Goal: Transaction & Acquisition: Download file/media

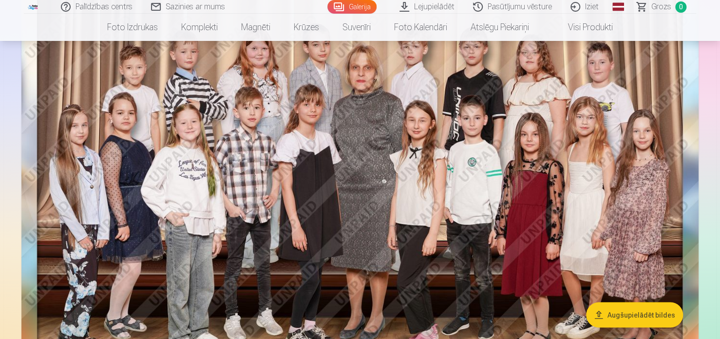
scroll to position [292, 0]
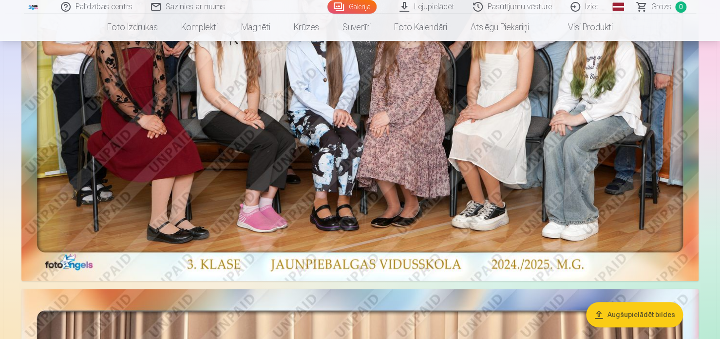
click at [578, 27] on link "Visi produkti" at bounding box center [583, 27] width 84 height 27
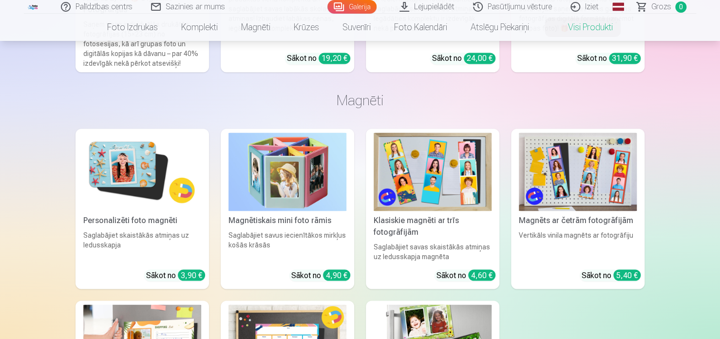
scroll to position [439, 0]
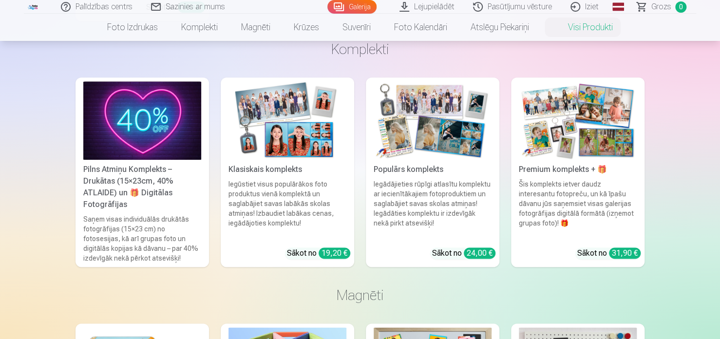
click at [559, 131] on img at bounding box center [578, 120] width 118 height 78
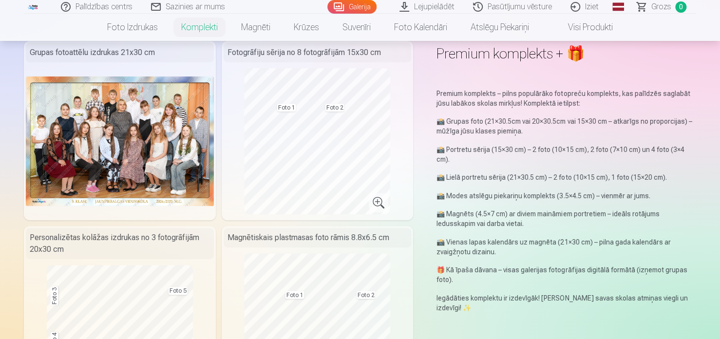
scroll to position [292, 0]
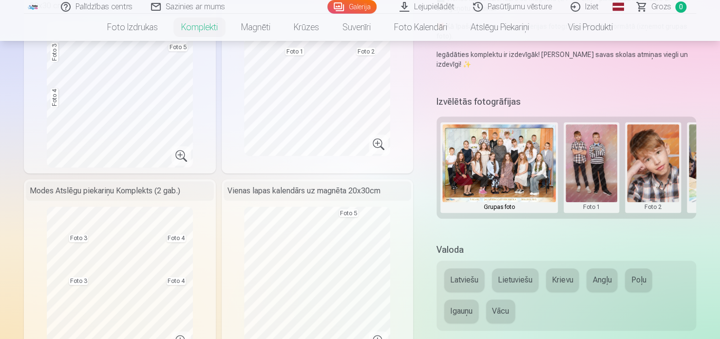
drag, startPoint x: 591, startPoint y: 173, endPoint x: 240, endPoint y: 162, distance: 351.5
click at [240, 162] on div "Magnētiskais plastmasas foto rāmis 8.8x6.5 cm Foto 1 Foto 2" at bounding box center [318, 77] width 192 height 191
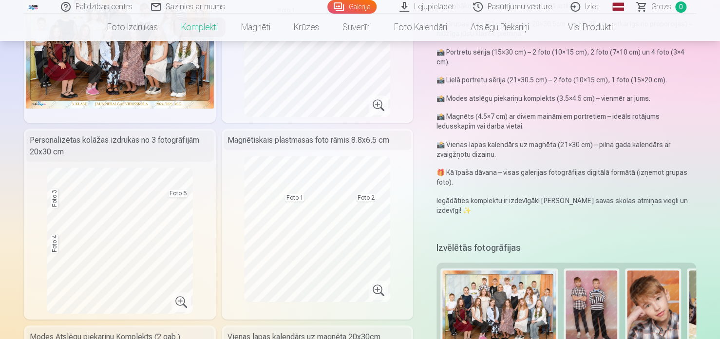
scroll to position [195, 0]
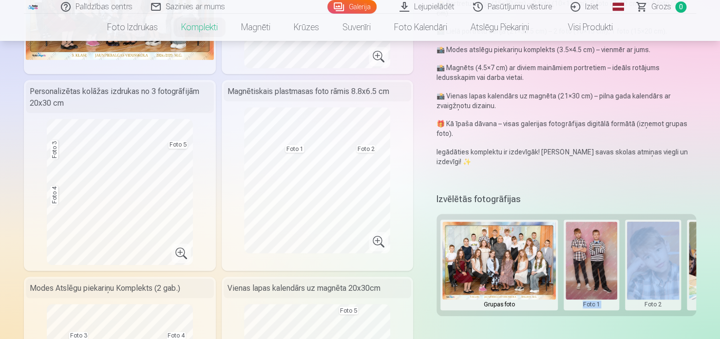
drag, startPoint x: 577, startPoint y: 318, endPoint x: 612, endPoint y: 312, distance: 35.6
click at [626, 317] on div "Izvēlētās fotogrāfijas Grupas foto Foto 1 Foto 2 Foto 3 Foto 4 Foto 5" at bounding box center [567, 260] width 260 height 138
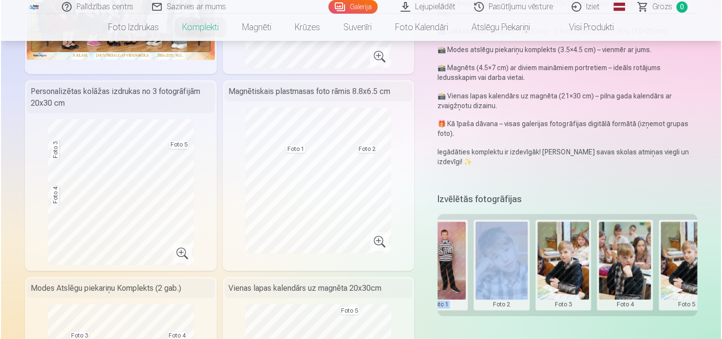
scroll to position [0, 173]
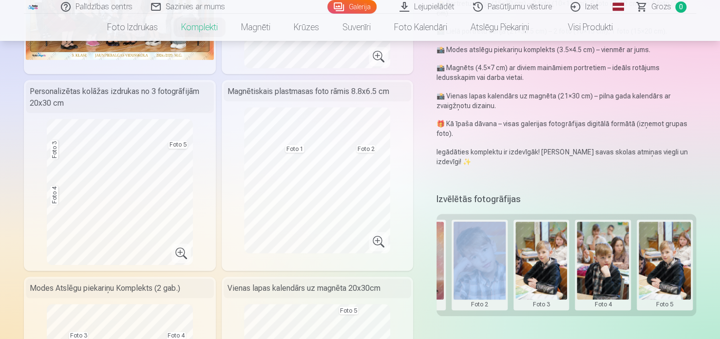
drag, startPoint x: 660, startPoint y: 270, endPoint x: 667, endPoint y: 280, distance: 12.5
click at [667, 280] on button at bounding box center [665, 265] width 52 height 87
click at [662, 262] on button "Nomainiet foto" at bounding box center [663, 264] width 79 height 27
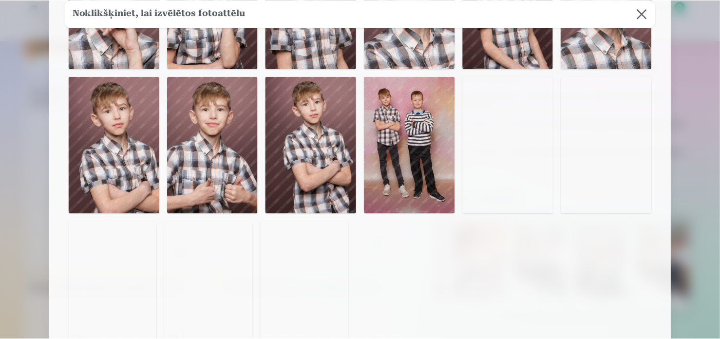
scroll to position [439, 0]
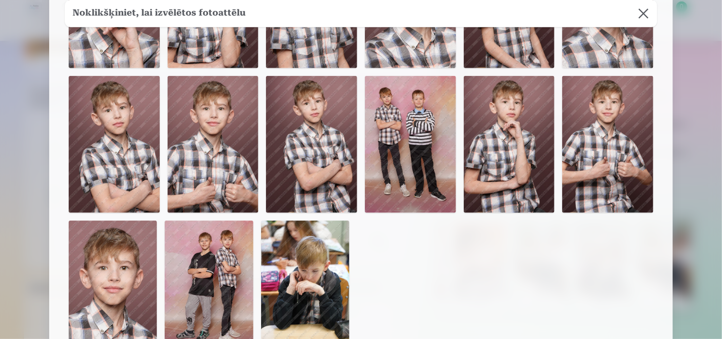
click at [638, 12] on img at bounding box center [607, 0] width 91 height 136
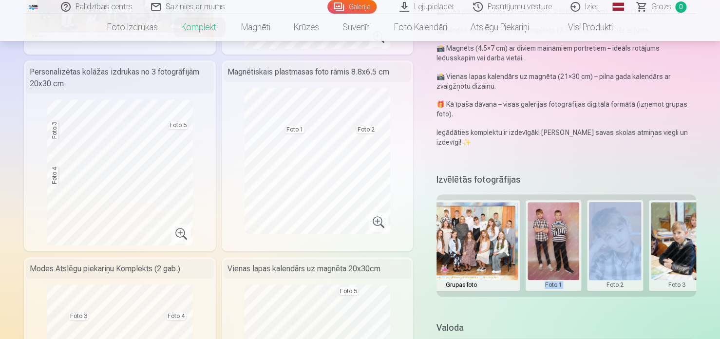
scroll to position [0, 39]
drag, startPoint x: 547, startPoint y: 240, endPoint x: 547, endPoint y: 262, distance: 21.4
click at [547, 262] on button at bounding box center [553, 245] width 52 height 87
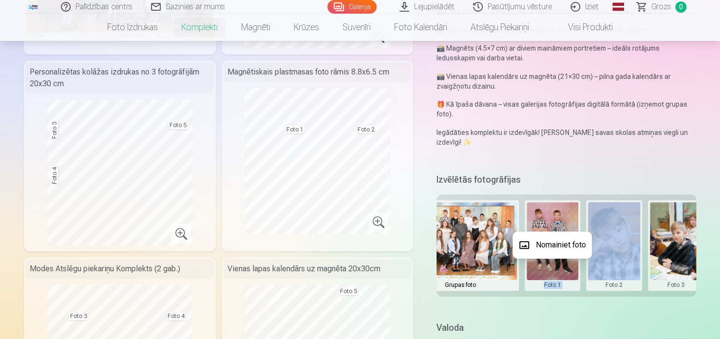
click at [545, 244] on button "Nomainiet foto" at bounding box center [552, 244] width 79 height 27
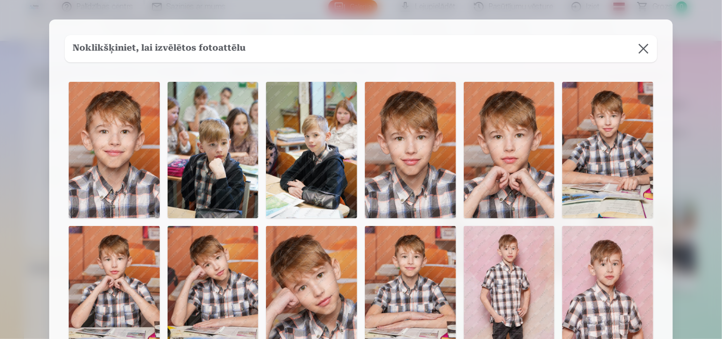
click at [122, 150] on img at bounding box center [114, 150] width 91 height 136
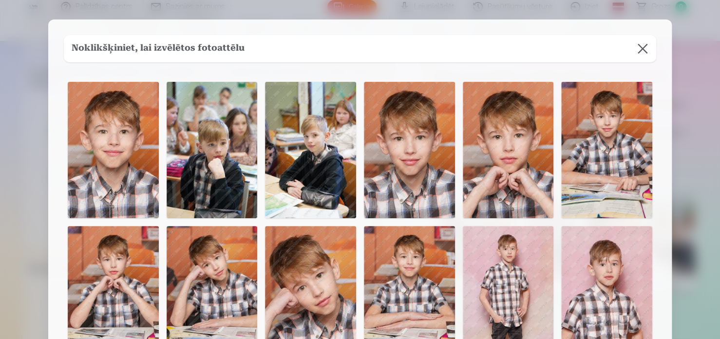
click at [122, 150] on img at bounding box center [113, 150] width 91 height 136
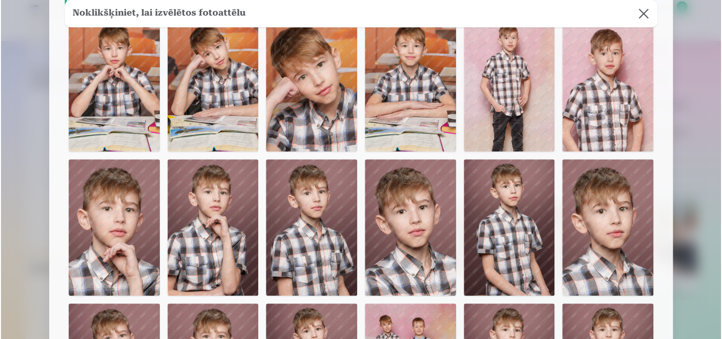
scroll to position [244, 0]
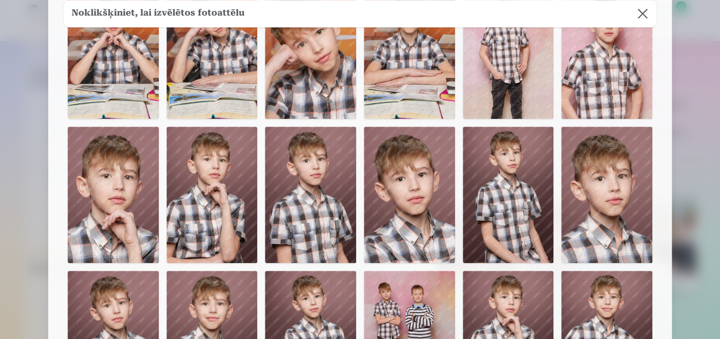
click at [460, 188] on div "Foto 1" at bounding box center [360, 193] width 593 height 718
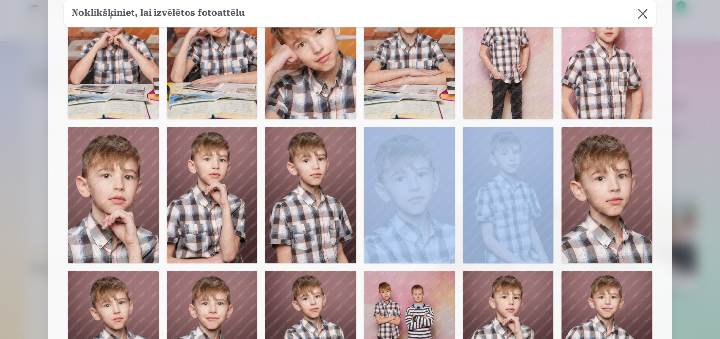
click at [483, 193] on img at bounding box center [508, 195] width 91 height 136
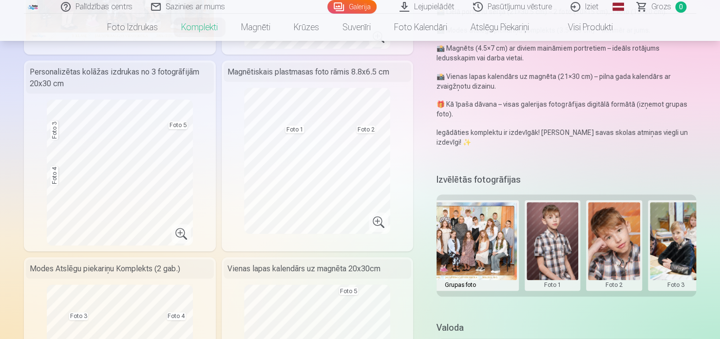
drag, startPoint x: 553, startPoint y: 252, endPoint x: 520, endPoint y: 254, distance: 32.7
click at [520, 254] on div "Grupas foto Foto 1 Foto 2 Foto 3 Foto 4 Foto 5" at bounding box center [567, 245] width 260 height 102
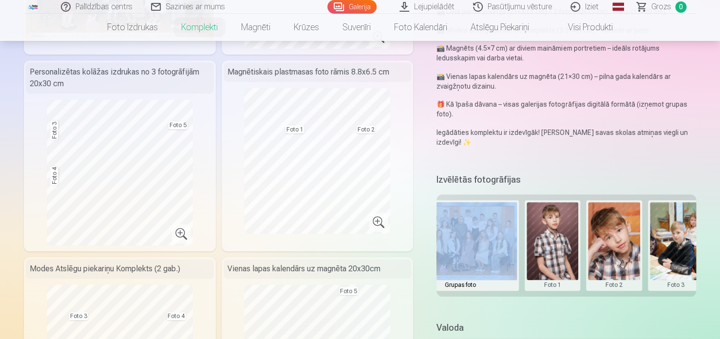
click at [520, 254] on div "Grupas foto Foto 1 Foto 2 Foto 3 Foto 4 Foto 5" at bounding box center [567, 245] width 260 height 102
click at [555, 248] on button at bounding box center [553, 245] width 52 height 87
click at [554, 275] on div at bounding box center [360, 169] width 720 height 339
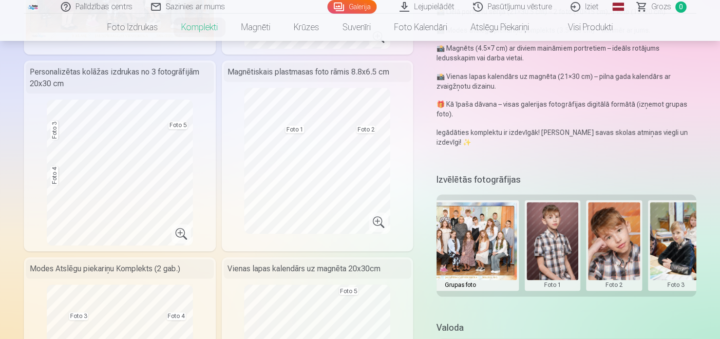
click at [555, 251] on button at bounding box center [553, 245] width 52 height 87
click at [559, 244] on button "Nomainiet foto" at bounding box center [552, 244] width 79 height 27
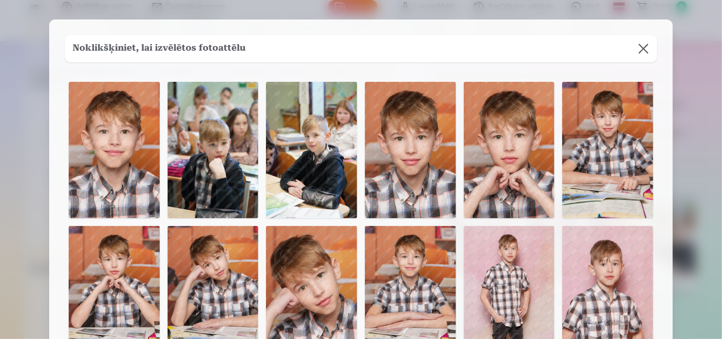
click at [122, 143] on img at bounding box center [114, 150] width 91 height 136
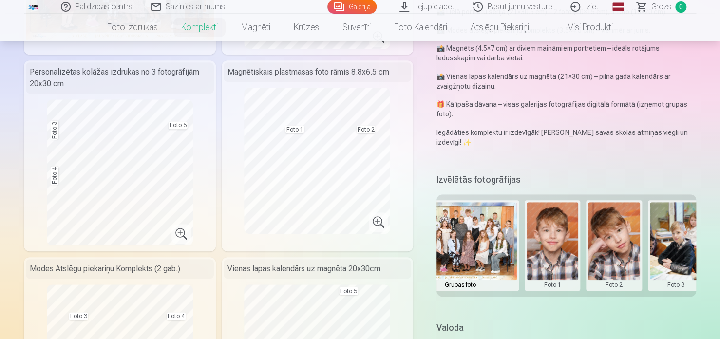
click at [615, 254] on button at bounding box center [614, 245] width 52 height 87
click at [615, 247] on button "Nomainiet foto" at bounding box center [613, 244] width 79 height 27
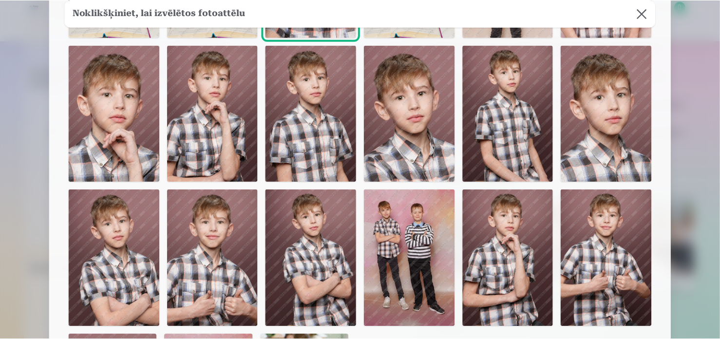
scroll to position [292, 0]
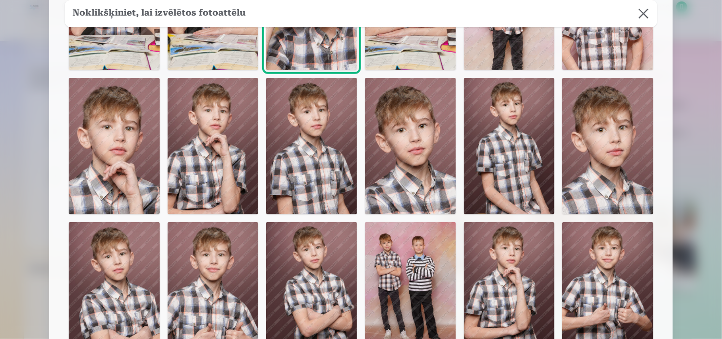
click at [637, 14] on button at bounding box center [643, 13] width 27 height 27
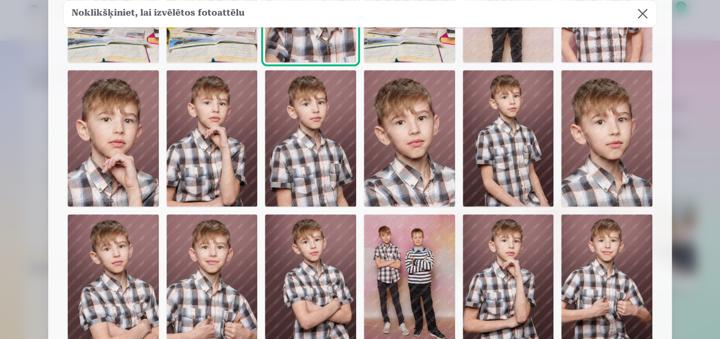
scroll to position [146, 0]
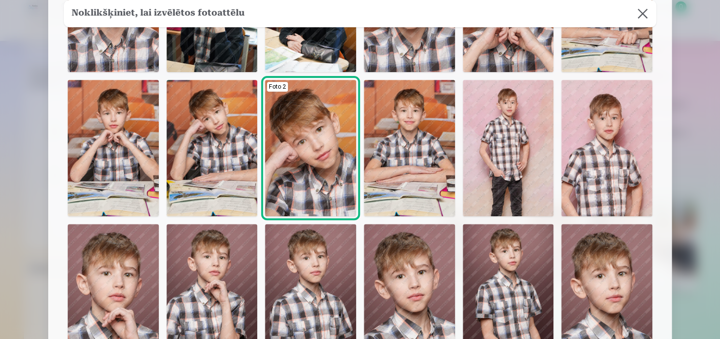
click at [326, 189] on img at bounding box center [310, 148] width 91 height 136
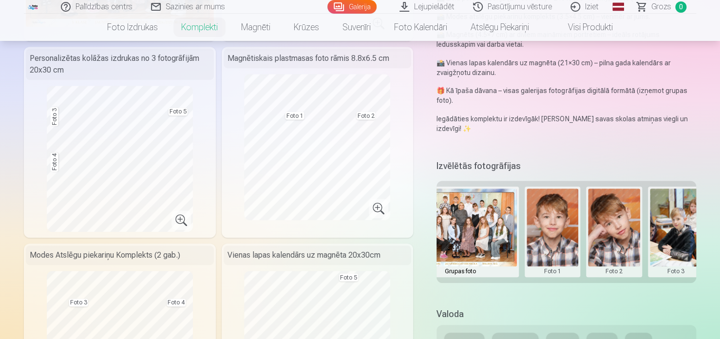
scroll to position [214, 0]
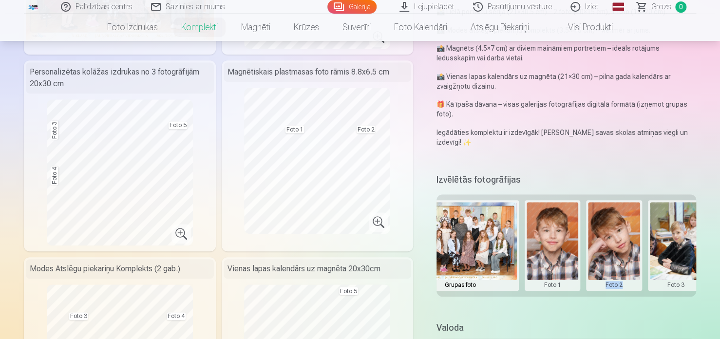
drag, startPoint x: 596, startPoint y: 296, endPoint x: 652, endPoint y: 306, distance: 57.4
click at [644, 305] on div "Izvēlētās fotogrāfijas Grupas foto Foto 1 Foto 2 Foto 3 Foto 4 Foto 5" at bounding box center [567, 240] width 260 height 138
click at [652, 306] on div "Izvēlētās fotogrāfijas Grupas foto Foto 1 Foto 2 Foto 3 Foto 4 Foto 5" at bounding box center [567, 240] width 260 height 138
click at [654, 306] on div "Izvēlētās fotogrāfijas Grupas foto Foto 1 Foto 2 Foto 3 Foto 4 Foto 5" at bounding box center [567, 240] width 260 height 138
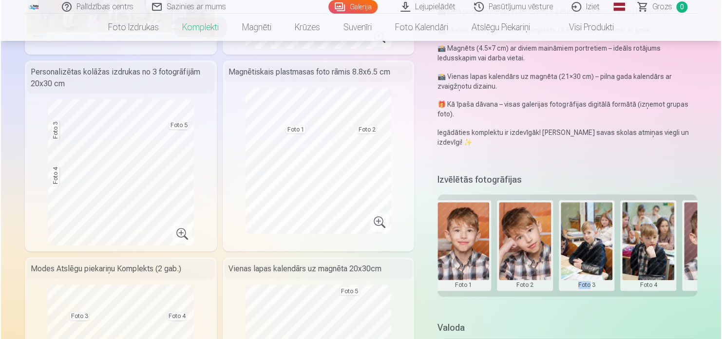
scroll to position [0, 130]
click at [579, 242] on button at bounding box center [585, 245] width 52 height 87
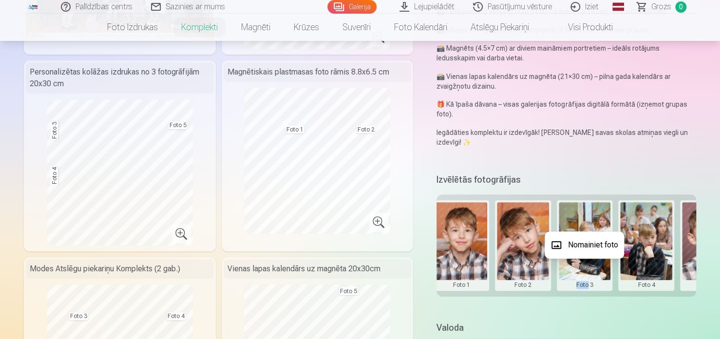
click at [581, 244] on button "Nomainiet foto" at bounding box center [584, 244] width 79 height 27
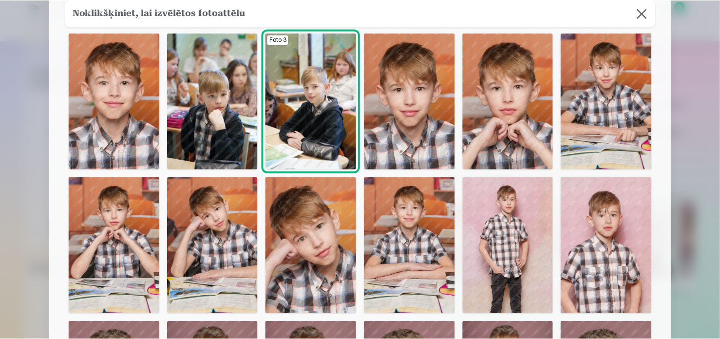
scroll to position [0, 0]
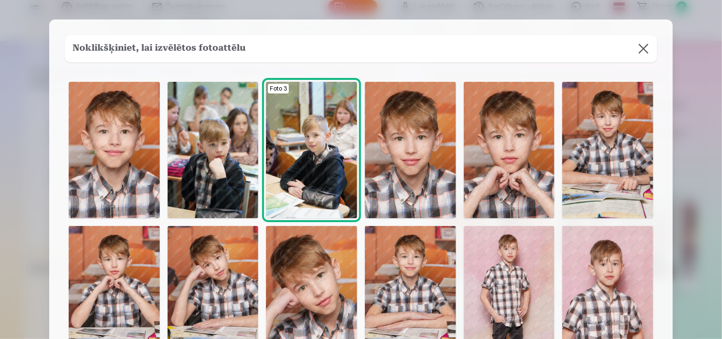
click at [314, 290] on img at bounding box center [311, 294] width 91 height 136
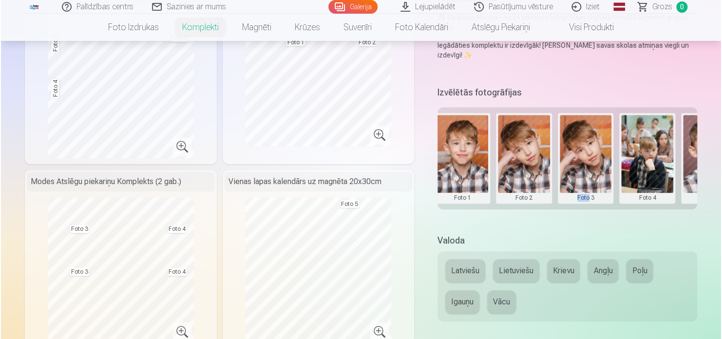
scroll to position [214, 0]
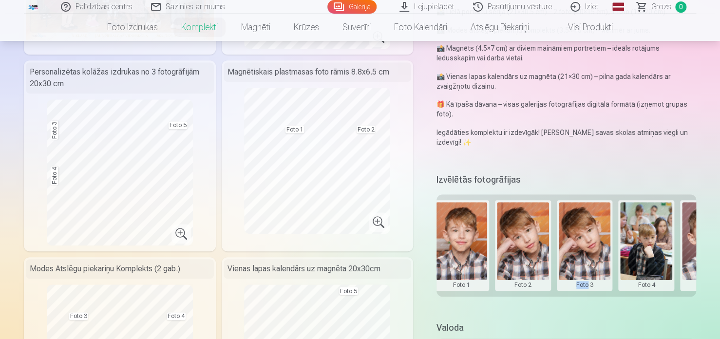
drag, startPoint x: 590, startPoint y: 248, endPoint x: 584, endPoint y: 261, distance: 13.8
click at [584, 261] on button at bounding box center [585, 245] width 52 height 87
click at [581, 246] on button "Nomainiet foto" at bounding box center [584, 244] width 79 height 27
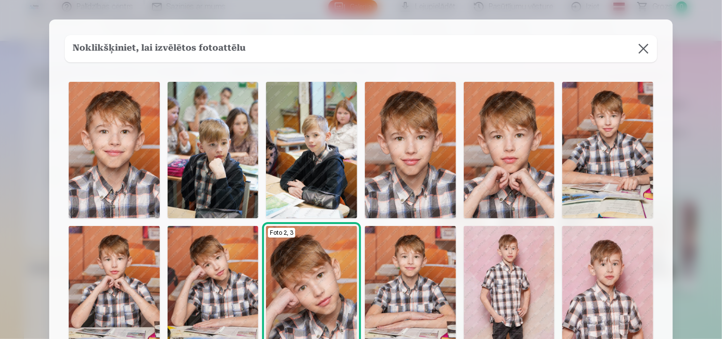
scroll to position [49, 0]
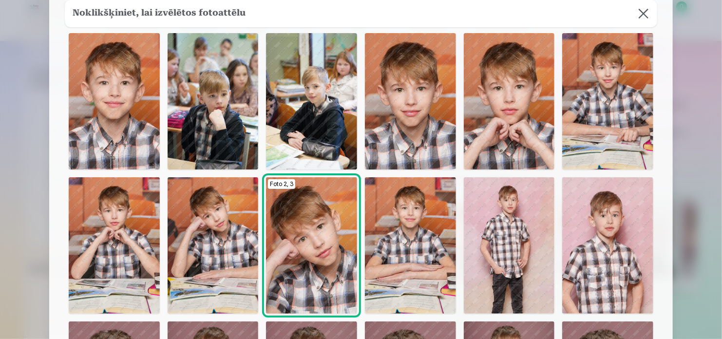
click at [223, 232] on img at bounding box center [213, 245] width 91 height 136
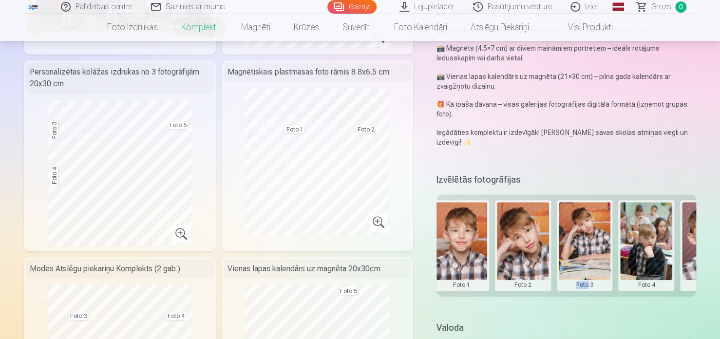
drag, startPoint x: 641, startPoint y: 250, endPoint x: 647, endPoint y: 266, distance: 16.2
click at [647, 266] on button at bounding box center [646, 245] width 52 height 87
click at [640, 246] on button "Nomainiet foto" at bounding box center [645, 244] width 79 height 27
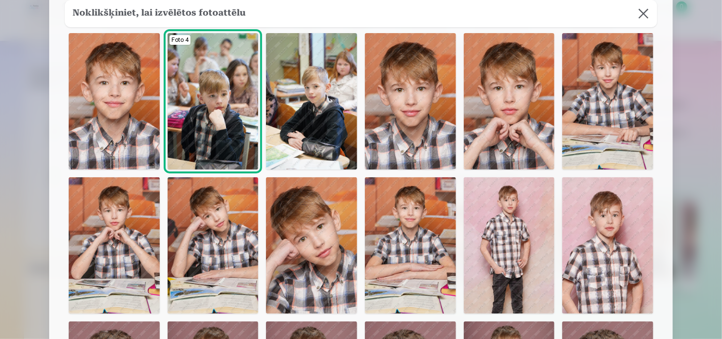
click at [105, 146] on img at bounding box center [114, 101] width 91 height 136
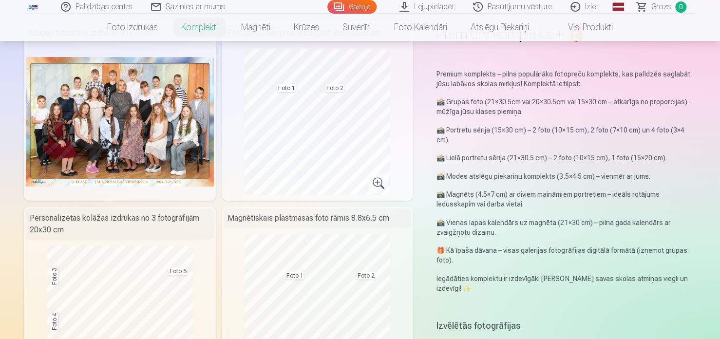
scroll to position [263, 0]
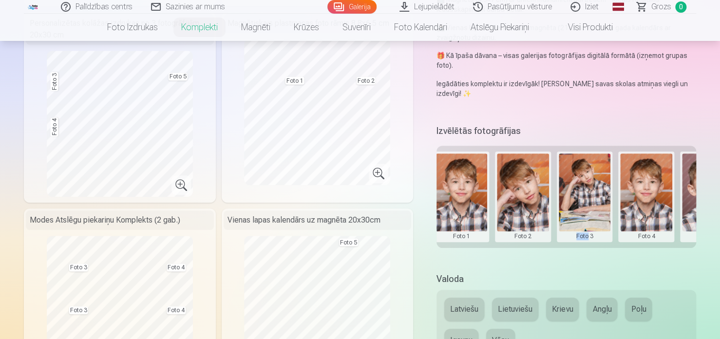
drag, startPoint x: 451, startPoint y: 202, endPoint x: 450, endPoint y: 215, distance: 12.8
click at [450, 215] on button at bounding box center [462, 197] width 52 height 87
click at [461, 195] on button "Nomainiet foto" at bounding box center [461, 196] width 79 height 27
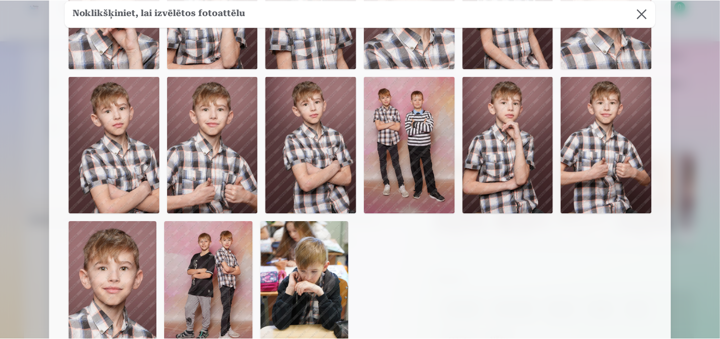
scroll to position [146, 0]
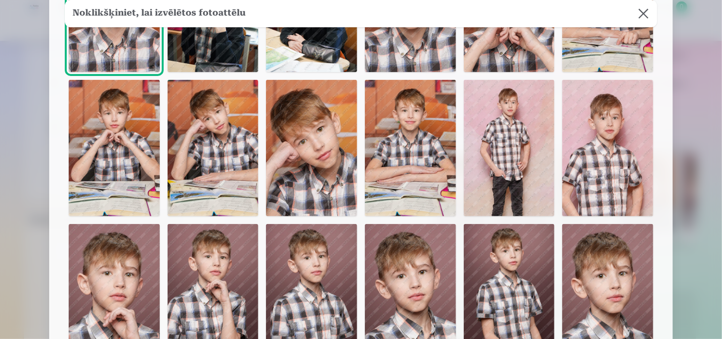
click at [491, 176] on img at bounding box center [509, 148] width 91 height 136
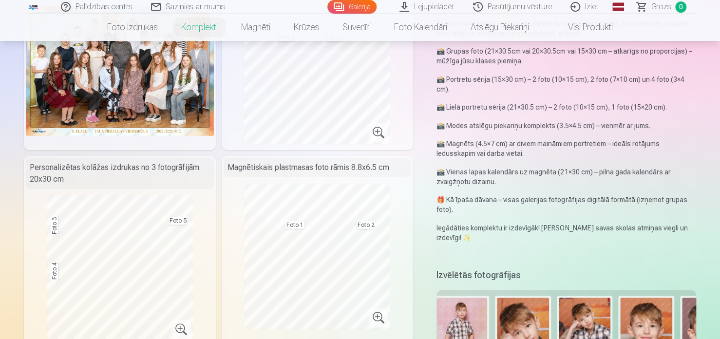
scroll to position [117, 0]
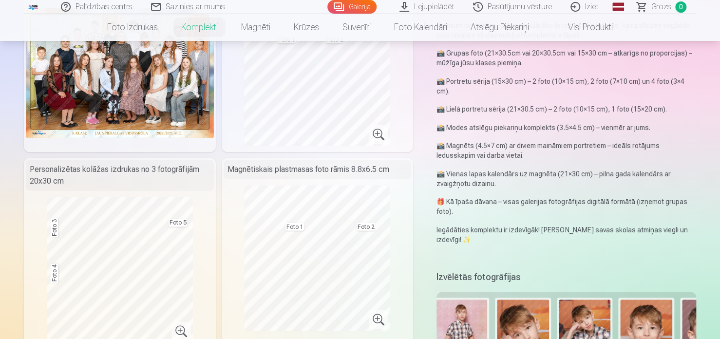
drag, startPoint x: 467, startPoint y: 310, endPoint x: 456, endPoint y: 322, distance: 16.5
click at [456, 322] on button at bounding box center [462, 343] width 52 height 87
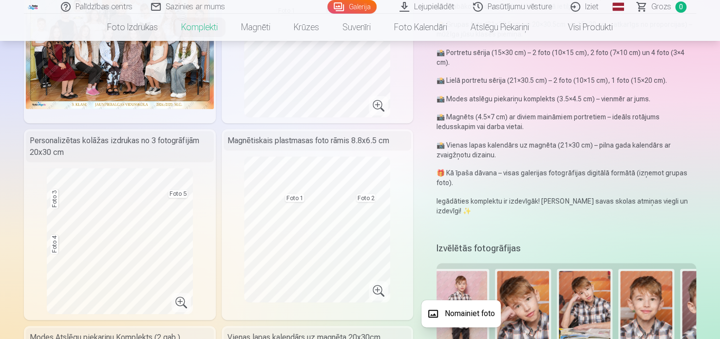
scroll to position [166, 0]
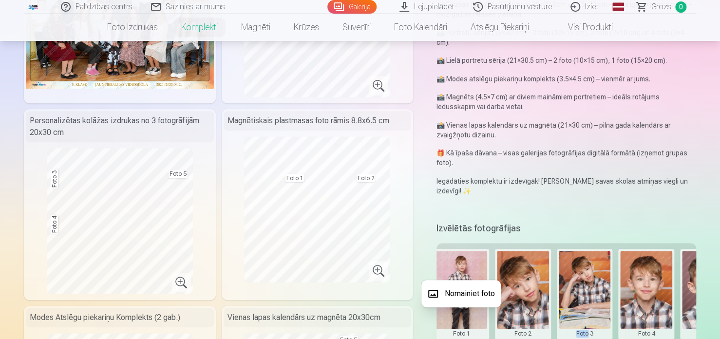
click at [459, 291] on button "Nomainiet foto" at bounding box center [461, 293] width 79 height 27
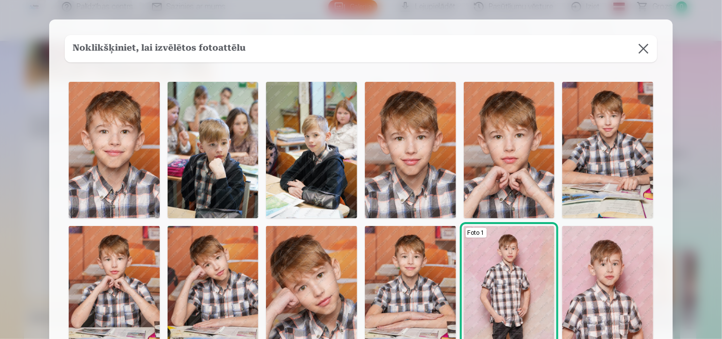
click at [115, 122] on img at bounding box center [114, 150] width 91 height 136
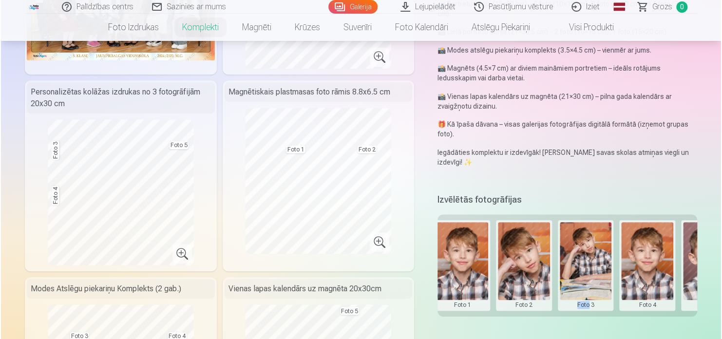
scroll to position [214, 0]
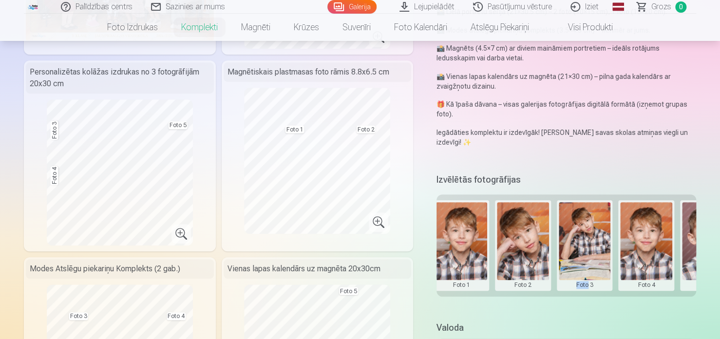
drag, startPoint x: 647, startPoint y: 258, endPoint x: 648, endPoint y: 275, distance: 17.1
click at [650, 275] on button at bounding box center [646, 245] width 52 height 87
click at [639, 249] on button "Nomainiet foto" at bounding box center [645, 244] width 79 height 27
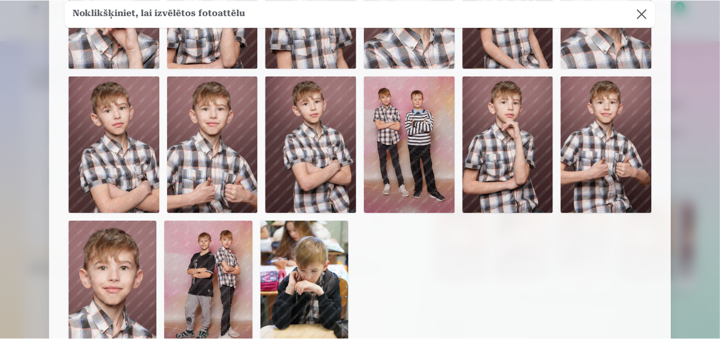
scroll to position [439, 0]
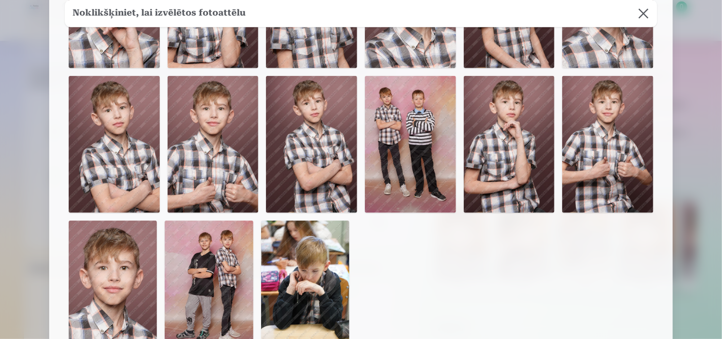
click at [228, 257] on img at bounding box center [209, 287] width 88 height 133
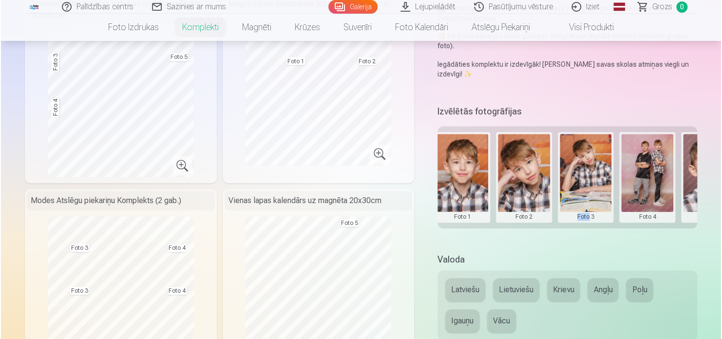
scroll to position [263, 0]
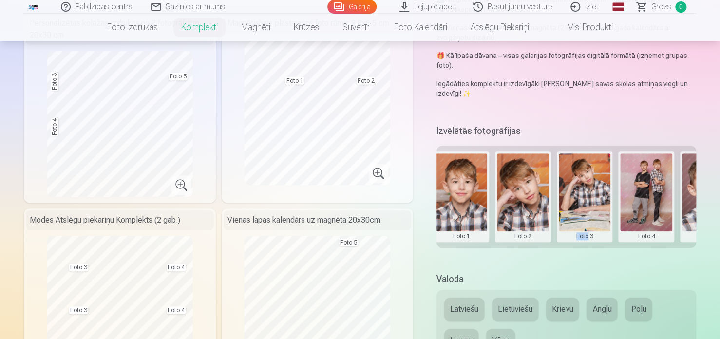
click at [656, 217] on button at bounding box center [646, 197] width 52 height 87
click at [636, 190] on button "Nomainiet foto" at bounding box center [645, 196] width 79 height 27
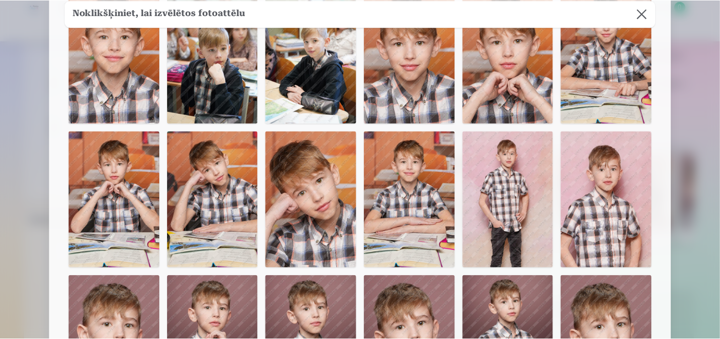
scroll to position [97, 0]
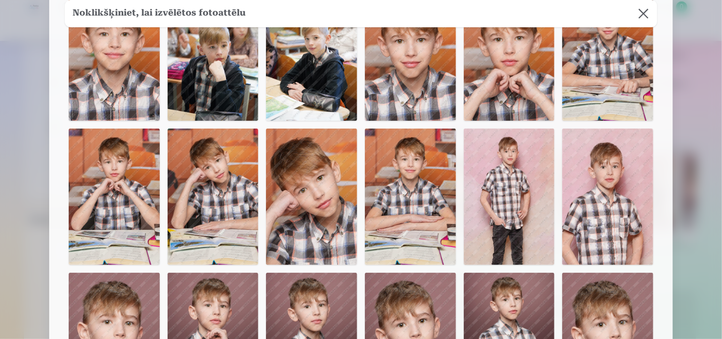
click at [413, 157] on img at bounding box center [410, 197] width 91 height 136
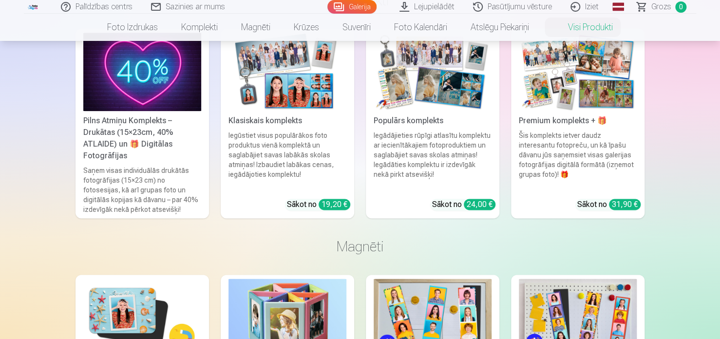
scroll to position [292, 0]
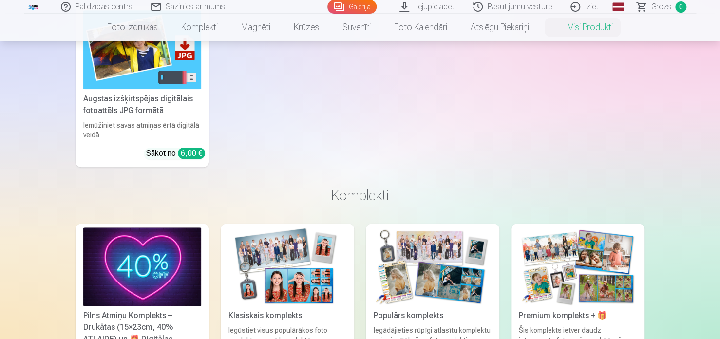
click at [554, 260] on img at bounding box center [578, 267] width 118 height 78
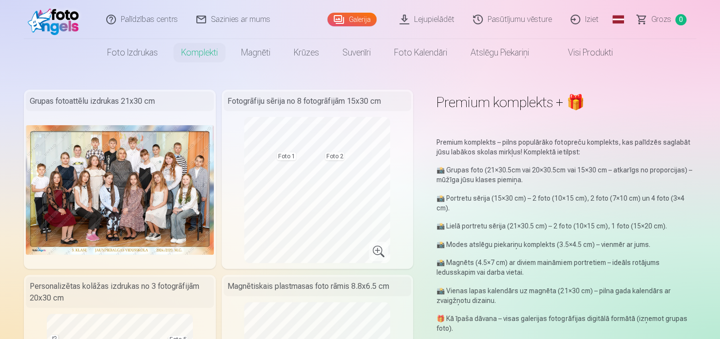
click at [559, 259] on p "📸 Magnēts (4.5×7 cm) ar diviem maināmiem portretiem – ideāls rotājums ledusskap…" at bounding box center [567, 267] width 260 height 19
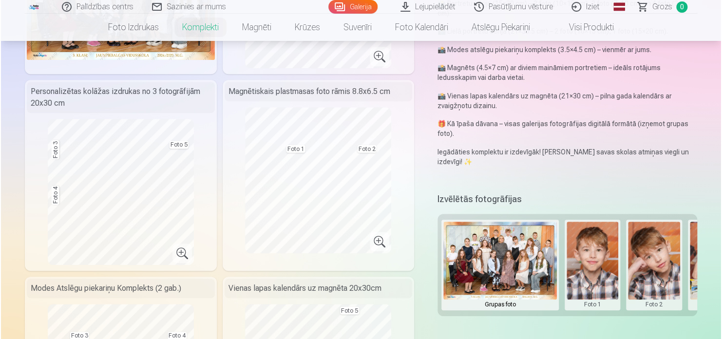
scroll to position [0, 168]
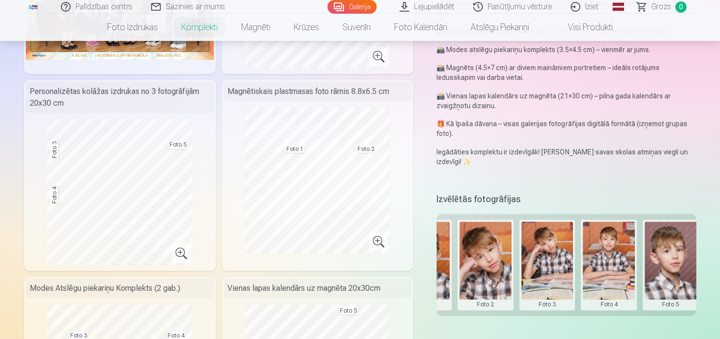
drag, startPoint x: 667, startPoint y: 262, endPoint x: 662, endPoint y: 281, distance: 20.1
click at [662, 281] on button at bounding box center [671, 265] width 52 height 87
click at [661, 263] on button "Nomainiet foto" at bounding box center [669, 264] width 79 height 27
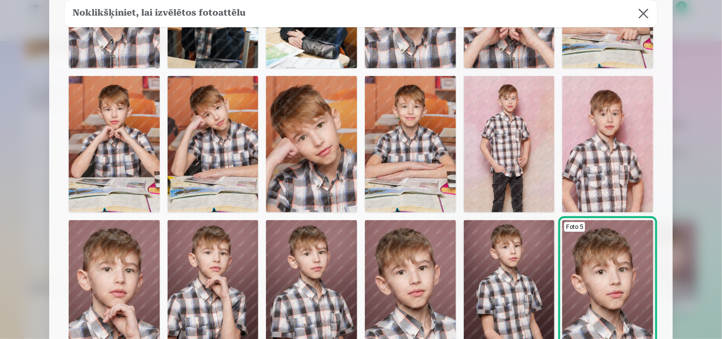
scroll to position [146, 0]
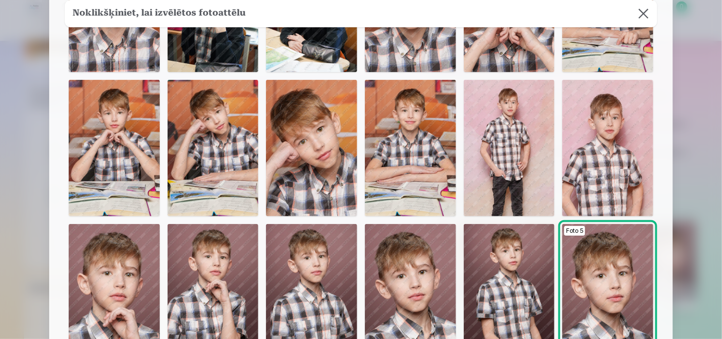
click at [515, 184] on img at bounding box center [509, 148] width 91 height 136
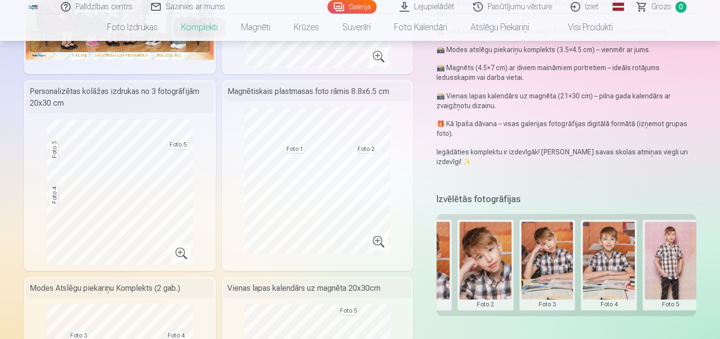
drag, startPoint x: 556, startPoint y: 274, endPoint x: 534, endPoint y: 243, distance: 38.5
click at [534, 243] on button at bounding box center [547, 265] width 52 height 87
click at [539, 263] on button "Nomainiet foto" at bounding box center [546, 264] width 79 height 27
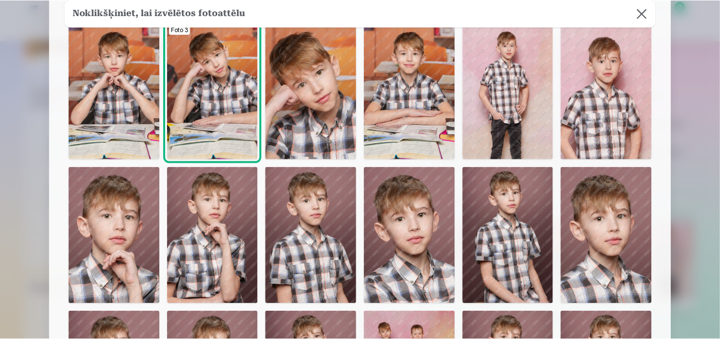
scroll to position [199, 0]
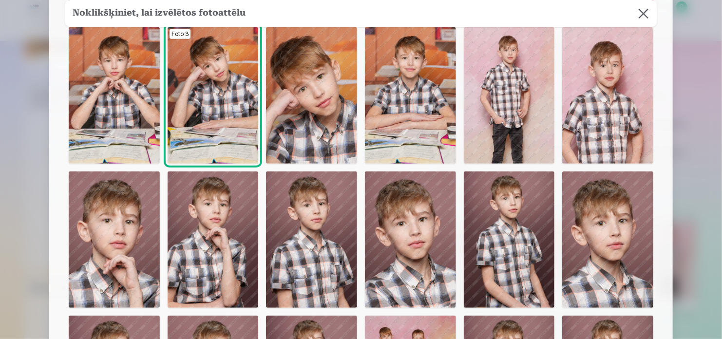
click at [235, 260] on img at bounding box center [213, 240] width 91 height 136
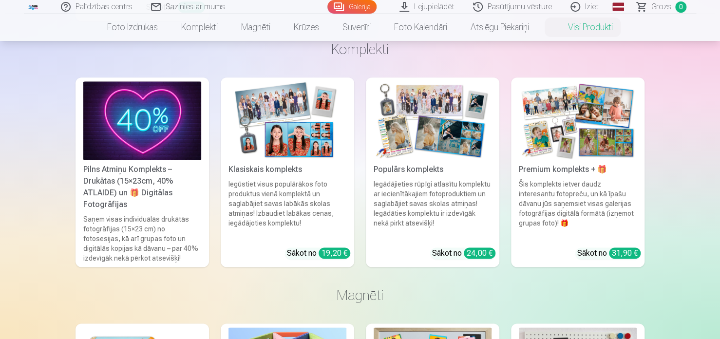
click at [539, 152] on img at bounding box center [578, 120] width 118 height 78
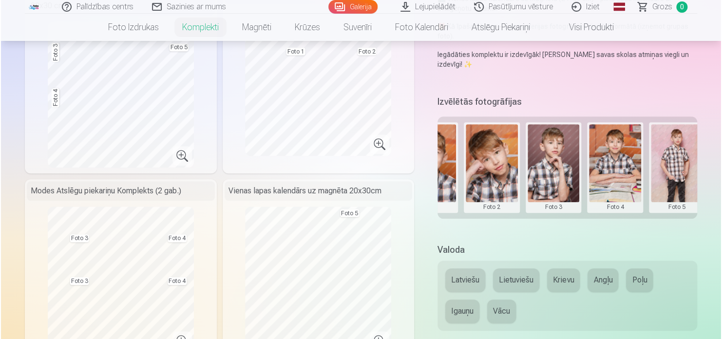
scroll to position [0, 173]
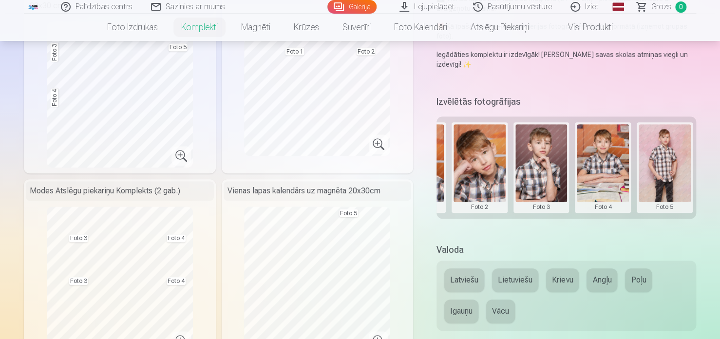
drag, startPoint x: 652, startPoint y: 152, endPoint x: 679, endPoint y: 179, distance: 38.9
click at [679, 179] on button at bounding box center [665, 167] width 52 height 87
click at [676, 173] on button "Nomainiet foto" at bounding box center [663, 167] width 79 height 27
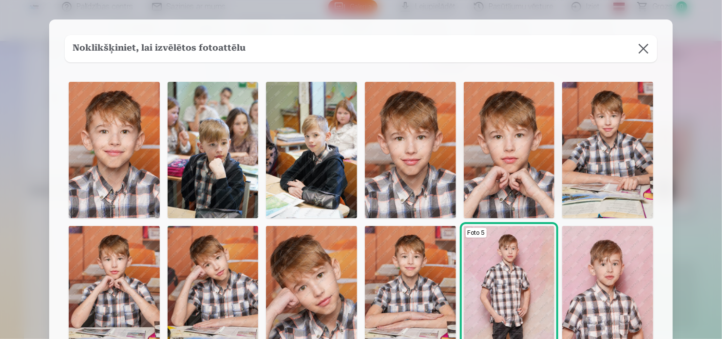
scroll to position [97, 0]
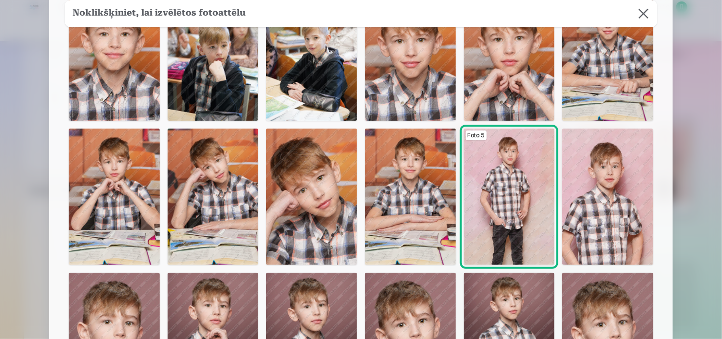
click at [427, 209] on img at bounding box center [410, 197] width 91 height 136
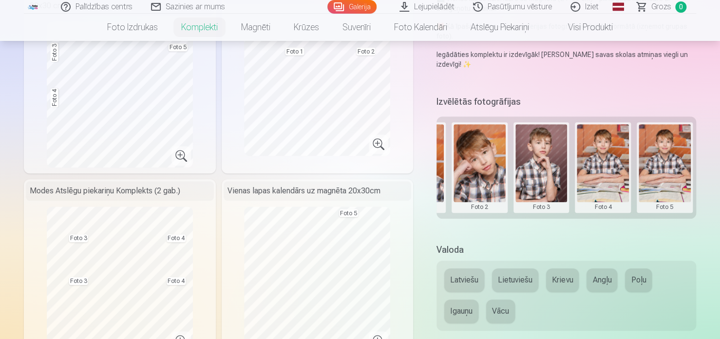
drag, startPoint x: 600, startPoint y: 156, endPoint x: 616, endPoint y: 191, distance: 37.8
drag, startPoint x: 616, startPoint y: 191, endPoint x: 610, endPoint y: 198, distance: 9.4
click at [610, 198] on button at bounding box center [603, 167] width 52 height 87
click at [597, 170] on button "Nomainiet foto" at bounding box center [602, 167] width 79 height 27
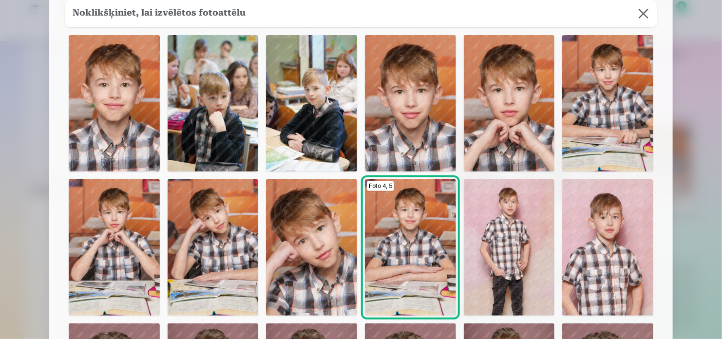
scroll to position [49, 0]
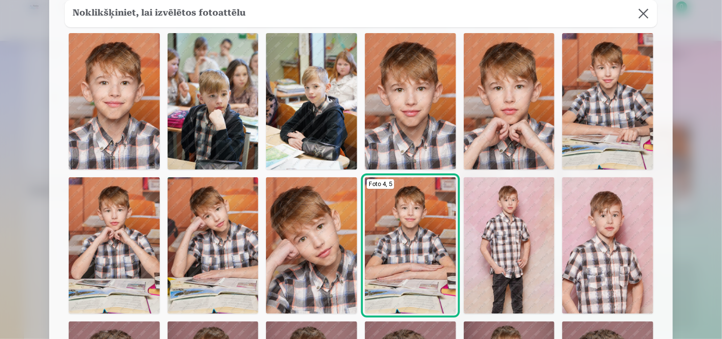
click at [526, 257] on img at bounding box center [509, 245] width 91 height 136
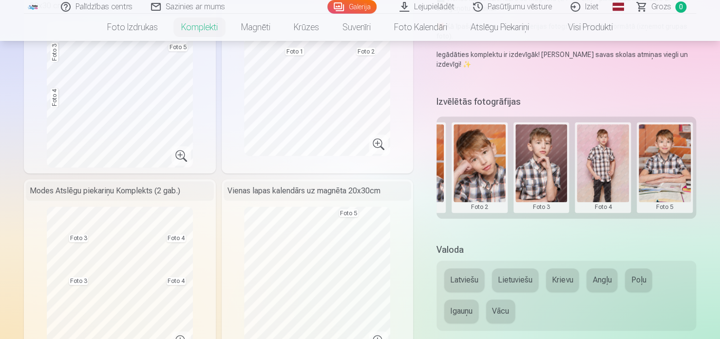
click at [526, 256] on h5 "Valoda" at bounding box center [567, 250] width 260 height 14
drag, startPoint x: 541, startPoint y: 171, endPoint x: 532, endPoint y: 176, distance: 10.7
click at [532, 176] on button at bounding box center [542, 167] width 52 height 87
click at [533, 168] on button "Nomainiet foto" at bounding box center [540, 167] width 79 height 27
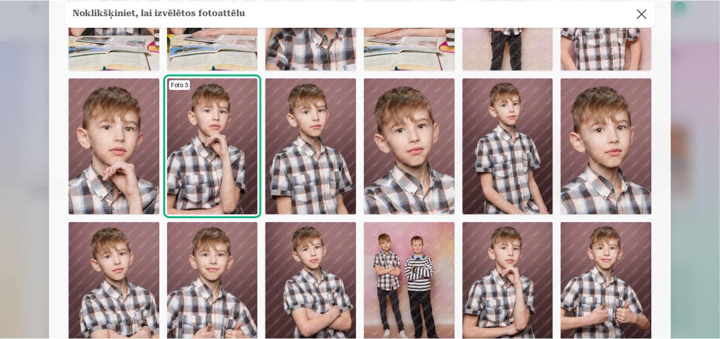
scroll to position [341, 0]
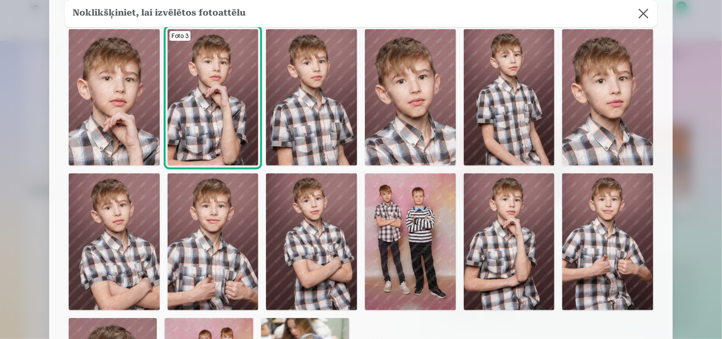
click at [230, 250] on img at bounding box center [213, 241] width 91 height 136
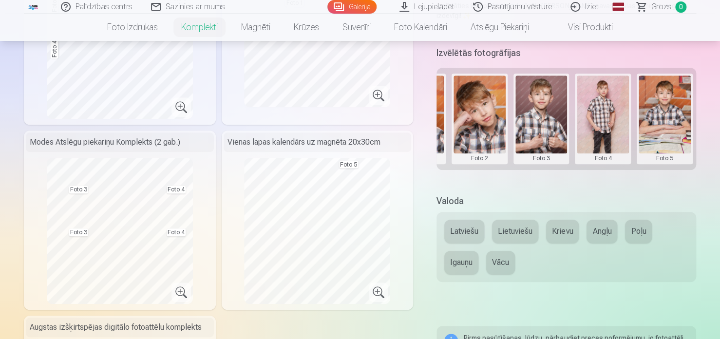
click at [669, 117] on button at bounding box center [665, 119] width 52 height 87
click at [667, 113] on button "Nomainiet foto" at bounding box center [663, 118] width 79 height 27
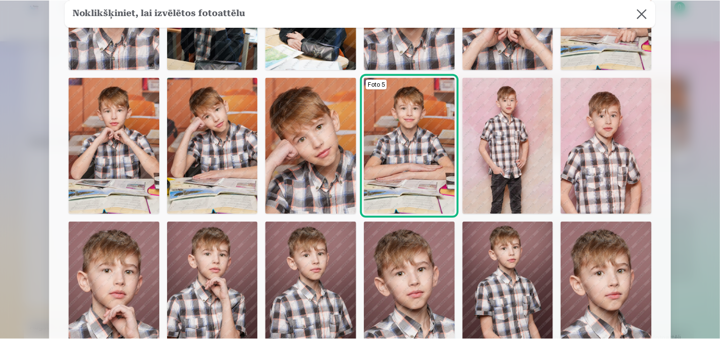
scroll to position [146, 0]
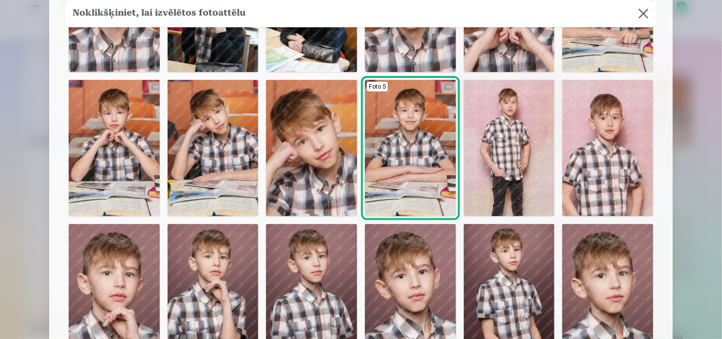
click at [235, 174] on img at bounding box center [213, 148] width 91 height 136
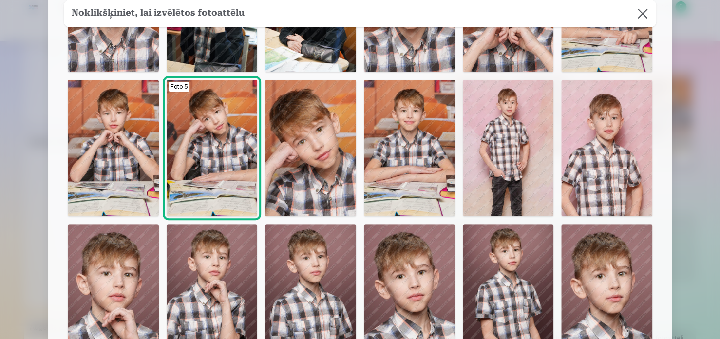
click at [189, 146] on img at bounding box center [212, 148] width 91 height 136
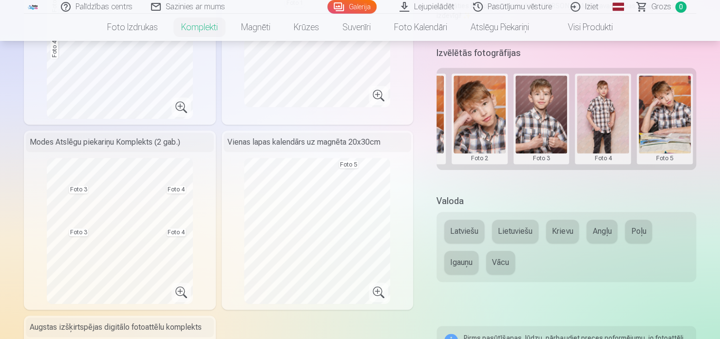
click at [665, 104] on button at bounding box center [665, 119] width 52 height 87
click at [666, 118] on button "Nomainiet foto" at bounding box center [663, 118] width 79 height 27
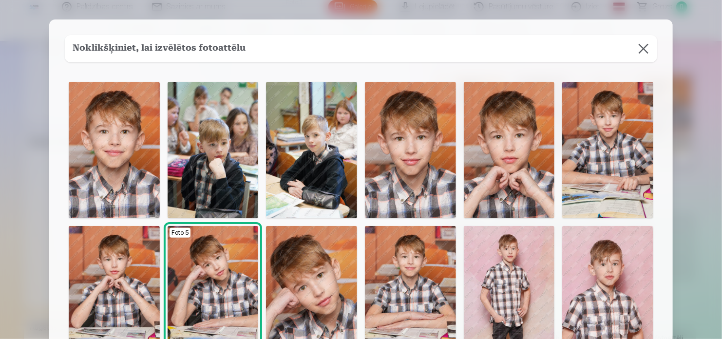
click at [384, 287] on img at bounding box center [410, 294] width 91 height 136
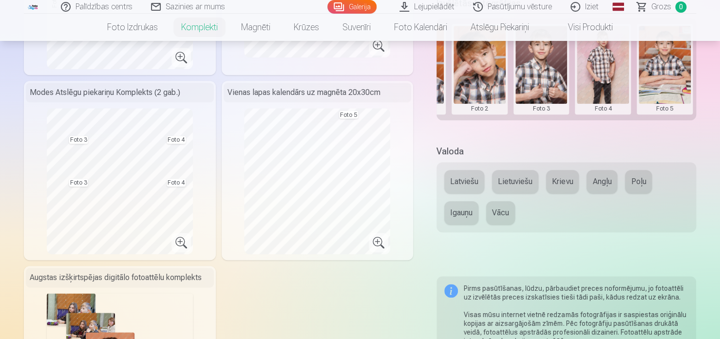
scroll to position [390, 0]
click at [448, 172] on div "Latviešu Lietuviešu Krievu Angļu Poļu Igauņu Vācu" at bounding box center [567, 198] width 260 height 70
click at [451, 175] on button "Latviešu" at bounding box center [464, 182] width 40 height 23
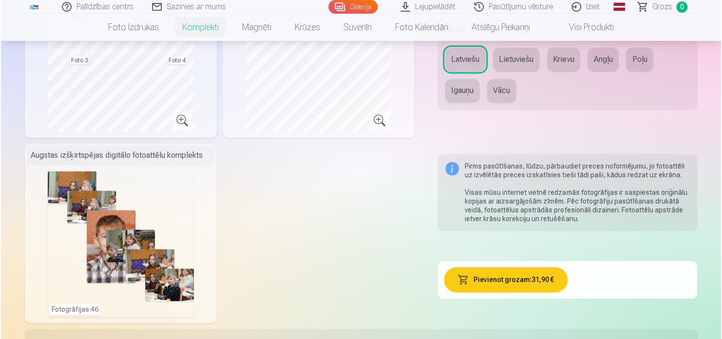
scroll to position [536, 0]
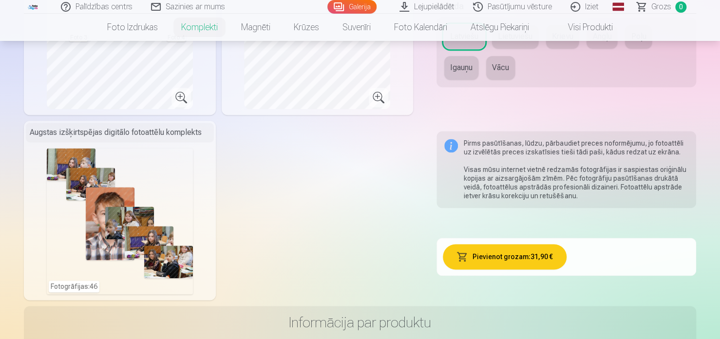
click at [495, 260] on button "Pievienot grozam : 31,90 €" at bounding box center [504, 256] width 123 height 25
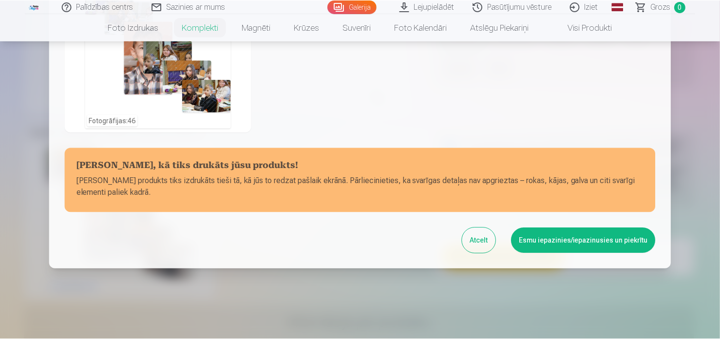
scroll to position [417, 0]
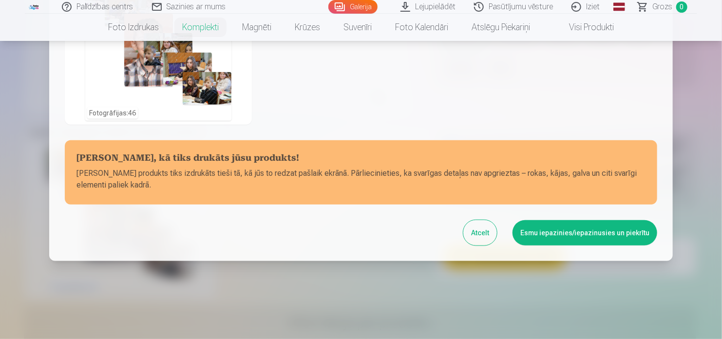
click at [584, 236] on button "Esmu iepazinies/iepazinusies un piekrītu" at bounding box center [585, 232] width 145 height 25
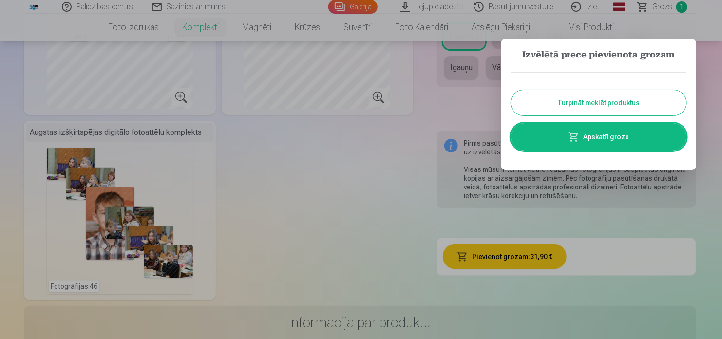
click at [603, 108] on button "Turpināt meklēt produktus" at bounding box center [598, 102] width 175 height 25
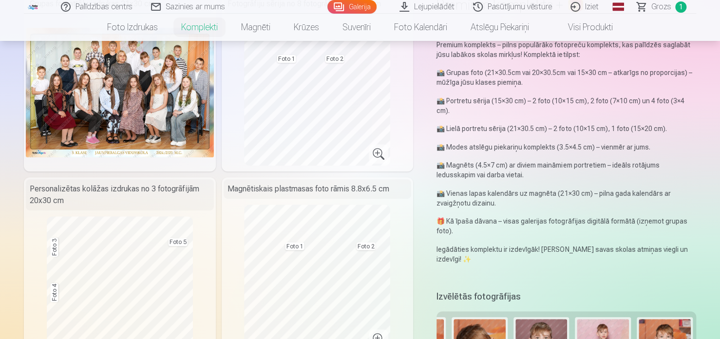
scroll to position [0, 0]
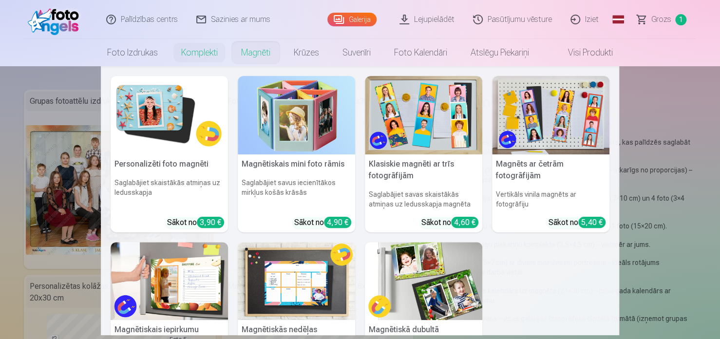
click at [250, 57] on link "Magnēti" at bounding box center [256, 52] width 53 height 27
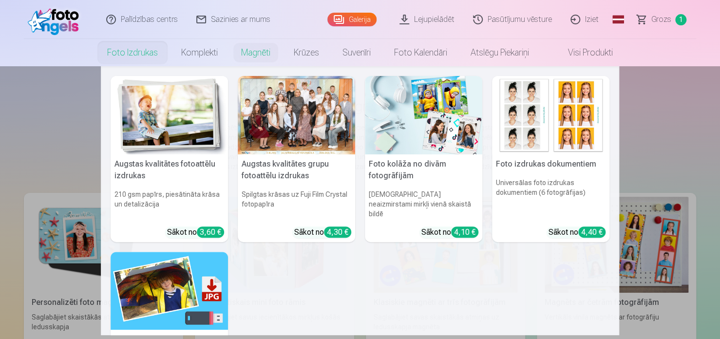
click at [119, 57] on link "Foto izdrukas" at bounding box center [133, 52] width 74 height 27
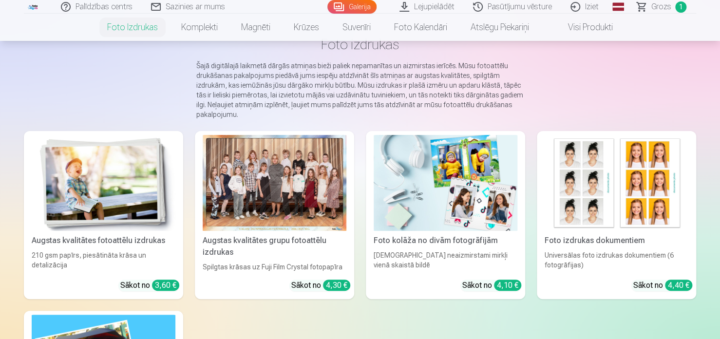
scroll to position [97, 0]
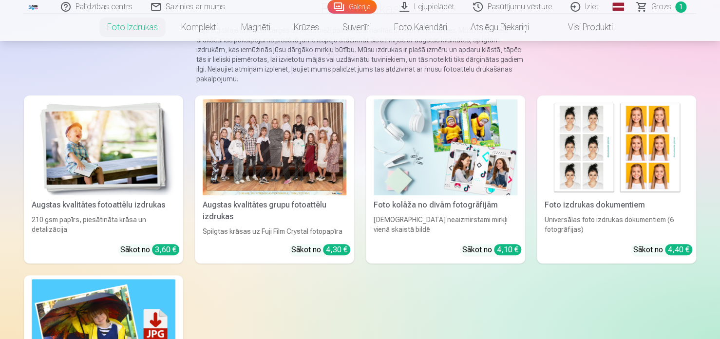
click at [297, 140] on div at bounding box center [275, 147] width 144 height 96
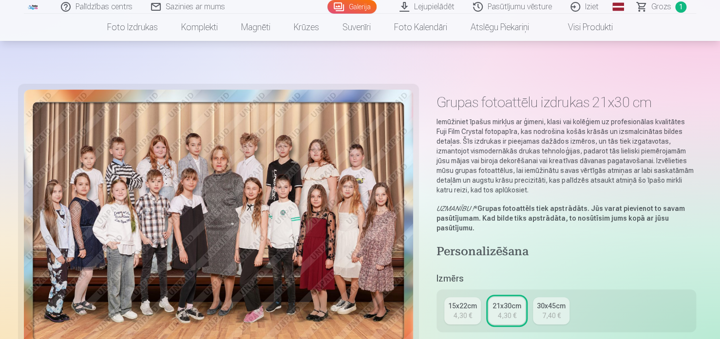
scroll to position [195, 0]
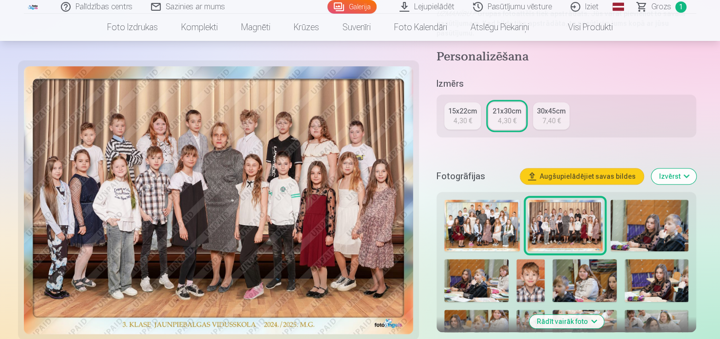
click at [468, 220] on img at bounding box center [482, 226] width 76 height 52
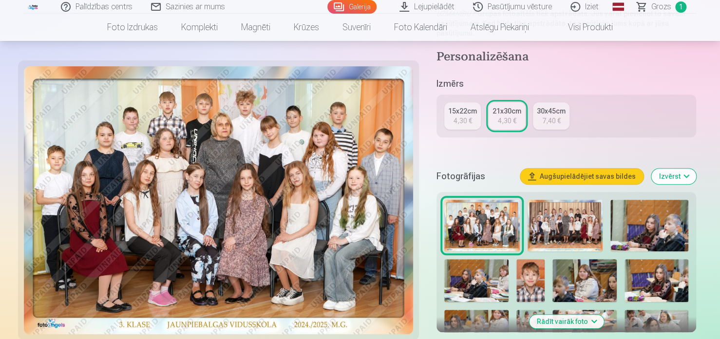
click at [569, 234] on img at bounding box center [566, 226] width 76 height 52
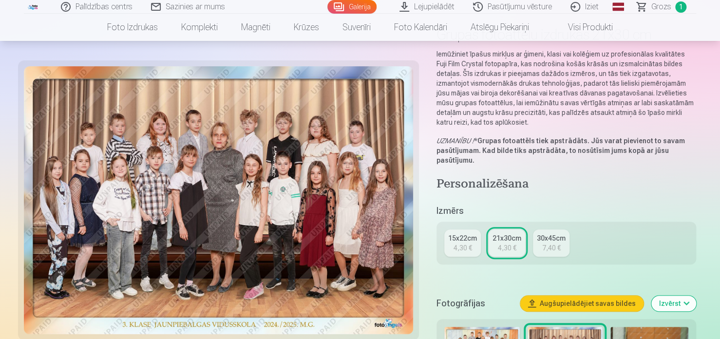
scroll to position [97, 0]
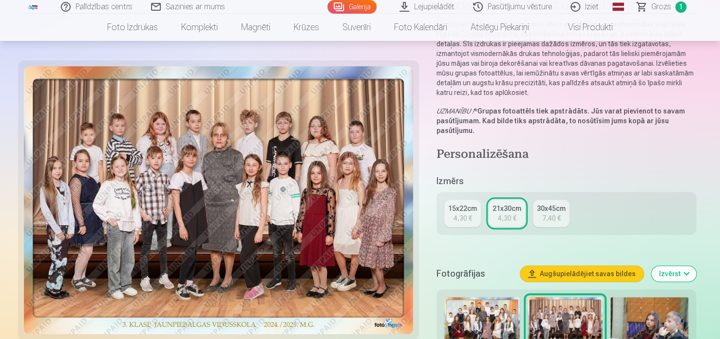
click at [473, 207] on div "15x22cm" at bounding box center [462, 209] width 29 height 10
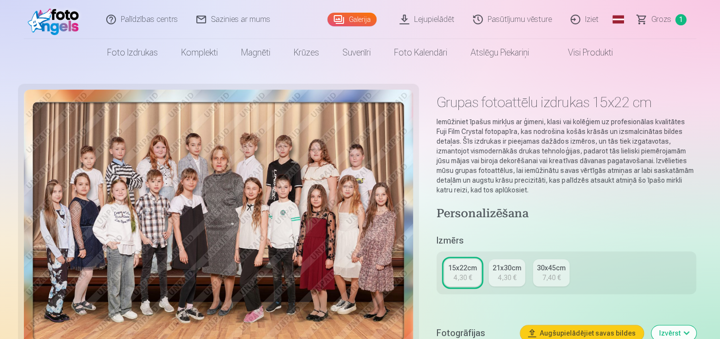
click at [520, 264] on link "21x30cm 4,30 €" at bounding box center [507, 272] width 37 height 27
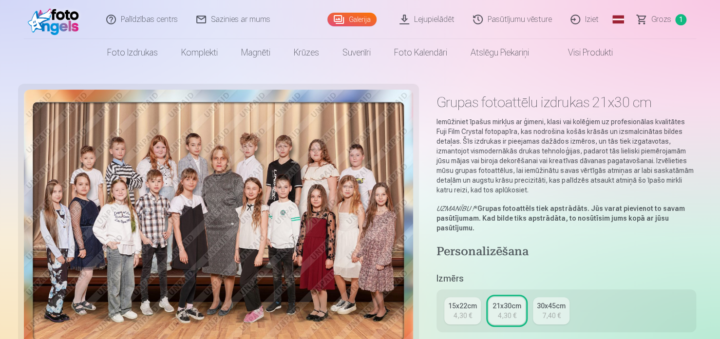
click at [658, 19] on span "Grozs" at bounding box center [662, 20] width 20 height 12
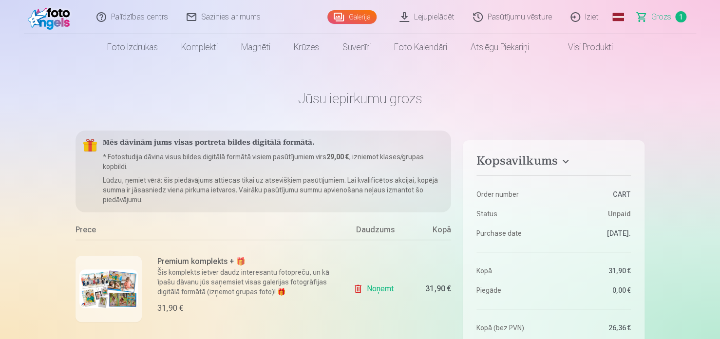
scroll to position [49, 0]
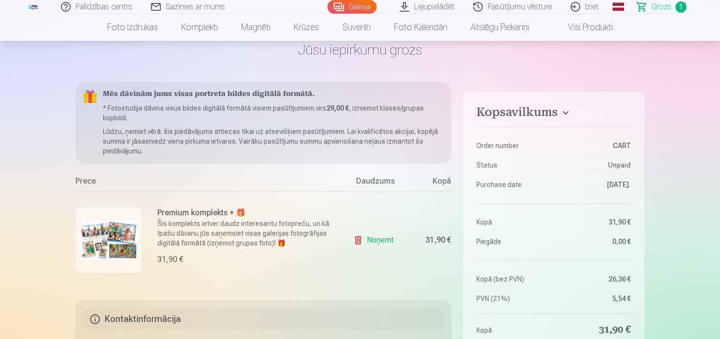
click at [228, 226] on p "Šis komplekts ietver daudz interesantu fotopreču, un kā īpašu dāvanu jūs saņems…" at bounding box center [245, 233] width 176 height 29
click at [131, 232] on img at bounding box center [108, 240] width 58 height 39
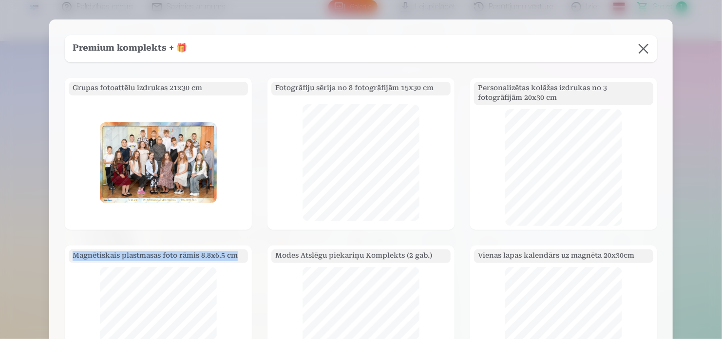
click at [646, 51] on button at bounding box center [643, 48] width 27 height 27
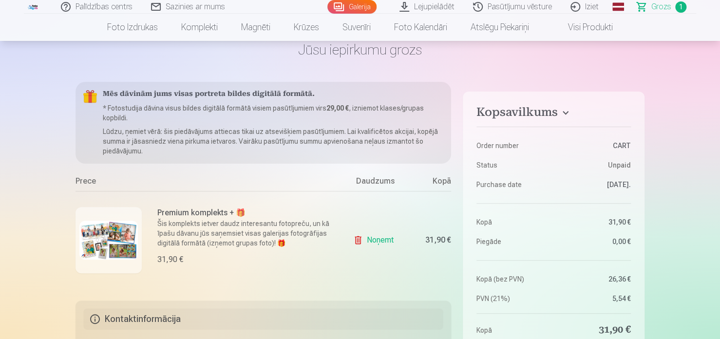
scroll to position [0, 0]
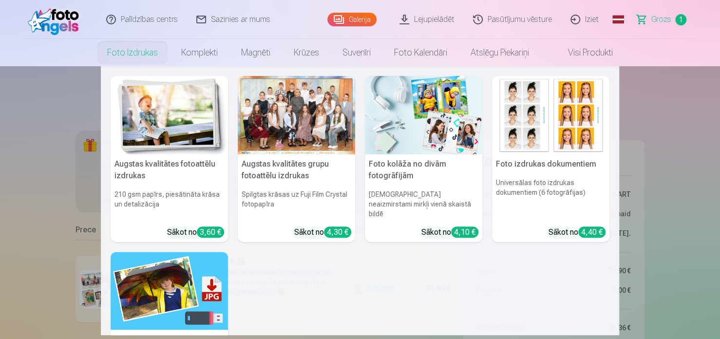
click at [270, 119] on div at bounding box center [296, 115] width 117 height 78
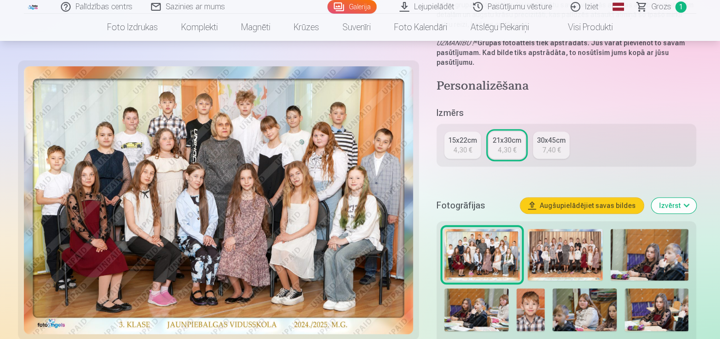
scroll to position [195, 0]
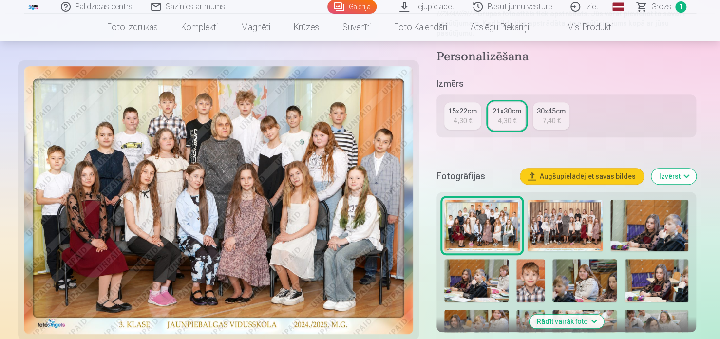
click at [571, 227] on img at bounding box center [566, 226] width 76 height 52
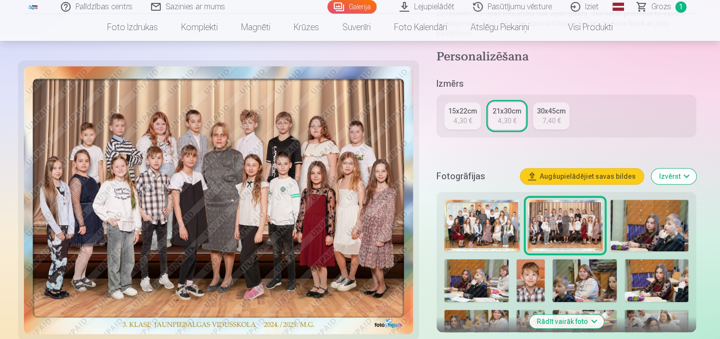
scroll to position [238, 0]
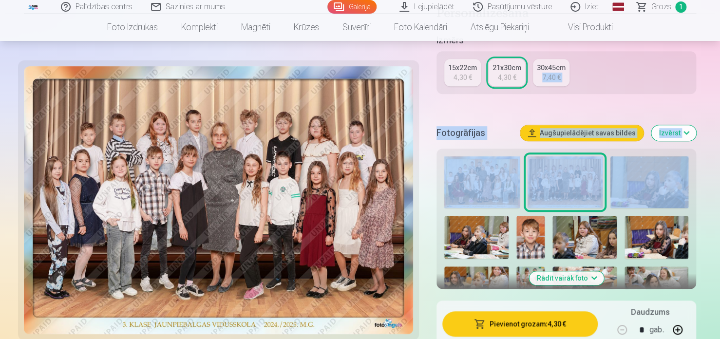
drag, startPoint x: 718, startPoint y: 106, endPoint x: 722, endPoint y: 164, distance: 58.6
click at [568, 330] on button "Pievienot grozam : 4,30 €" at bounding box center [520, 323] width 155 height 25
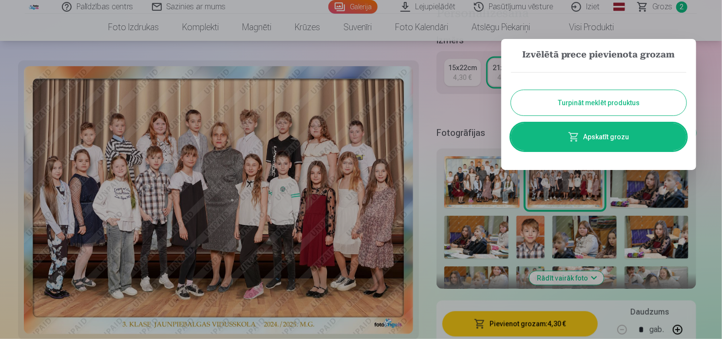
click at [469, 112] on div at bounding box center [361, 169] width 722 height 339
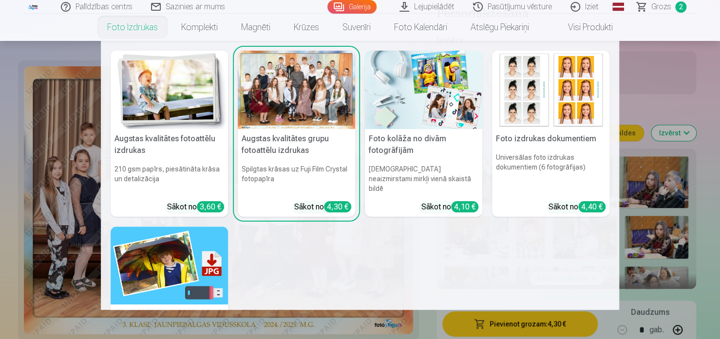
click at [306, 106] on div at bounding box center [296, 90] width 117 height 78
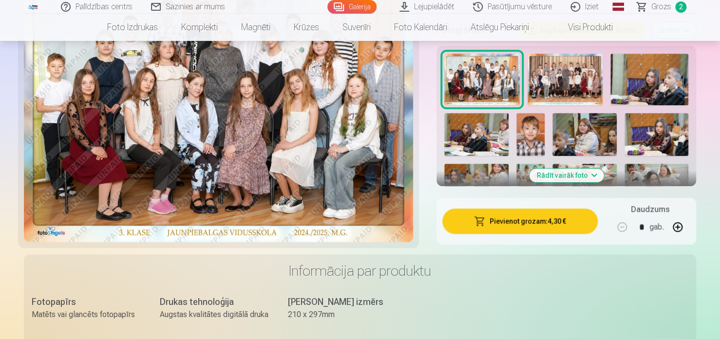
scroll to position [195, 0]
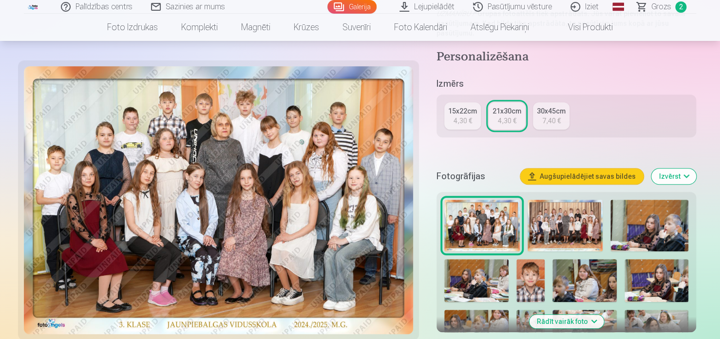
click at [577, 320] on button "Rādīt vairāk foto" at bounding box center [566, 322] width 75 height 14
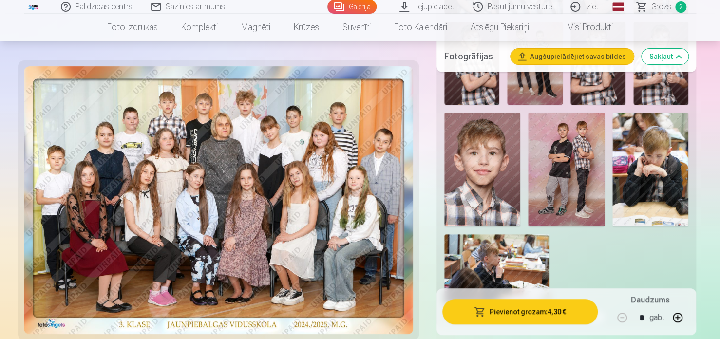
scroll to position [1901, 0]
click at [576, 188] on img at bounding box center [566, 169] width 76 height 114
click at [561, 177] on img at bounding box center [566, 169] width 76 height 114
click at [557, 167] on img at bounding box center [566, 169] width 76 height 114
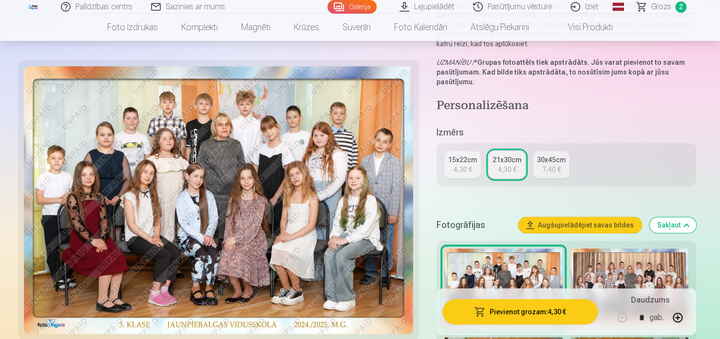
scroll to position [0, 0]
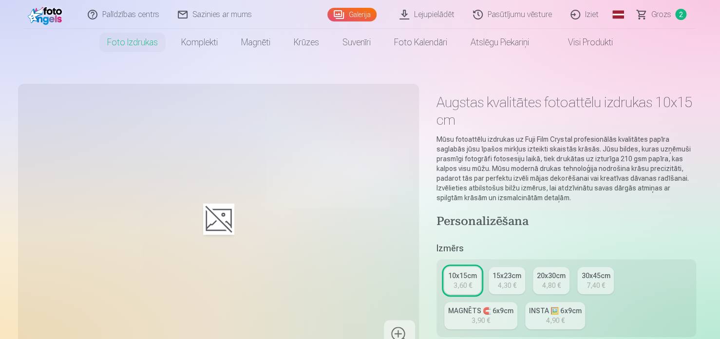
scroll to position [49, 0]
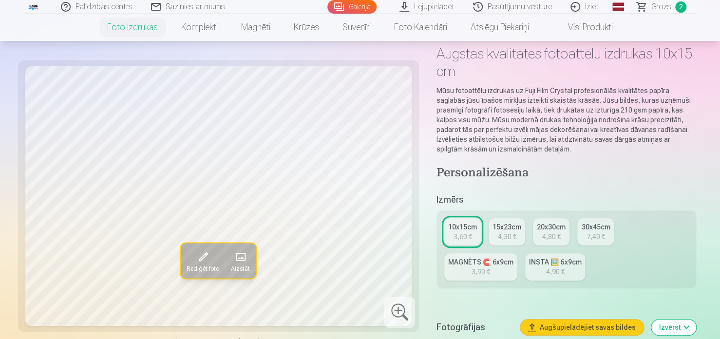
click at [465, 231] on div "10x15cm" at bounding box center [462, 227] width 29 height 10
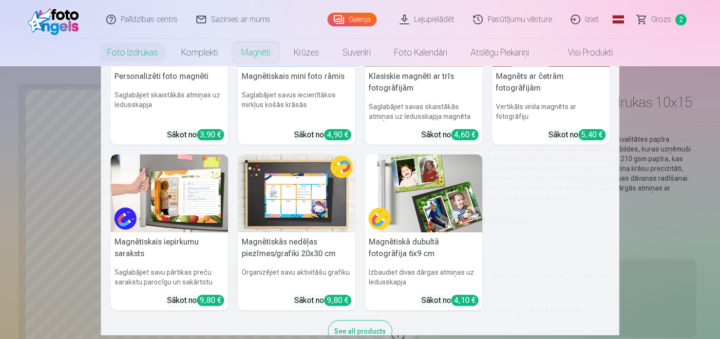
scroll to position [97, 0]
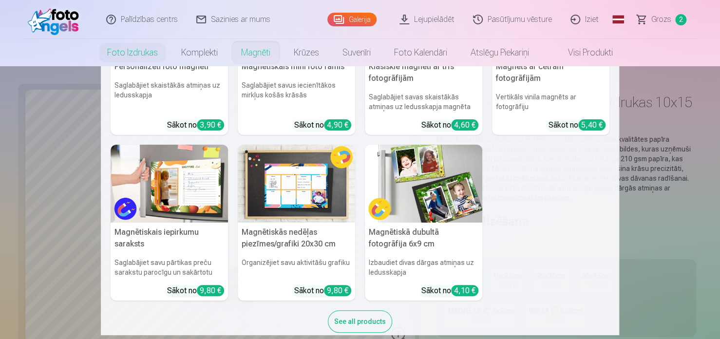
click at [442, 188] on img at bounding box center [423, 184] width 117 height 78
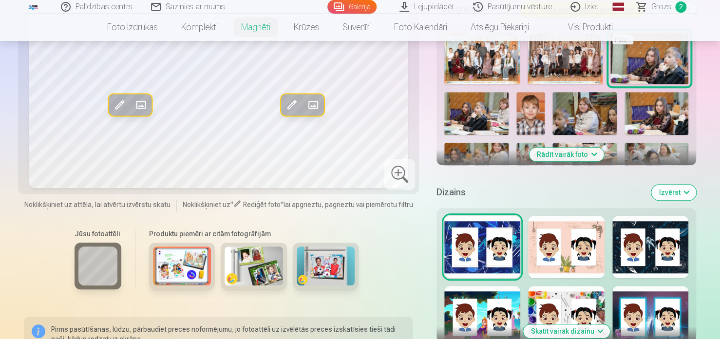
scroll to position [341, 0]
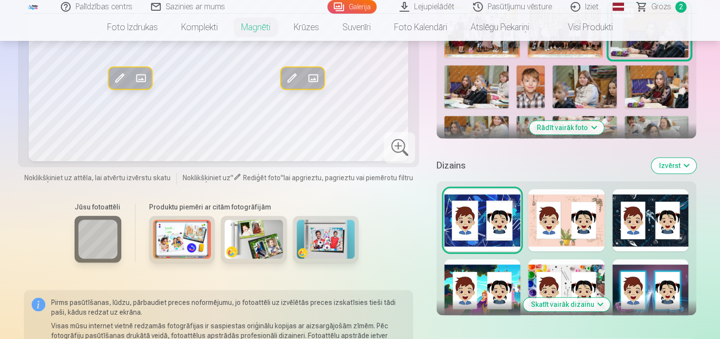
click at [578, 125] on button "Rādīt vairāk foto" at bounding box center [566, 128] width 75 height 14
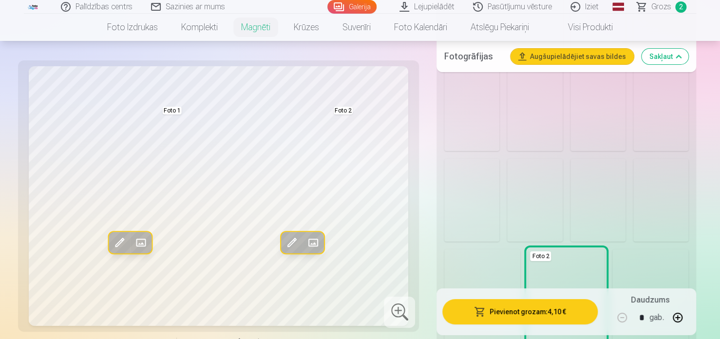
scroll to position [1706, 0]
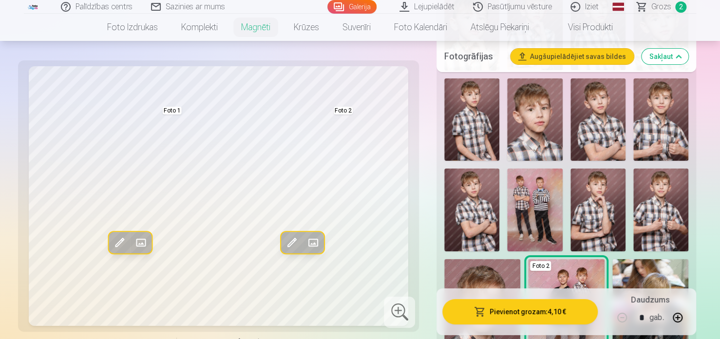
click at [538, 223] on img at bounding box center [534, 210] width 55 height 83
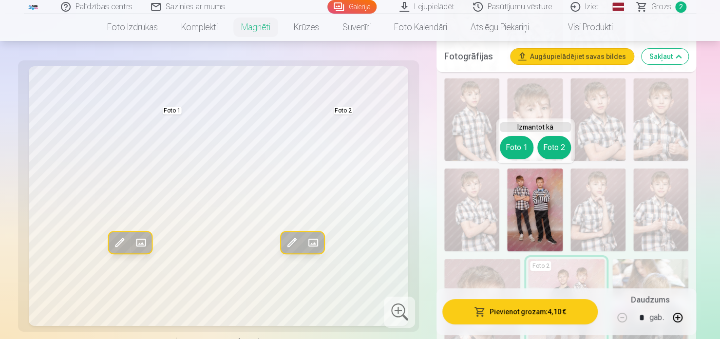
click at [538, 217] on img at bounding box center [534, 210] width 55 height 83
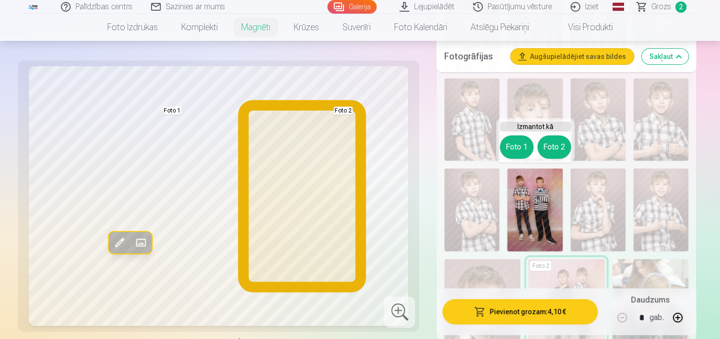
click at [559, 148] on button "Foto 2" at bounding box center [555, 146] width 34 height 23
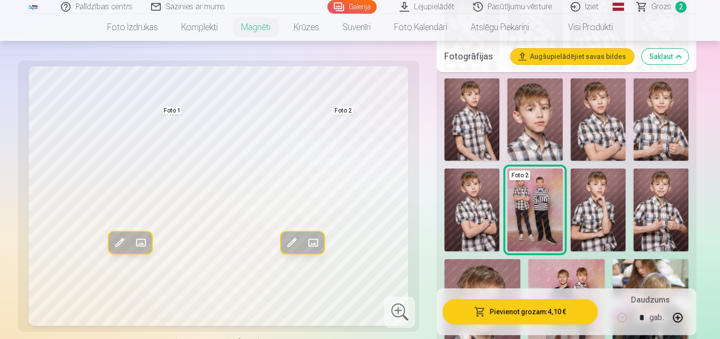
click at [559, 148] on img at bounding box center [534, 119] width 55 height 83
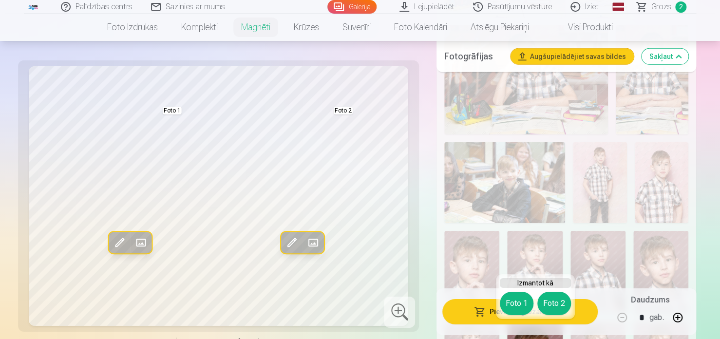
scroll to position [1657, 0]
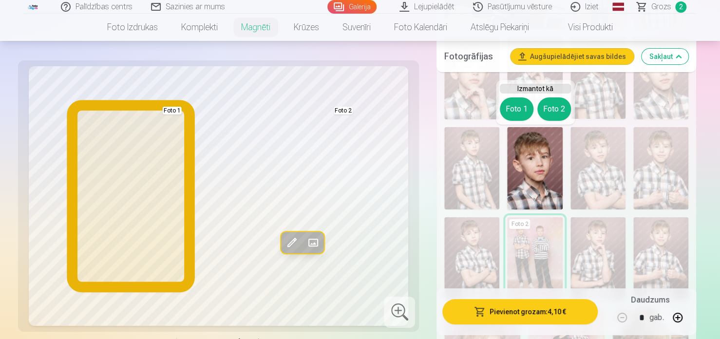
click at [520, 108] on button "Foto 1" at bounding box center [517, 108] width 34 height 23
click at [520, 108] on img at bounding box center [534, 78] width 55 height 83
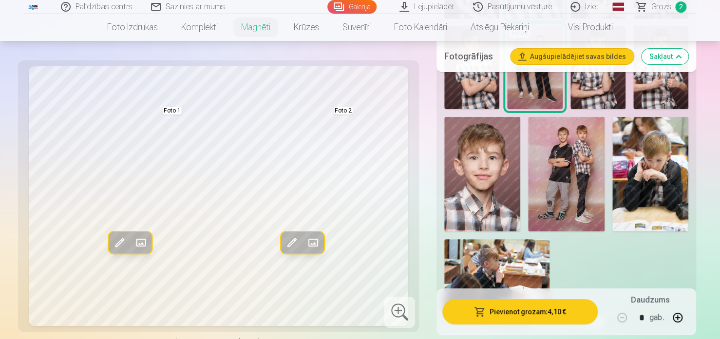
scroll to position [1852, 0]
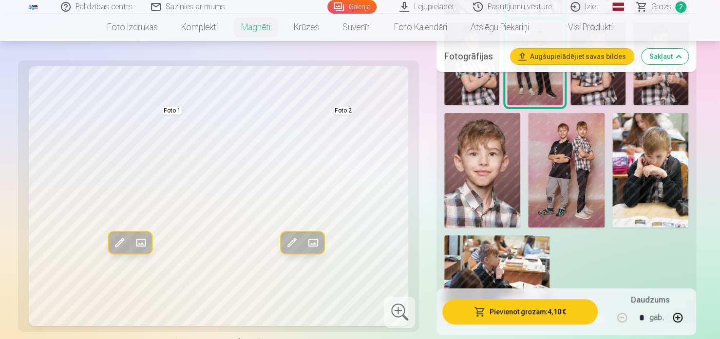
click at [562, 171] on img at bounding box center [566, 170] width 76 height 114
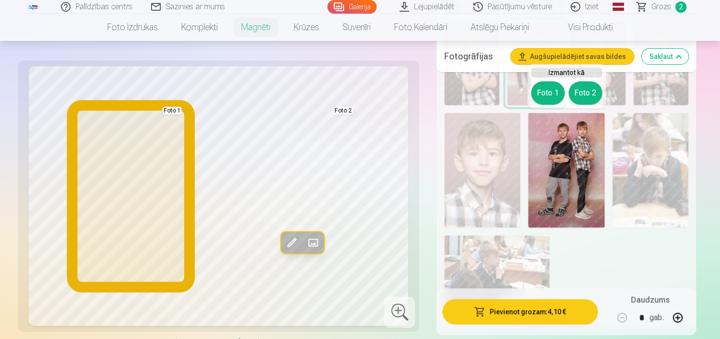
click at [549, 94] on button "Foto 1" at bounding box center [548, 92] width 34 height 23
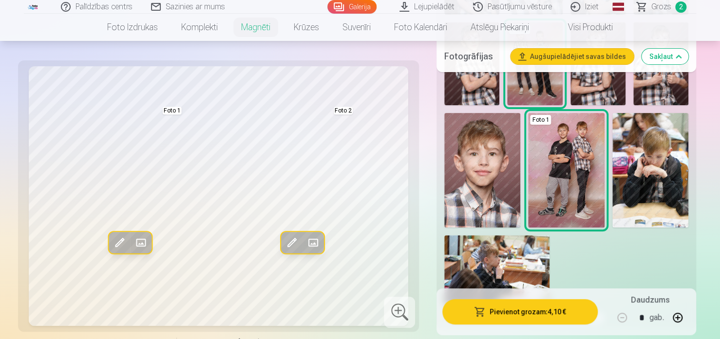
click at [538, 133] on img at bounding box center [566, 170] width 76 height 114
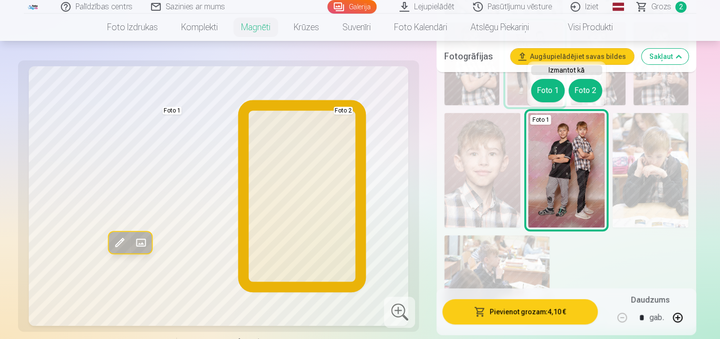
click at [586, 84] on button "Foto 2" at bounding box center [586, 90] width 34 height 23
click at [586, 84] on img at bounding box center [598, 63] width 55 height 83
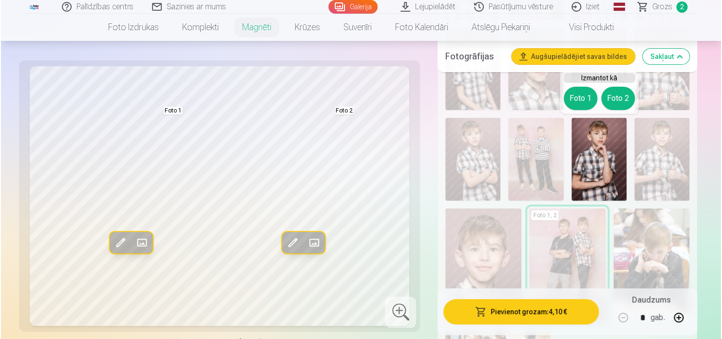
scroll to position [1754, 0]
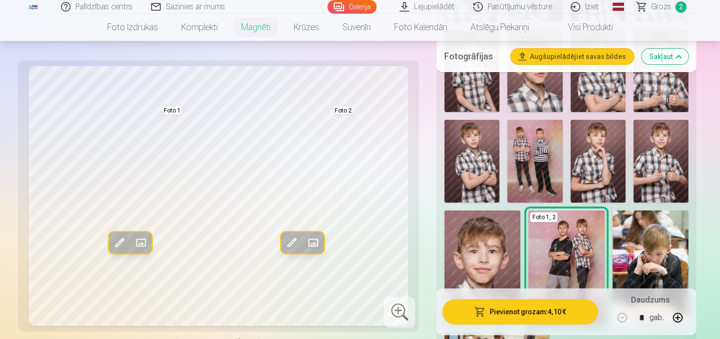
click at [549, 123] on img at bounding box center [534, 161] width 55 height 83
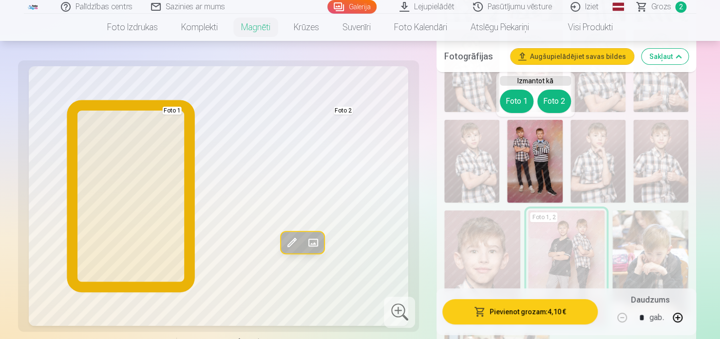
click at [516, 99] on button "Foto 1" at bounding box center [517, 101] width 34 height 23
click at [515, 99] on img at bounding box center [534, 71] width 55 height 83
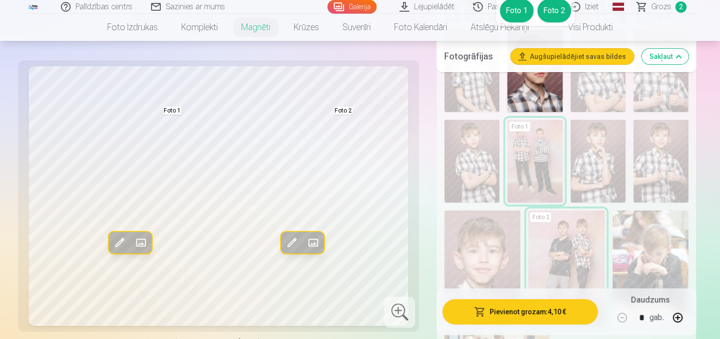
click at [562, 308] on button "Pievienot grozam : 4,10 €" at bounding box center [520, 311] width 155 height 25
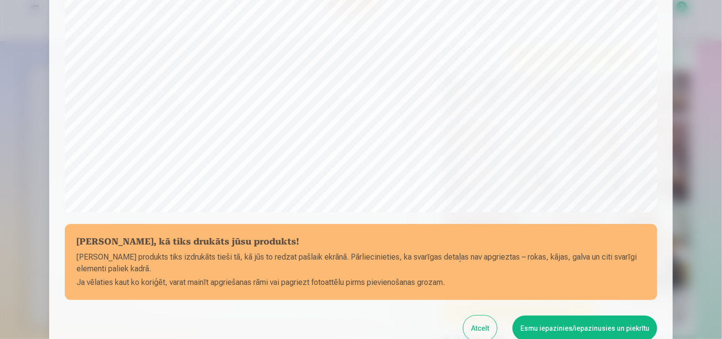
scroll to position [363, 0]
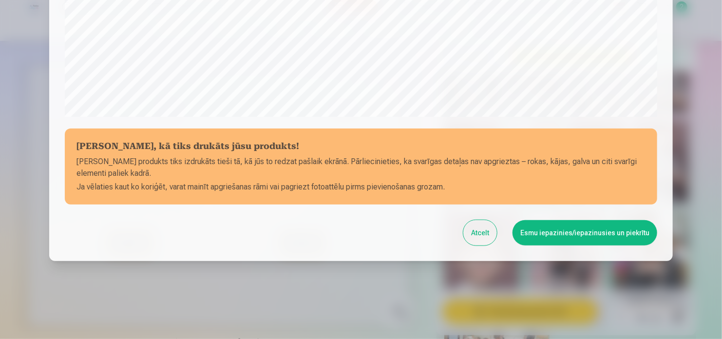
click at [567, 236] on button "Esmu iepazinies/iepazinusies un piekrītu" at bounding box center [585, 232] width 145 height 25
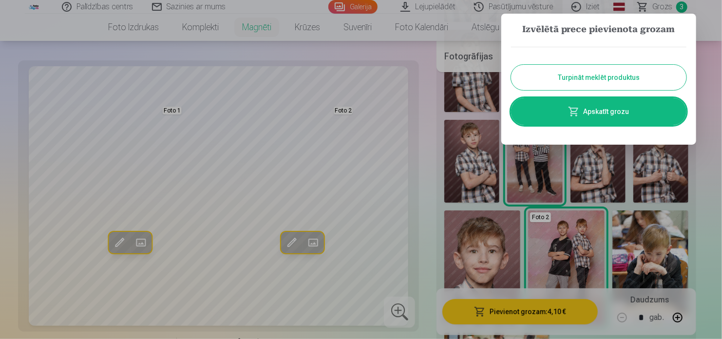
click at [617, 113] on link "Apskatīt grozu" at bounding box center [598, 111] width 175 height 27
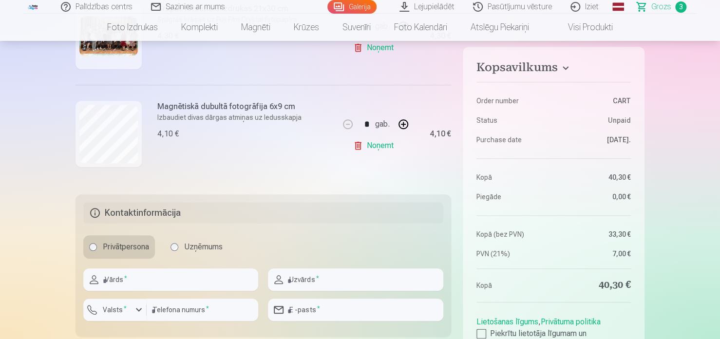
scroll to position [390, 0]
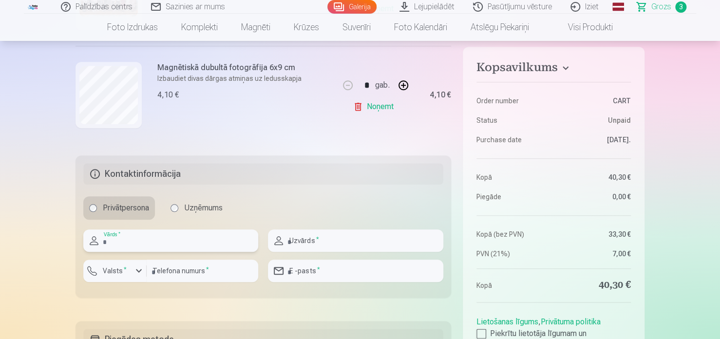
click at [228, 232] on input "text" at bounding box center [170, 241] width 175 height 22
type input "********"
type input "*********"
type input "********"
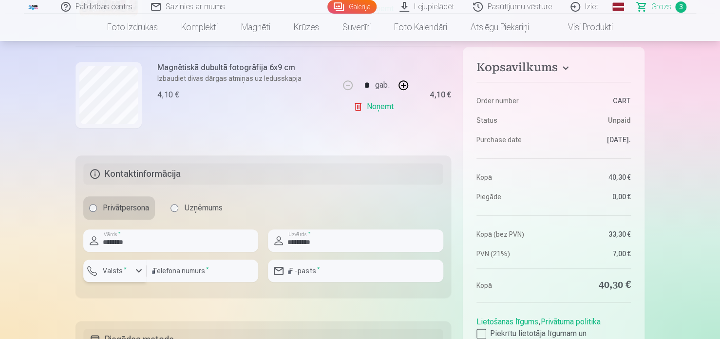
click at [110, 270] on label "Valsts *" at bounding box center [115, 271] width 32 height 10
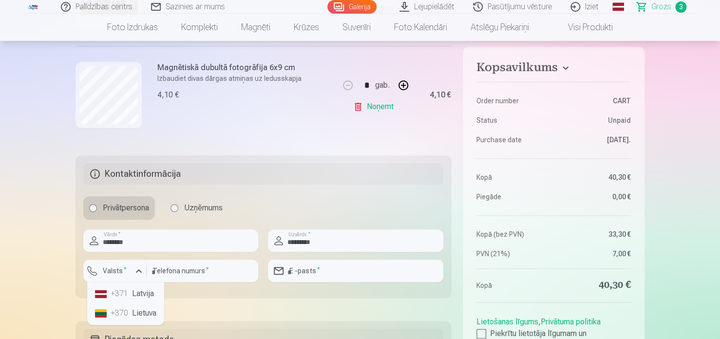
click at [112, 291] on div "+371" at bounding box center [120, 294] width 19 height 12
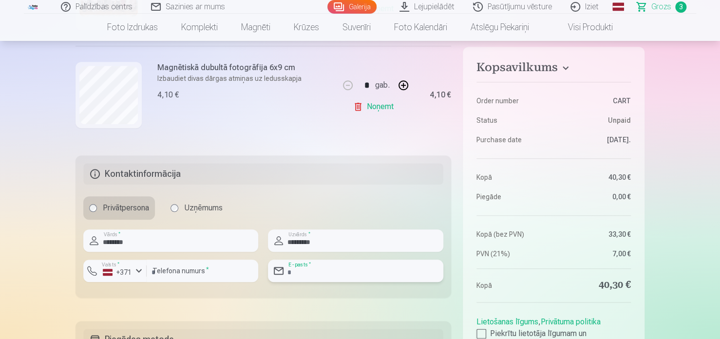
click at [386, 266] on input "email" at bounding box center [355, 271] width 175 height 22
type input "**********"
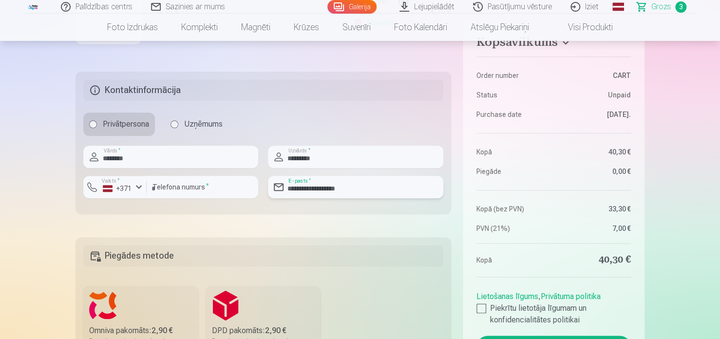
scroll to position [487, 0]
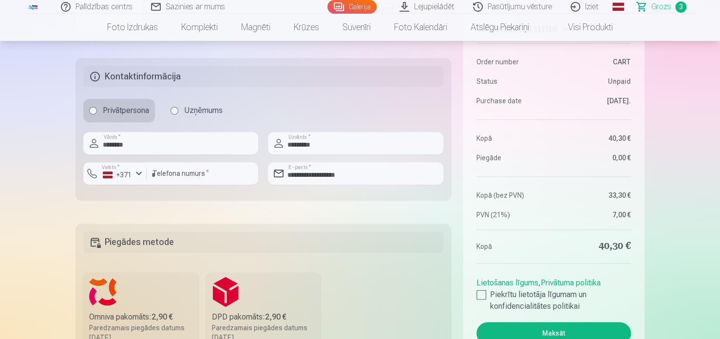
click at [91, 295] on label "Omniva pakomāts : 2,90 € Paredzamais piegādes datums 20.09.2025." at bounding box center [140, 310] width 115 height 76
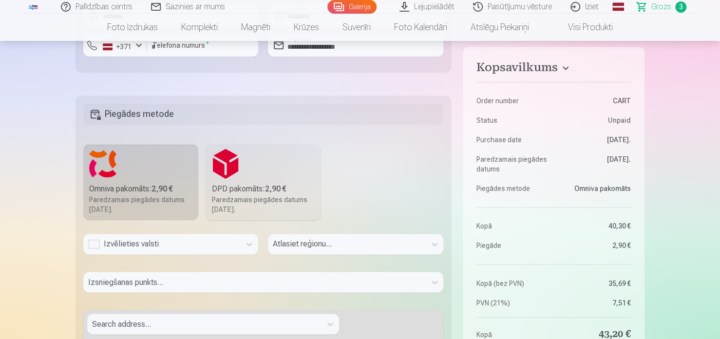
scroll to position [682, 0]
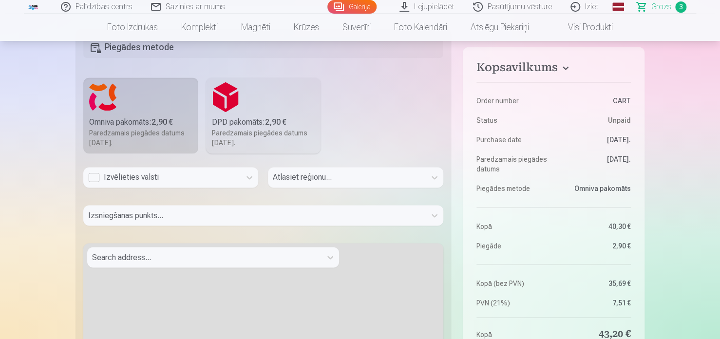
click at [96, 180] on div "Izvēlieties valsti" at bounding box center [162, 178] width 148 height 12
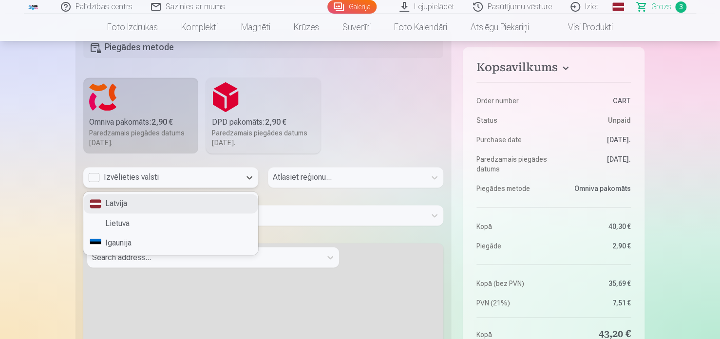
click at [160, 197] on div "Latvija" at bounding box center [171, 203] width 174 height 19
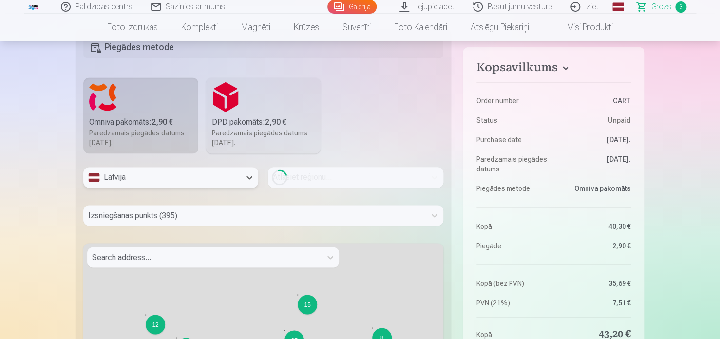
click at [294, 180] on div "Loading..." at bounding box center [355, 177] width 175 height 20
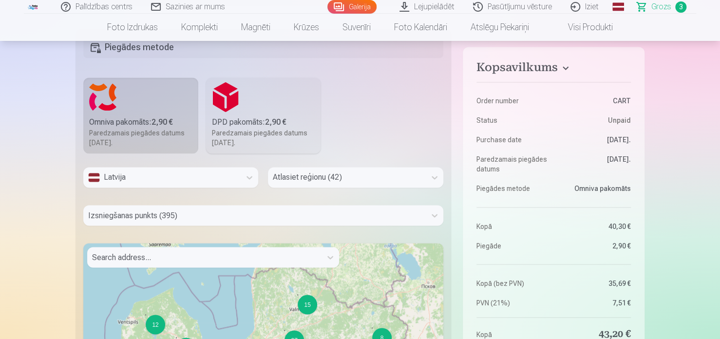
click at [294, 180] on div at bounding box center [347, 178] width 148 height 14
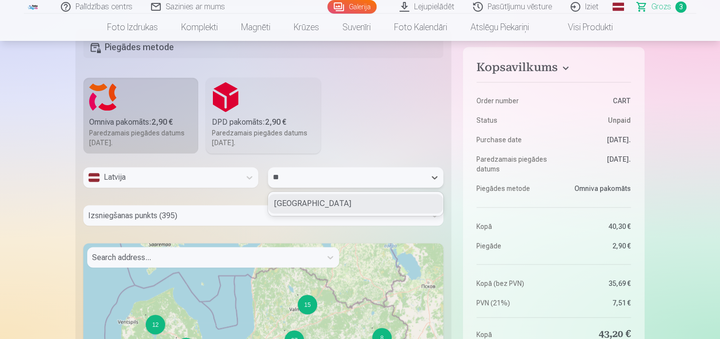
type input "***"
click at [306, 197] on div "Cēsu novads" at bounding box center [356, 203] width 174 height 19
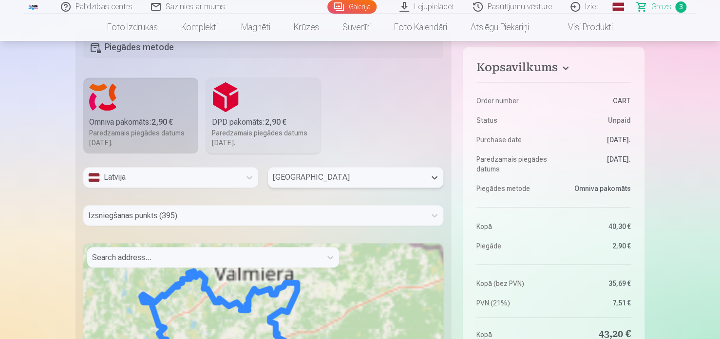
click at [282, 212] on div "Izsniegšanas punkts (395)" at bounding box center [263, 215] width 360 height 20
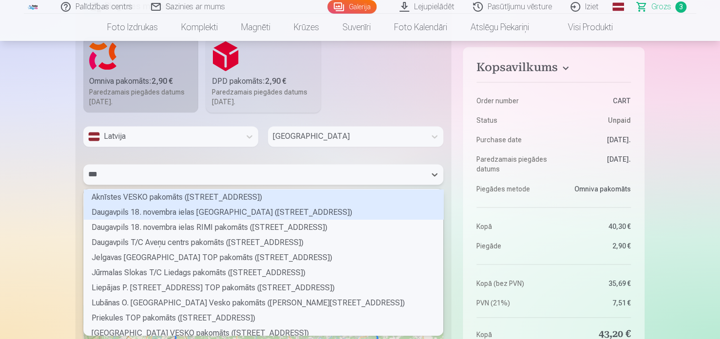
scroll to position [73, 357]
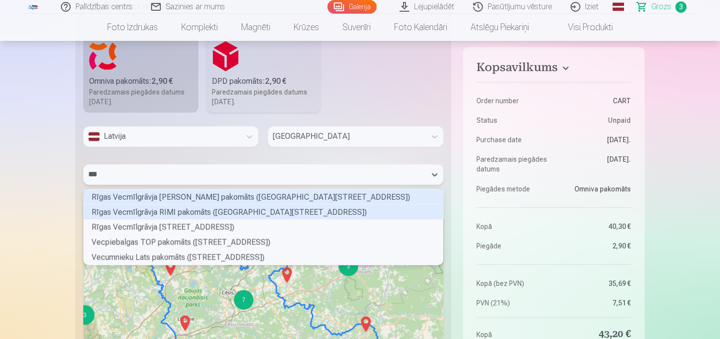
type input "****"
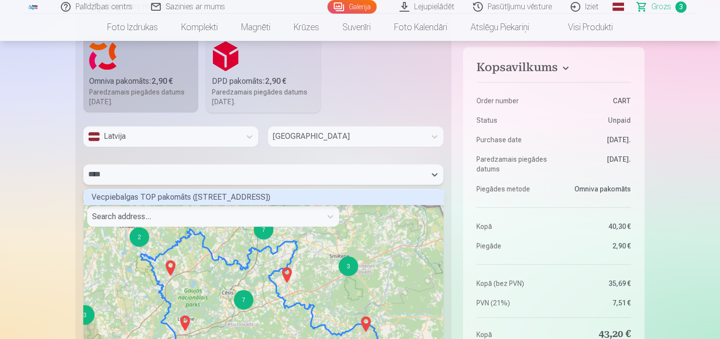
click at [297, 197] on div "Vecpiebalgas TOP pakomāts (Alauksta iela 2)" at bounding box center [264, 196] width 360 height 15
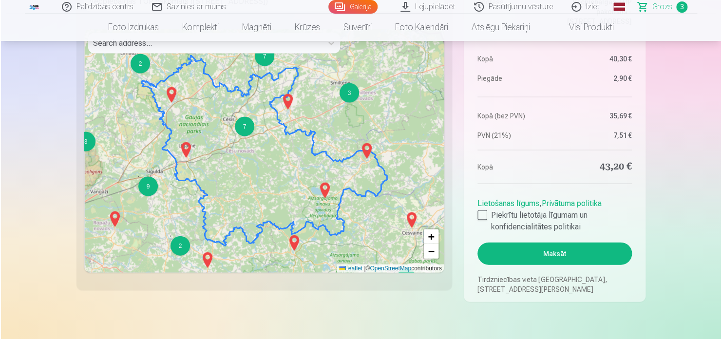
scroll to position [918, 0]
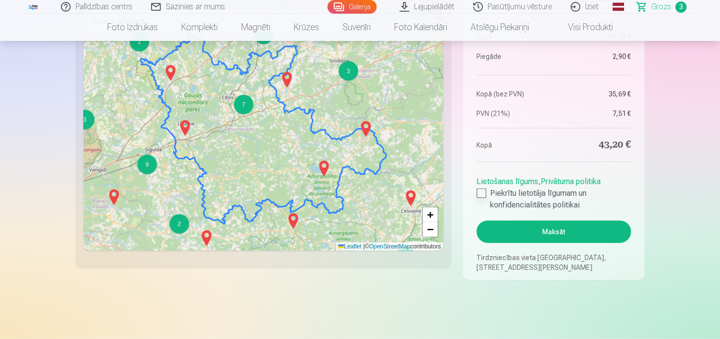
click at [481, 195] on div at bounding box center [482, 194] width 10 height 10
click at [519, 231] on button "Maksāt" at bounding box center [554, 232] width 154 height 22
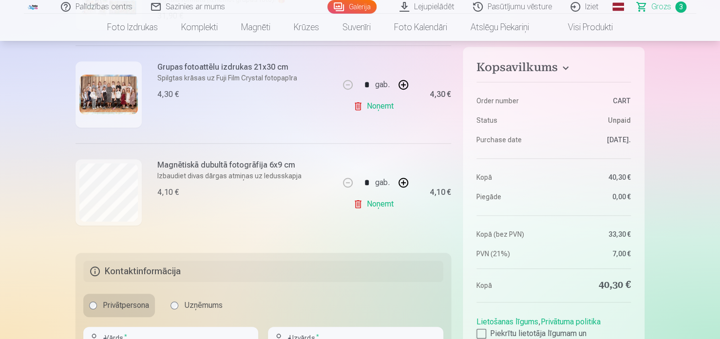
scroll to position [487, 0]
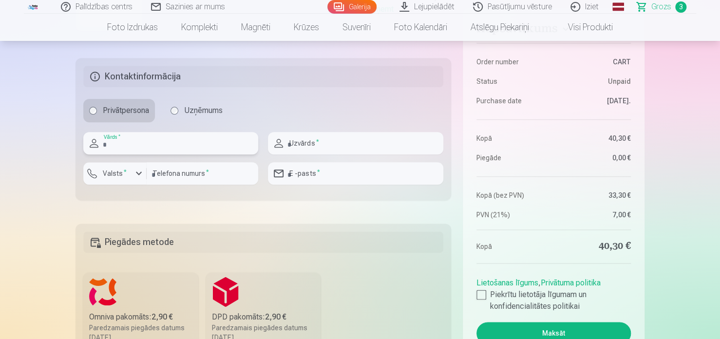
click at [170, 146] on input "text" at bounding box center [170, 143] width 175 height 22
type input "********"
type input "*********"
type input "********"
click at [207, 172] on input "********" at bounding box center [203, 173] width 112 height 22
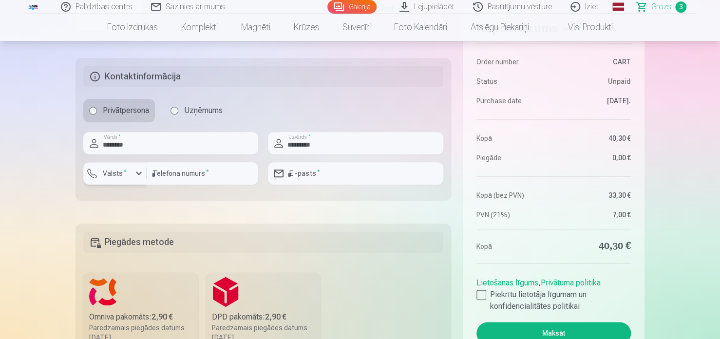
click at [120, 170] on label "Valsts *" at bounding box center [115, 174] width 32 height 10
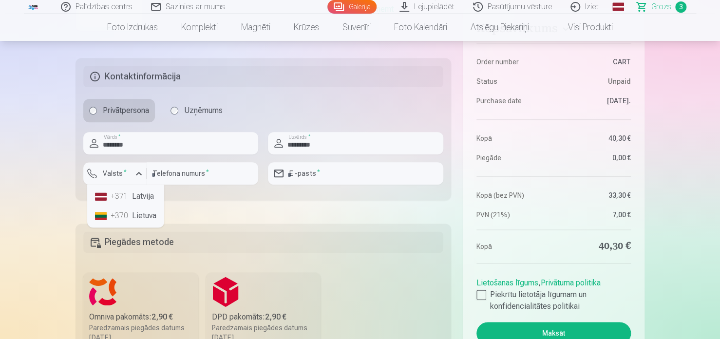
click at [125, 201] on div "+371" at bounding box center [120, 197] width 19 height 12
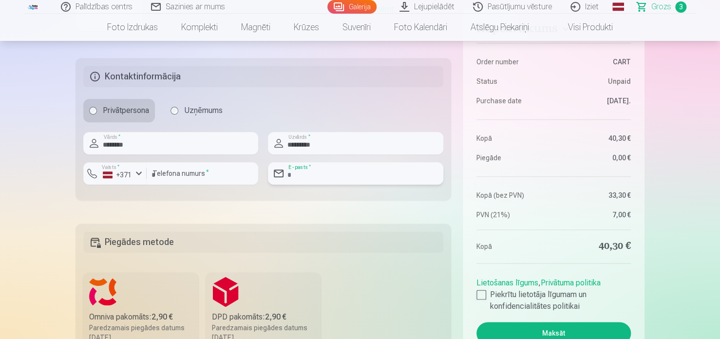
click at [330, 182] on input "email" at bounding box center [355, 173] width 175 height 22
type input "**********"
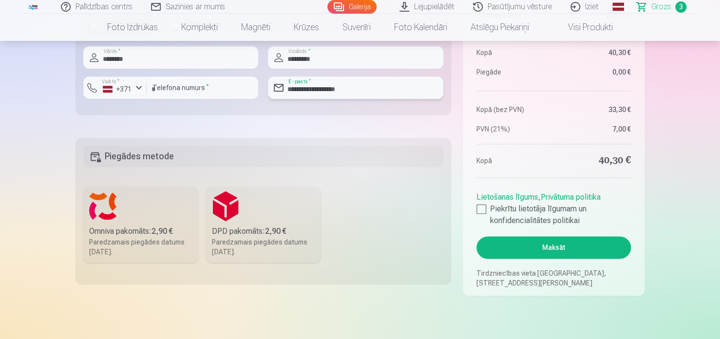
scroll to position [585, 0]
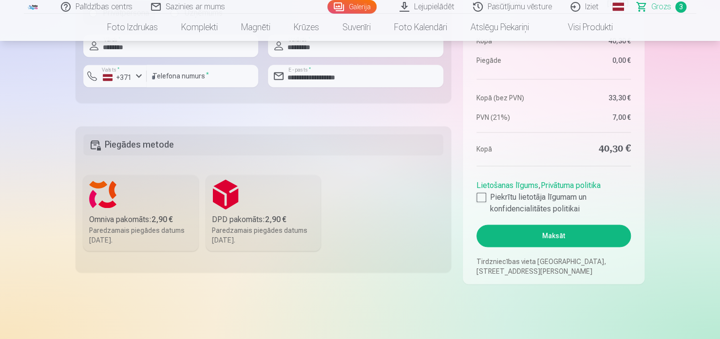
click at [150, 227] on div "Paredzamais piegādes datums [DATE]." at bounding box center [140, 235] width 103 height 19
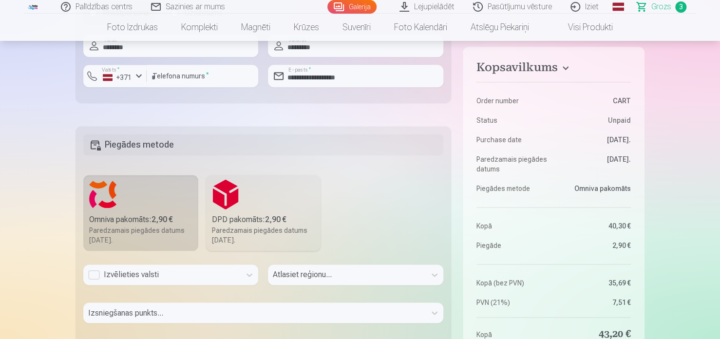
scroll to position [601, 0]
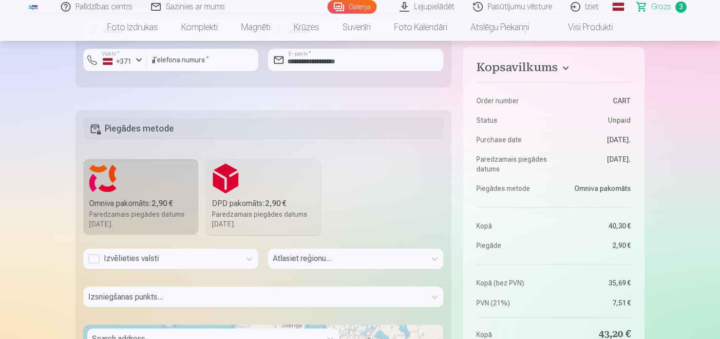
click at [148, 269] on div "Izvēlieties valsti" at bounding box center [170, 259] width 175 height 20
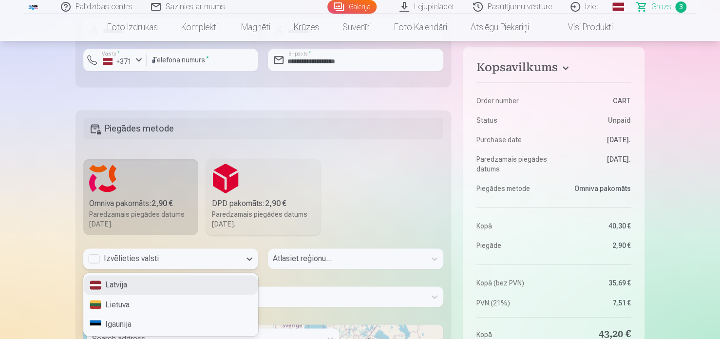
click at [122, 285] on div "Latvija" at bounding box center [171, 284] width 174 height 19
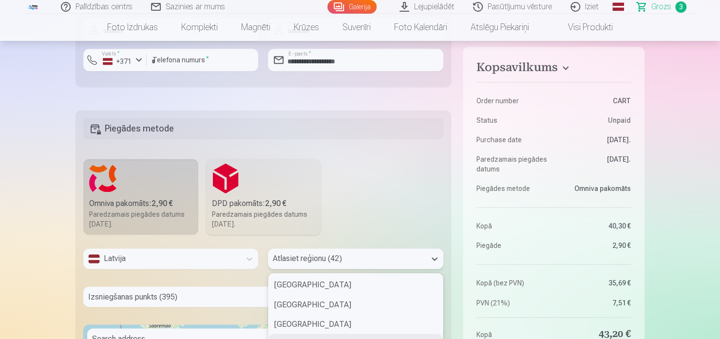
click at [298, 263] on div "42 results available. Use Up and Down to choose options, press Enter to select …" at bounding box center [355, 259] width 175 height 20
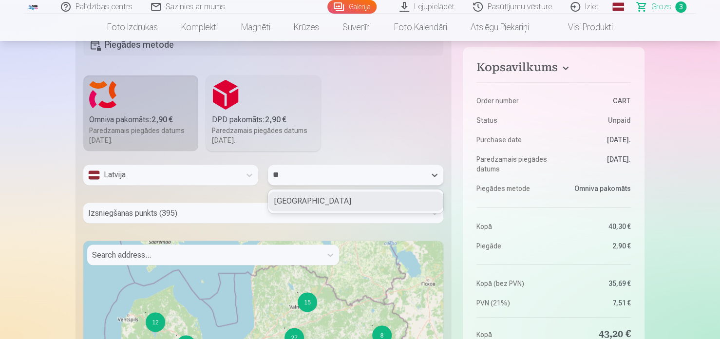
type input "***"
click at [313, 195] on div "Cēsu novads" at bounding box center [356, 201] width 174 height 19
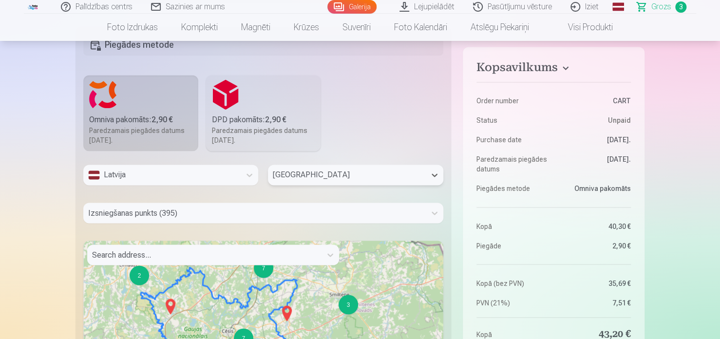
click at [231, 205] on div "Izsniegšanas punkts (395)" at bounding box center [263, 213] width 360 height 20
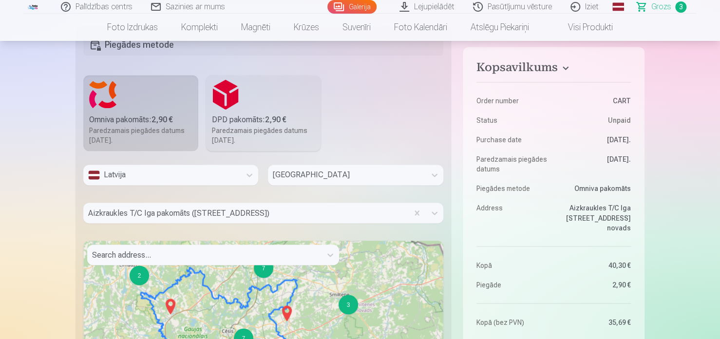
scroll to position [723, 0]
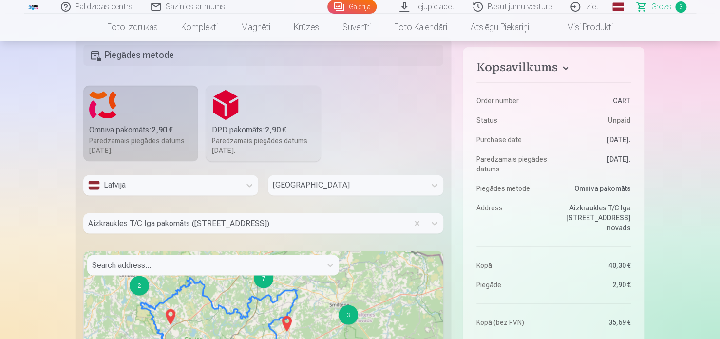
click at [263, 227] on div "Aizkraukles T/C Iga pakomāts (Gaismas iela 35)" at bounding box center [263, 223] width 360 height 20
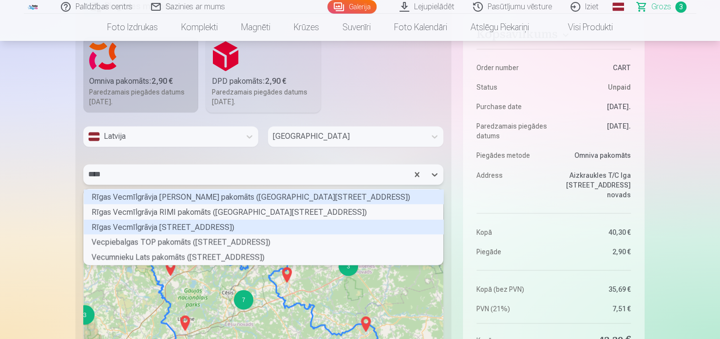
scroll to position [13, 357]
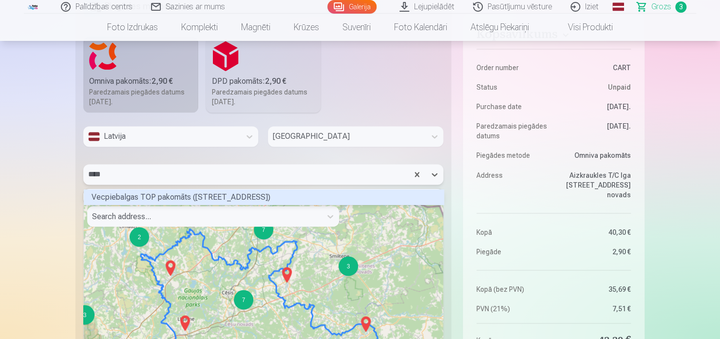
type input "*****"
click at [413, 192] on div "Vecpiebalgas TOP pakomāts (Alauksta iela 2)" at bounding box center [264, 196] width 360 height 15
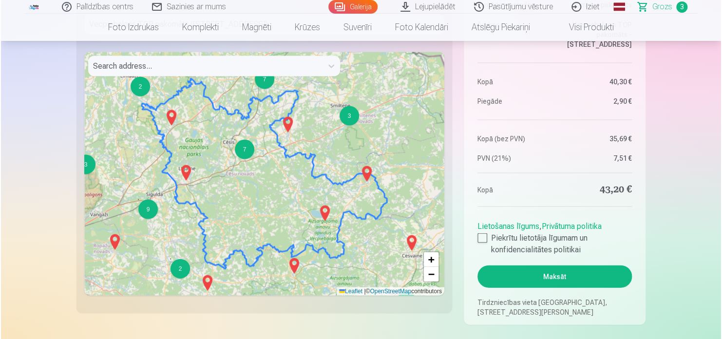
scroll to position [918, 0]
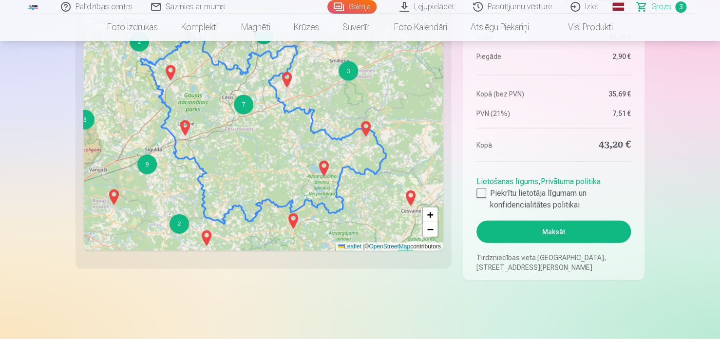
click at [540, 227] on button "Maksāt" at bounding box center [554, 232] width 154 height 22
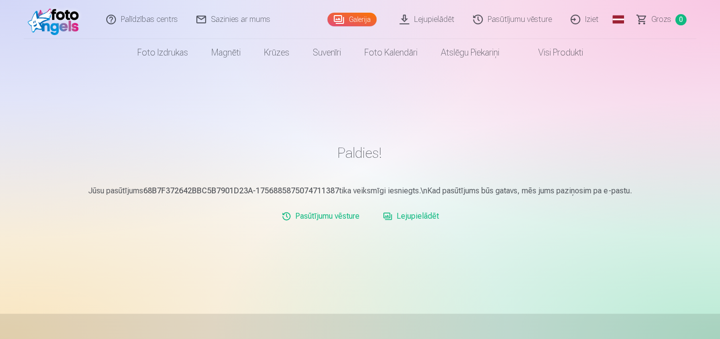
click at [435, 18] on link "Lejupielādēt" at bounding box center [428, 19] width 74 height 39
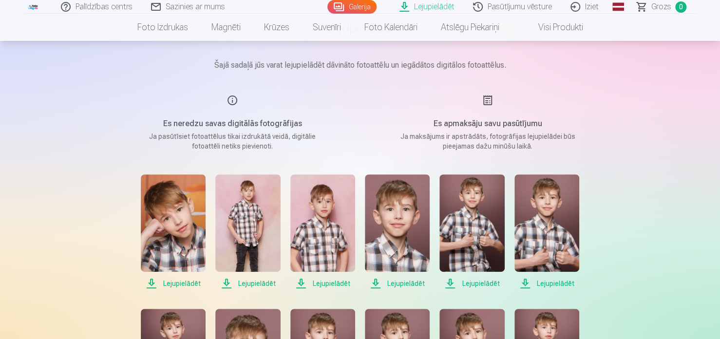
scroll to position [97, 0]
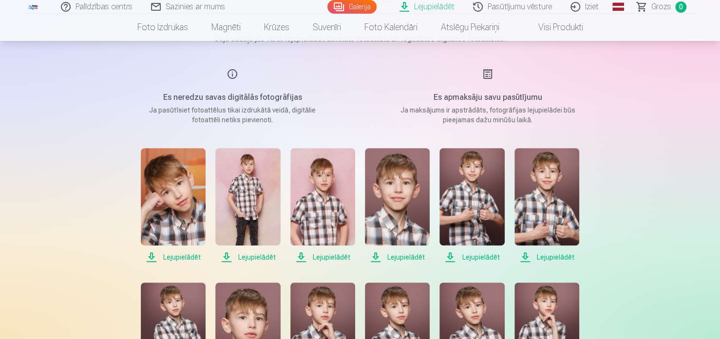
click at [177, 254] on span "Lejupielādēt" at bounding box center [173, 257] width 65 height 12
click at [179, 256] on span "Lejupielādēt" at bounding box center [173, 257] width 65 height 12
click at [237, 257] on span "Lejupielādēt" at bounding box center [247, 257] width 65 height 12
click at [262, 254] on span "Lejupielādēt" at bounding box center [247, 257] width 65 height 12
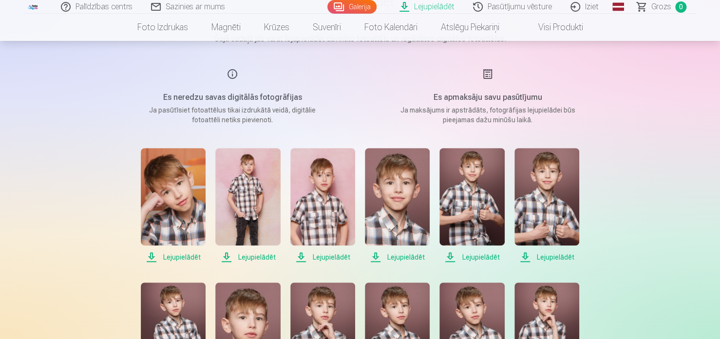
click at [322, 260] on span "Lejupielādēt" at bounding box center [322, 257] width 65 height 12
click at [325, 256] on span "Lejupielādēt" at bounding box center [322, 257] width 65 height 12
click at [411, 253] on span "Lejupielādēt" at bounding box center [397, 257] width 65 height 12
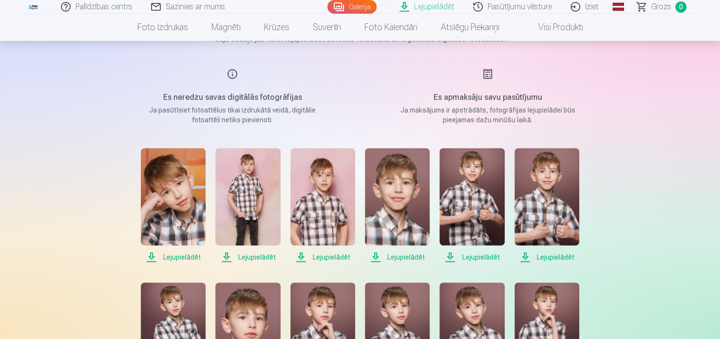
click at [411, 253] on span "Lejupielādēt" at bounding box center [397, 257] width 65 height 12
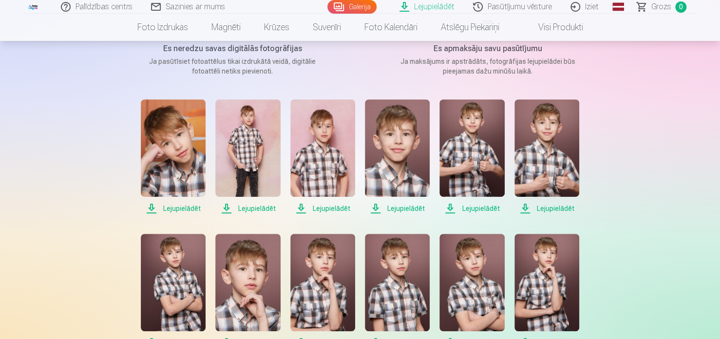
click at [469, 207] on span "Lejupielādēt" at bounding box center [472, 209] width 65 height 12
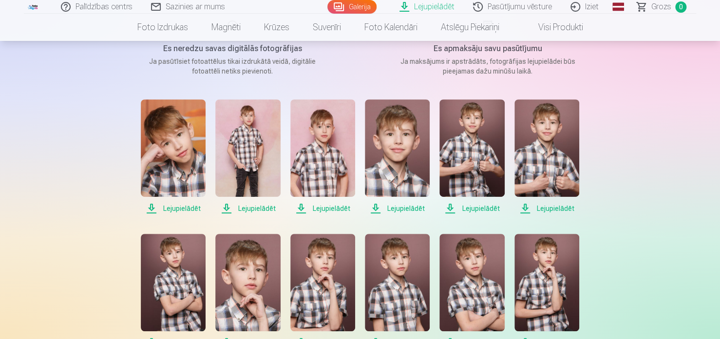
click at [469, 208] on span "Lejupielādēt" at bounding box center [472, 209] width 65 height 12
click at [473, 206] on span "Lejupielādēt" at bounding box center [472, 209] width 65 height 12
click at [551, 205] on span "Lejupielādēt" at bounding box center [547, 209] width 65 height 12
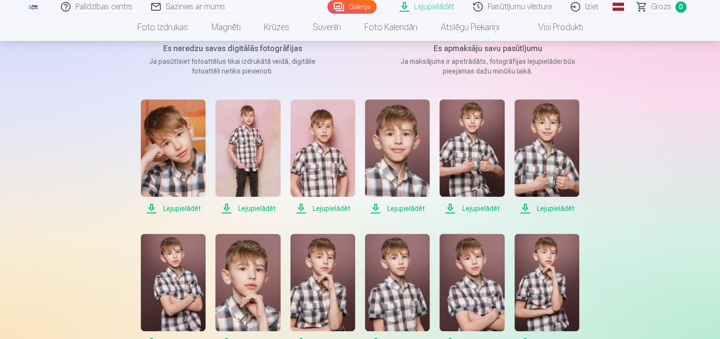
click at [551, 205] on span "Lejupielādēt" at bounding box center [547, 209] width 65 height 12
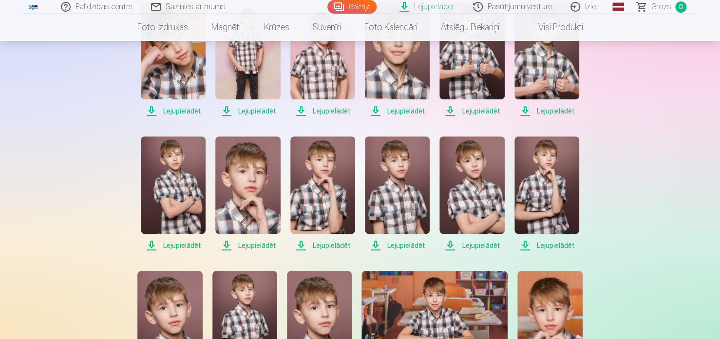
click at [179, 242] on span "Lejupielādēt" at bounding box center [173, 246] width 65 height 12
click at [181, 242] on span "Lejupielādēt" at bounding box center [173, 246] width 65 height 12
click at [247, 245] on span "Lejupielādēt" at bounding box center [247, 246] width 65 height 12
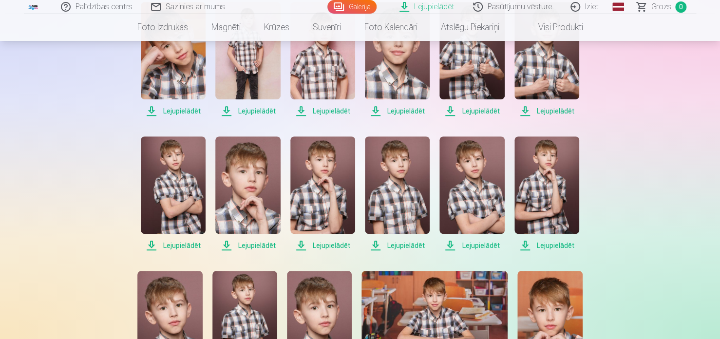
click at [247, 245] on span "Lejupielādēt" at bounding box center [247, 246] width 65 height 12
click at [317, 243] on span "Lejupielādēt" at bounding box center [322, 246] width 65 height 12
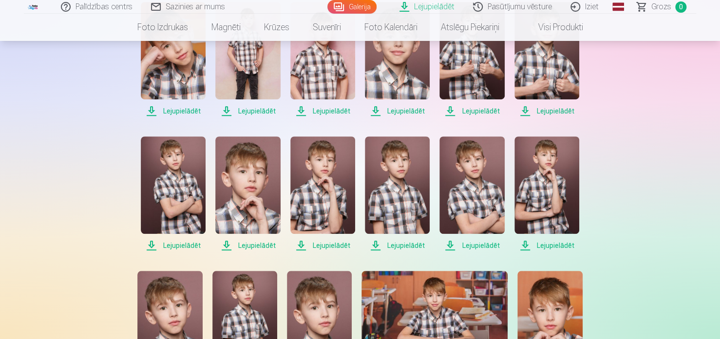
click at [317, 243] on span "Lejupielādēt" at bounding box center [322, 246] width 65 height 12
click at [414, 244] on span "Lejupielādēt" at bounding box center [397, 246] width 65 height 12
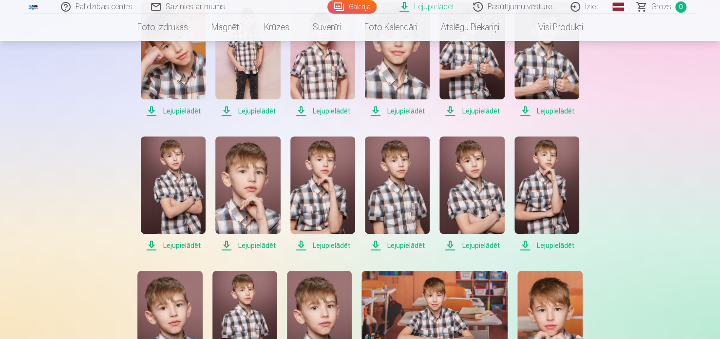
click at [414, 244] on span "Lejupielādēt" at bounding box center [397, 246] width 65 height 12
click at [464, 245] on span "Lejupielādēt" at bounding box center [472, 246] width 65 height 12
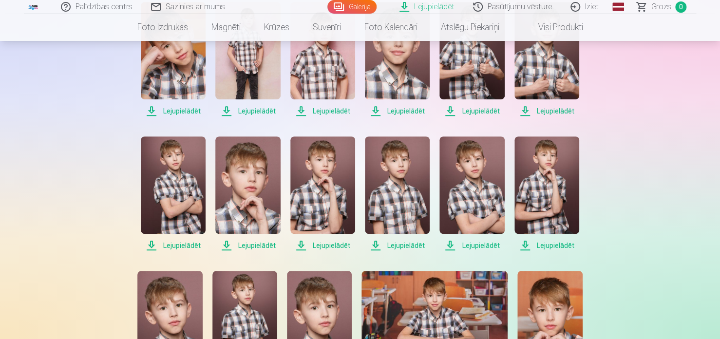
click at [539, 244] on span "Lejupielādēt" at bounding box center [547, 246] width 65 height 12
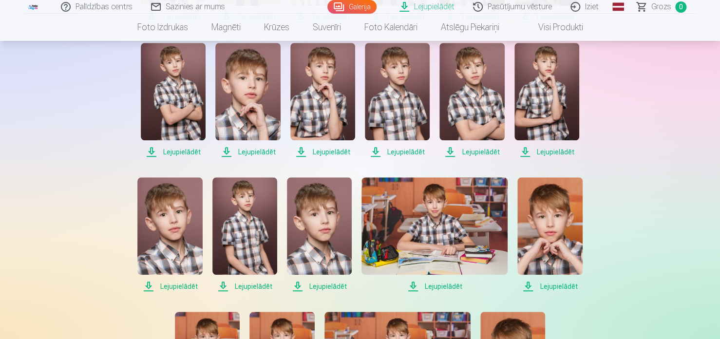
scroll to position [341, 0]
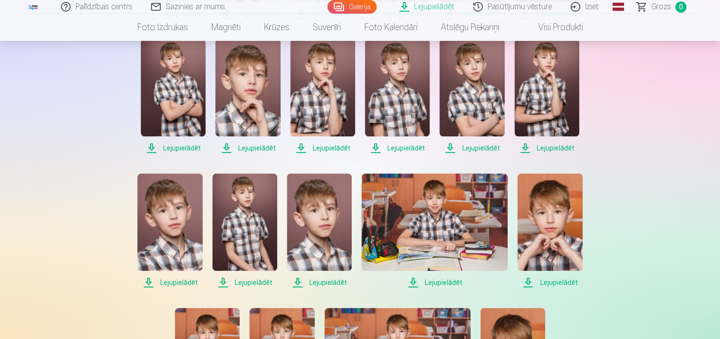
click at [174, 277] on span "Lejupielādēt" at bounding box center [169, 283] width 65 height 12
click at [249, 283] on span "Lejupielādēt" at bounding box center [244, 283] width 65 height 12
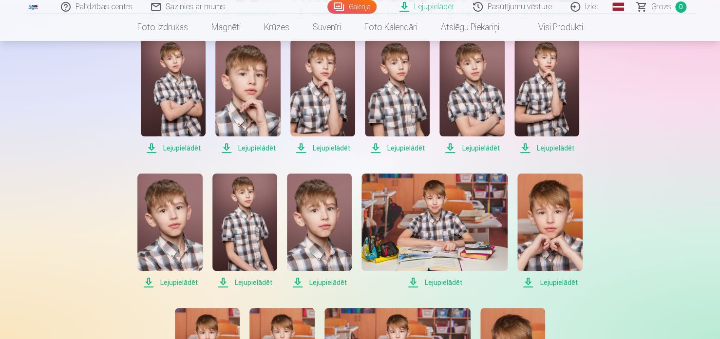
click at [326, 279] on span "Lejupielādēt" at bounding box center [319, 283] width 65 height 12
click at [446, 283] on span "Lejupielādēt" at bounding box center [435, 283] width 146 height 12
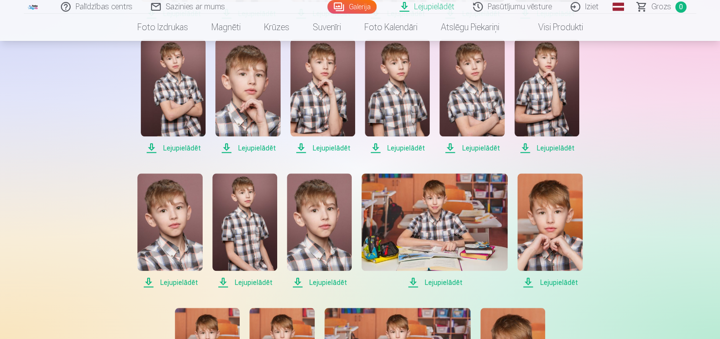
click at [446, 283] on span "Lejupielādēt" at bounding box center [435, 283] width 146 height 12
click at [555, 281] on span "Lejupielādēt" at bounding box center [550, 283] width 65 height 12
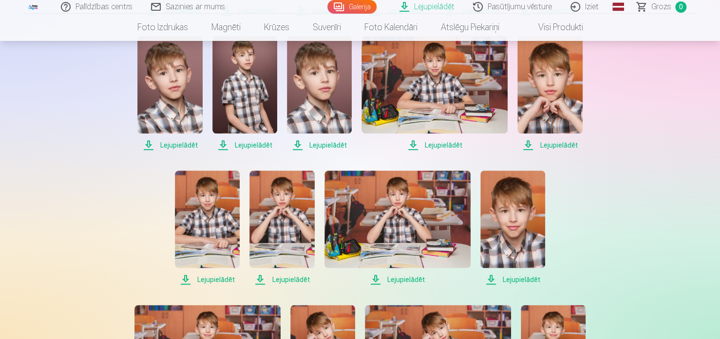
scroll to position [487, 0]
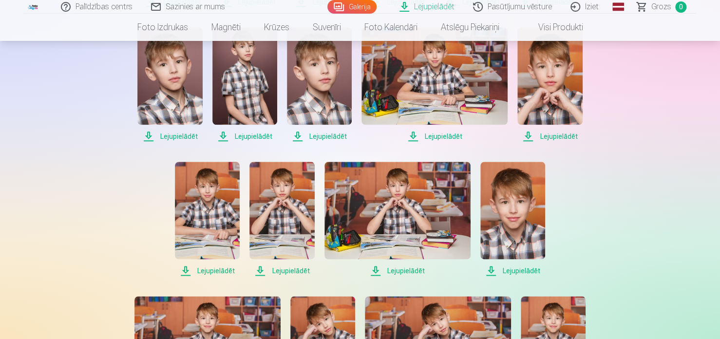
click at [220, 272] on span "Lejupielādēt" at bounding box center [207, 271] width 65 height 12
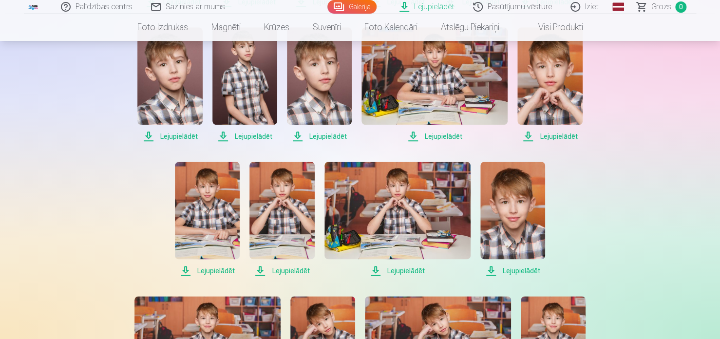
click at [278, 267] on span "Lejupielādēt" at bounding box center [282, 271] width 65 height 12
click at [282, 267] on span "Lejupielādēt" at bounding box center [282, 271] width 65 height 12
drag, startPoint x: 282, startPoint y: 267, endPoint x: 308, endPoint y: 269, distance: 25.9
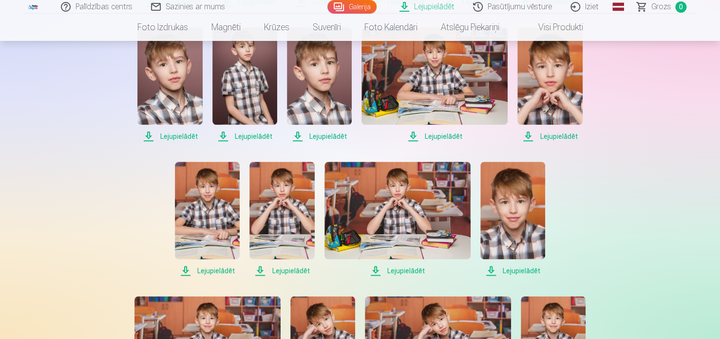
click at [282, 267] on span "Lejupielādēt" at bounding box center [282, 271] width 65 height 12
click at [396, 272] on span "Lejupielādēt" at bounding box center [398, 271] width 146 height 12
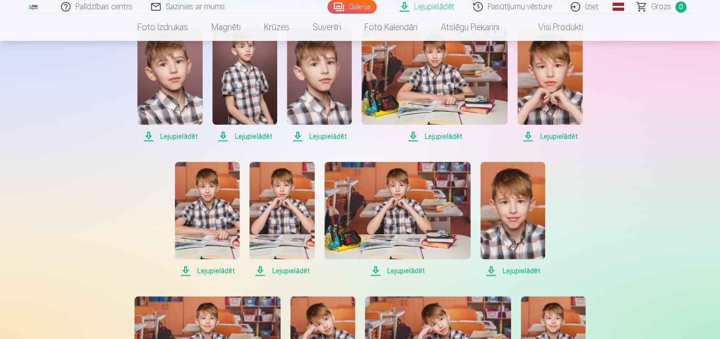
click at [396, 272] on span "Lejupielādēt" at bounding box center [398, 271] width 146 height 12
drag, startPoint x: 396, startPoint y: 272, endPoint x: 492, endPoint y: 277, distance: 96.6
click at [406, 272] on span "Lejupielādēt" at bounding box center [398, 271] width 146 height 12
click at [502, 270] on span "Lejupielādēt" at bounding box center [513, 271] width 65 height 12
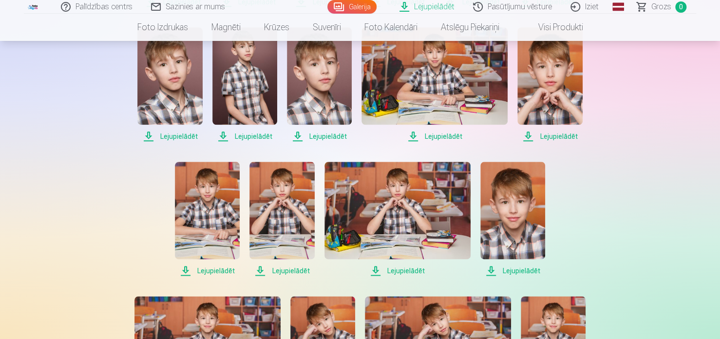
click at [502, 270] on span "Lejupielādēt" at bounding box center [513, 271] width 65 height 12
drag, startPoint x: 502, startPoint y: 270, endPoint x: 368, endPoint y: 270, distance: 134.0
click at [502, 270] on span "Lejupielādēt" at bounding box center [513, 271] width 65 height 12
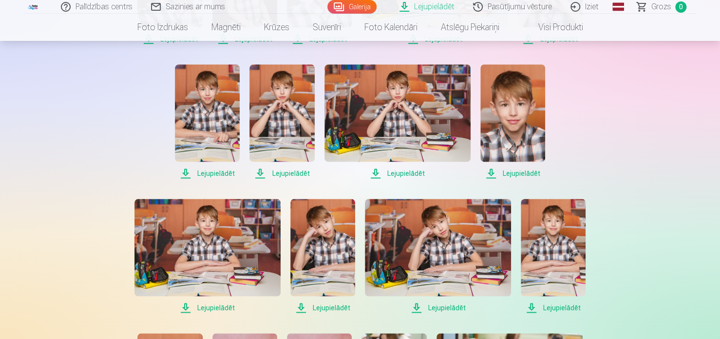
scroll to position [682, 0]
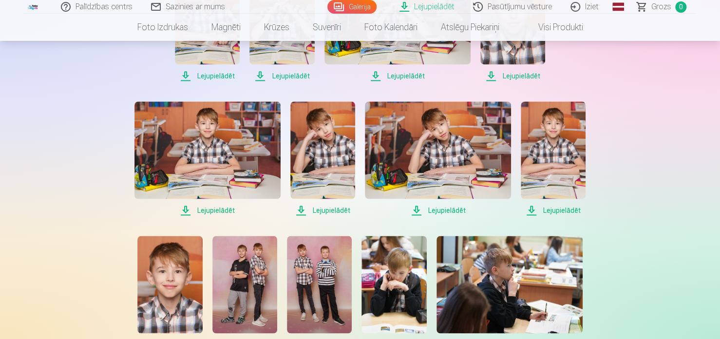
click at [200, 210] on span "Lejupielādēt" at bounding box center [208, 211] width 146 height 12
drag, startPoint x: 200, startPoint y: 210, endPoint x: 301, endPoint y: 196, distance: 101.9
click at [200, 209] on span "Lejupielādēt" at bounding box center [208, 211] width 146 height 12
click at [338, 212] on span "Lejupielādēt" at bounding box center [322, 211] width 65 height 12
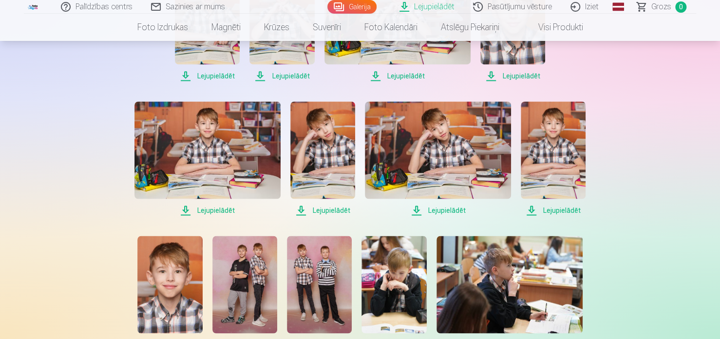
click at [338, 212] on span "Lejupielādēt" at bounding box center [322, 211] width 65 height 12
click at [435, 208] on span "Lejupielādēt" at bounding box center [438, 211] width 146 height 12
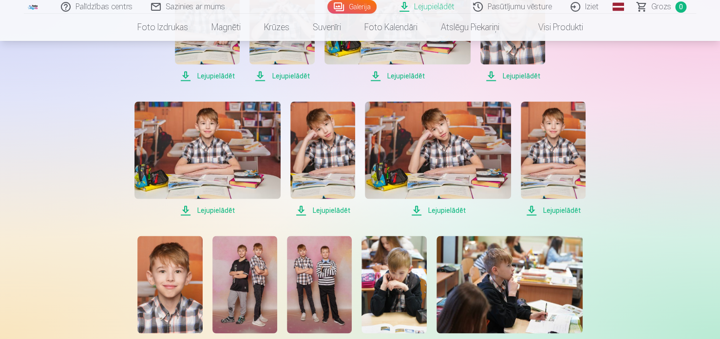
click at [570, 209] on span "Lejupielādēt" at bounding box center [553, 211] width 65 height 12
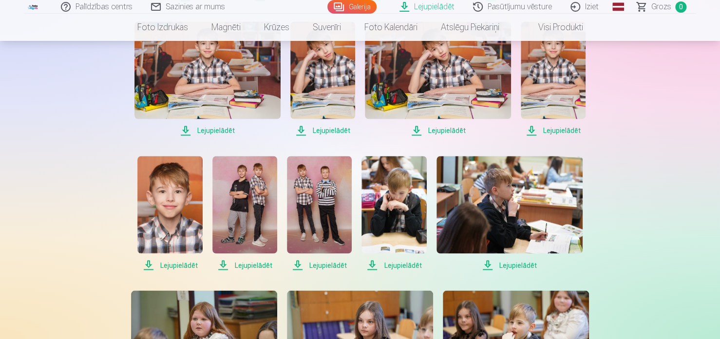
scroll to position [780, 0]
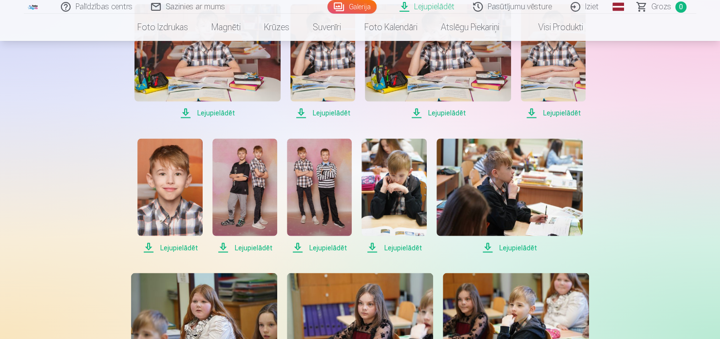
click at [163, 246] on span "Lejupielādēt" at bounding box center [169, 248] width 65 height 12
click at [262, 238] on link "Lejupielādēt" at bounding box center [244, 195] width 65 height 115
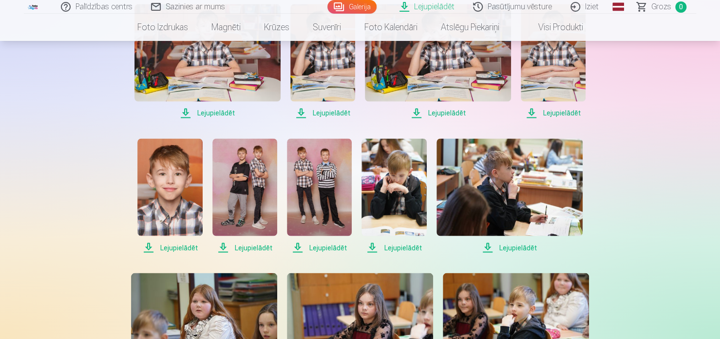
click at [263, 242] on link "Lejupielādēt" at bounding box center [244, 195] width 65 height 115
click at [263, 242] on span "Lejupielādēt" at bounding box center [244, 248] width 65 height 12
click at [315, 249] on span "Lejupielādēt" at bounding box center [319, 248] width 65 height 12
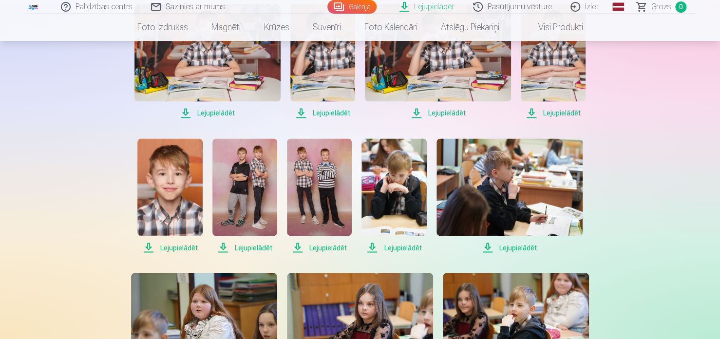
click at [315, 249] on span "Lejupielādēt" at bounding box center [319, 248] width 65 height 12
click at [380, 250] on span "Lejupielādēt" at bounding box center [394, 248] width 65 height 12
click at [507, 249] on span "Lejupielādēt" at bounding box center [510, 248] width 146 height 12
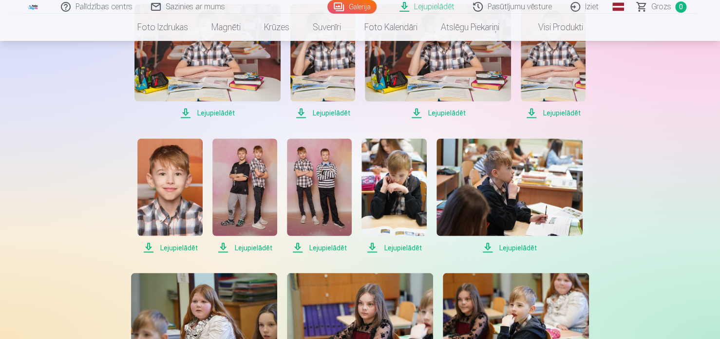
click at [507, 249] on span "Lejupielādēt" at bounding box center [510, 248] width 146 height 12
click at [503, 249] on span "Lejupielādēt" at bounding box center [510, 248] width 146 height 12
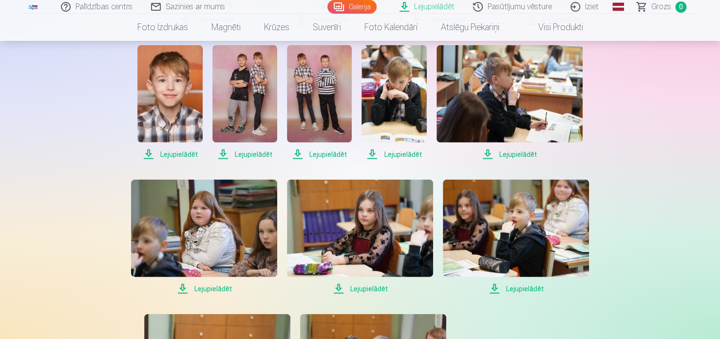
scroll to position [877, 0]
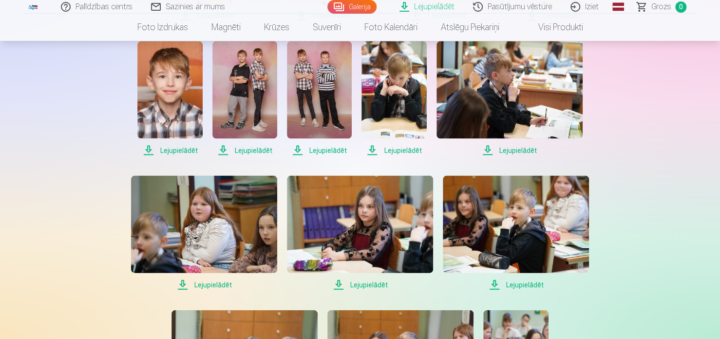
click at [206, 283] on span "Lejupielādēt" at bounding box center [204, 285] width 146 height 12
click at [207, 283] on span "Lejupielādēt" at bounding box center [204, 285] width 146 height 12
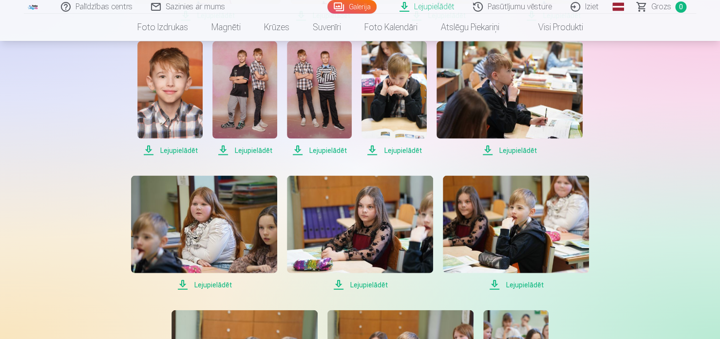
click at [207, 283] on span "Lejupielādēt" at bounding box center [204, 285] width 146 height 12
click at [370, 287] on span "Lejupielādēt" at bounding box center [360, 285] width 146 height 12
click at [369, 285] on span "Lejupielādēt" at bounding box center [360, 285] width 146 height 12
drag, startPoint x: 369, startPoint y: 285, endPoint x: 479, endPoint y: 283, distance: 109.7
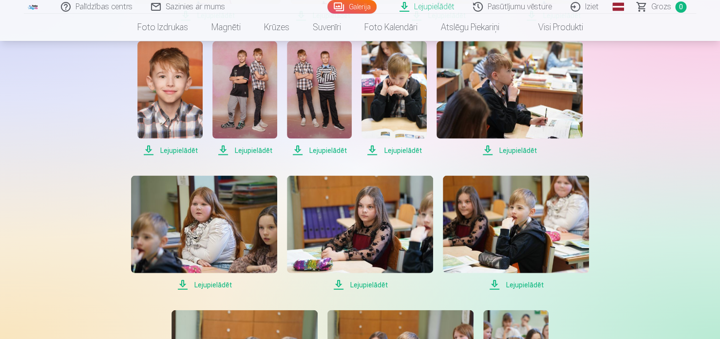
click at [370, 285] on span "Lejupielādēt" at bounding box center [360, 285] width 146 height 12
click at [499, 283] on span "Lejupielādēt" at bounding box center [516, 285] width 146 height 12
drag, startPoint x: 499, startPoint y: 283, endPoint x: 342, endPoint y: 248, distance: 160.2
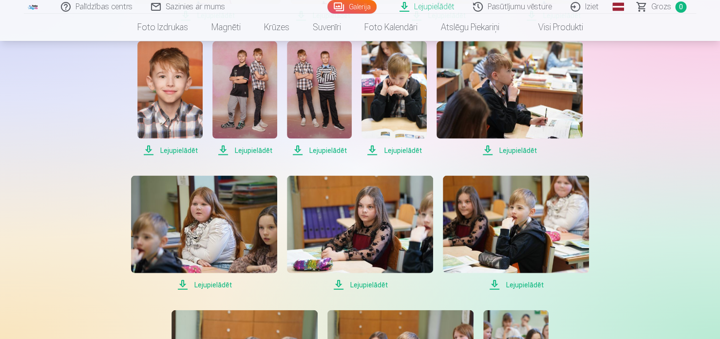
click at [493, 283] on span "Lejupielādēt" at bounding box center [516, 285] width 146 height 12
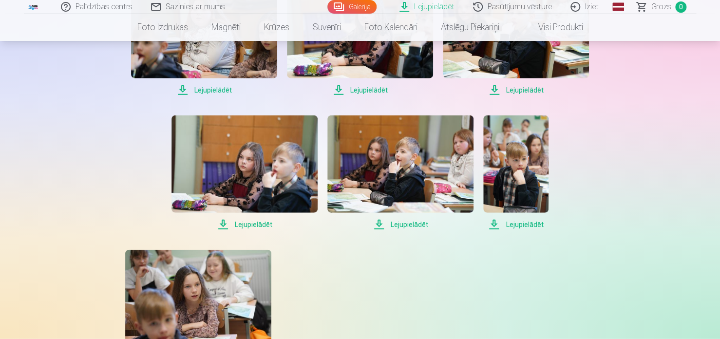
scroll to position [1072, 0]
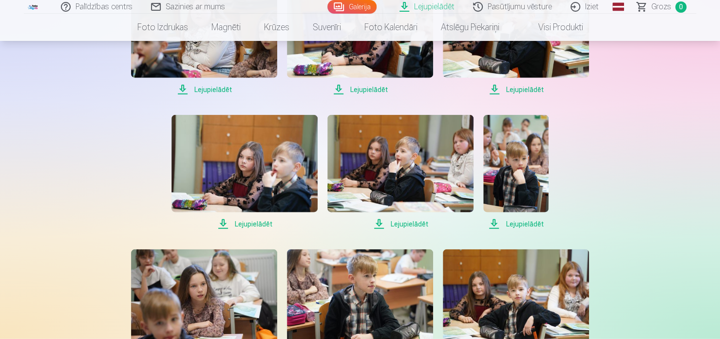
click at [233, 223] on span "Lejupielādēt" at bounding box center [245, 224] width 146 height 12
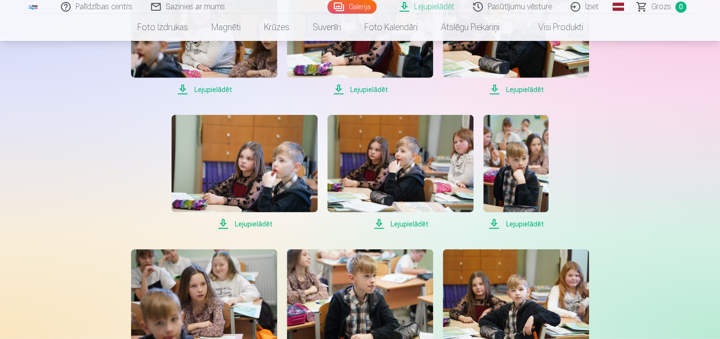
click at [233, 223] on span "Lejupielādēt" at bounding box center [245, 224] width 146 height 12
click at [398, 225] on span "Lejupielādēt" at bounding box center [400, 224] width 146 height 12
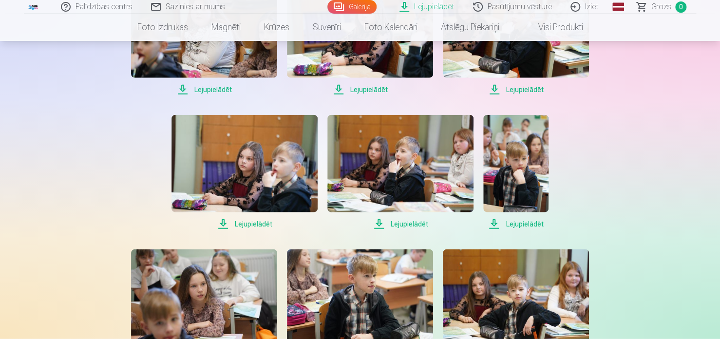
drag, startPoint x: 398, startPoint y: 225, endPoint x: 434, endPoint y: 225, distance: 36.1
click at [399, 225] on span "Lejupielādēt" at bounding box center [400, 224] width 146 height 12
click at [513, 224] on span "Lejupielādēt" at bounding box center [515, 224] width 65 height 12
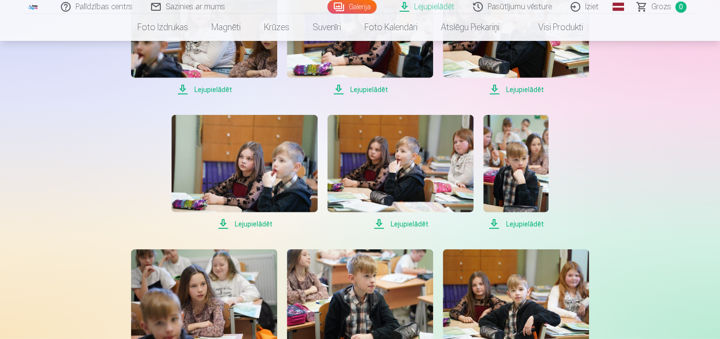
click at [513, 224] on span "Lejupielādēt" at bounding box center [515, 224] width 65 height 12
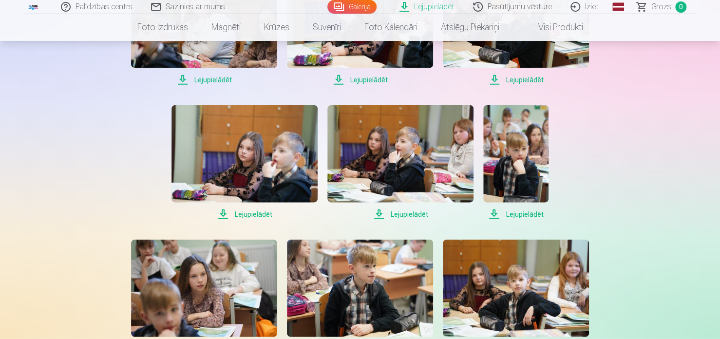
scroll to position [1170, 0]
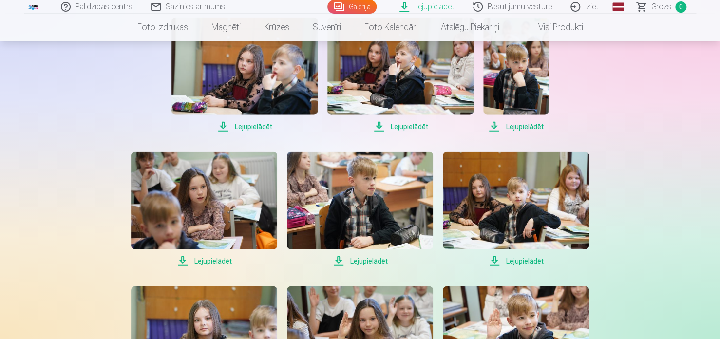
click at [225, 259] on span "Lejupielādēt" at bounding box center [204, 261] width 146 height 12
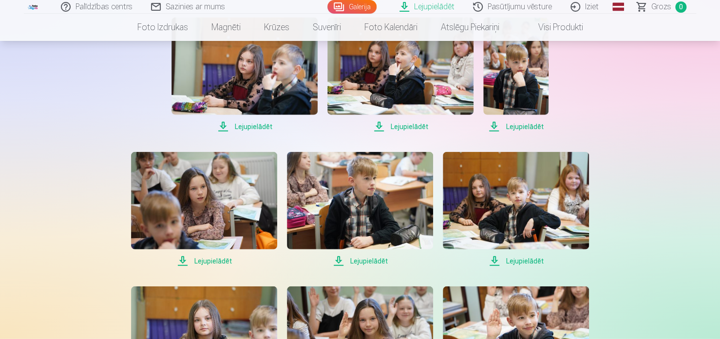
click at [225, 259] on span "Lejupielādēt" at bounding box center [204, 261] width 146 height 12
click at [374, 257] on span "Lejupielādēt" at bounding box center [360, 261] width 146 height 12
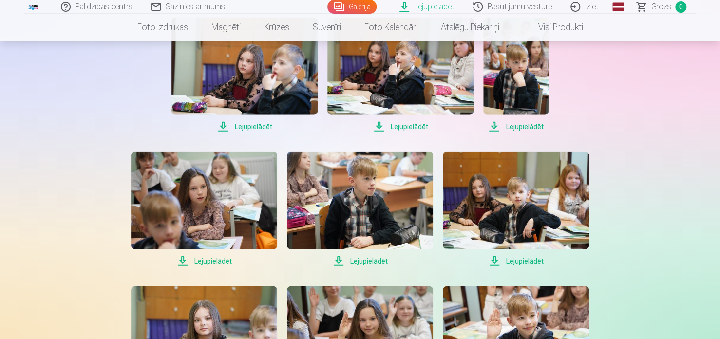
click at [534, 259] on span "Lejupielādēt" at bounding box center [516, 261] width 146 height 12
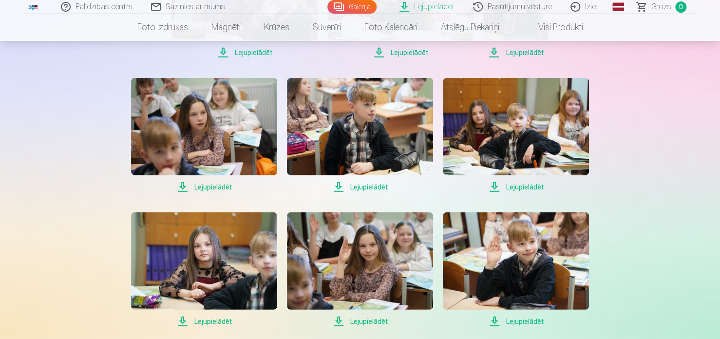
scroll to position [1316, 0]
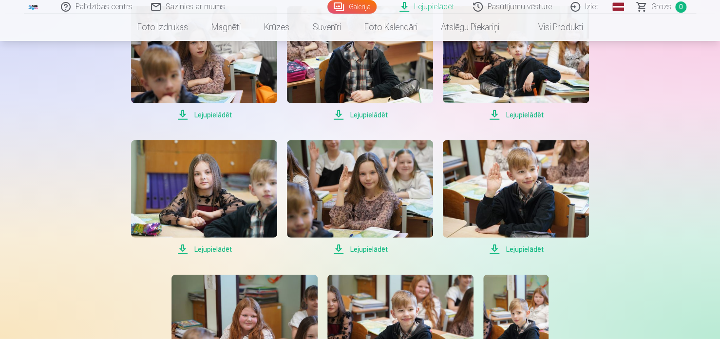
click at [214, 248] on span "Lejupielādēt" at bounding box center [204, 250] width 146 height 12
click at [358, 252] on span "Lejupielādēt" at bounding box center [360, 250] width 146 height 12
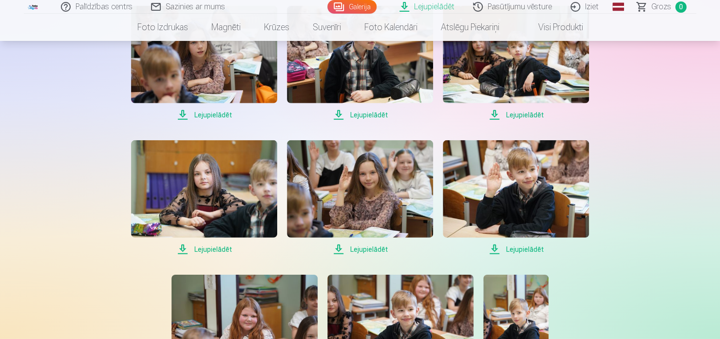
click at [358, 252] on span "Lejupielādēt" at bounding box center [360, 250] width 146 height 12
click at [523, 247] on span "Lejupielādēt" at bounding box center [516, 250] width 146 height 12
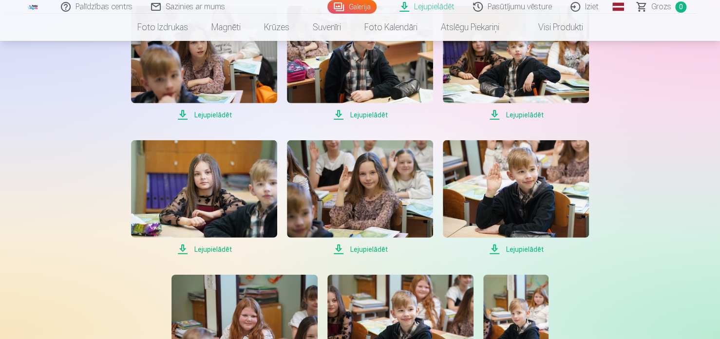
click at [523, 247] on span "Lejupielādēt" at bounding box center [516, 250] width 146 height 12
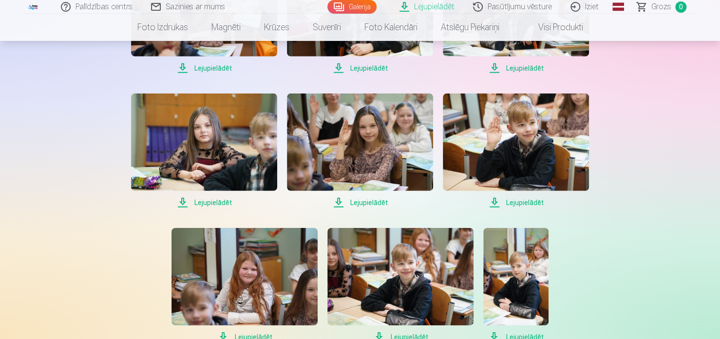
scroll to position [1413, 0]
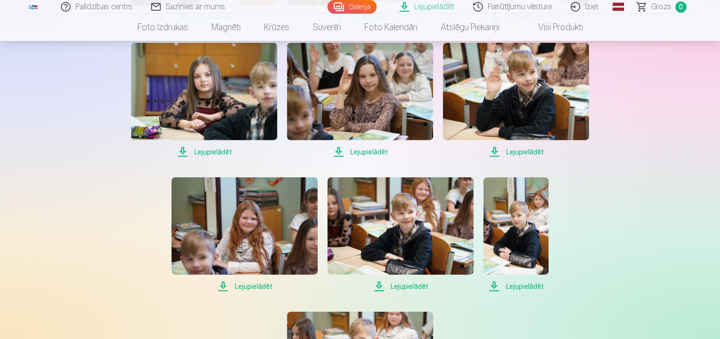
click at [250, 287] on span "Lejupielādēt" at bounding box center [245, 287] width 146 height 12
click at [420, 287] on span "Lejupielādēt" at bounding box center [400, 287] width 146 height 12
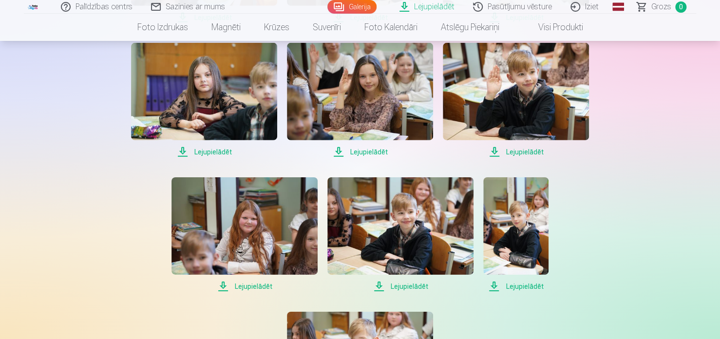
click at [420, 287] on span "Lejupielādēt" at bounding box center [400, 287] width 146 height 12
click at [524, 284] on span "Lejupielādēt" at bounding box center [515, 287] width 65 height 12
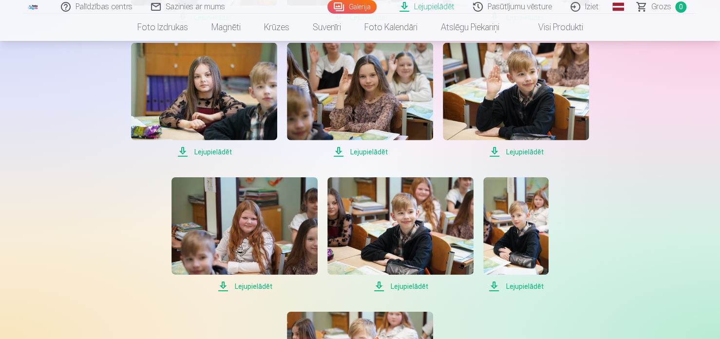
click at [524, 284] on span "Lejupielādēt" at bounding box center [515, 287] width 65 height 12
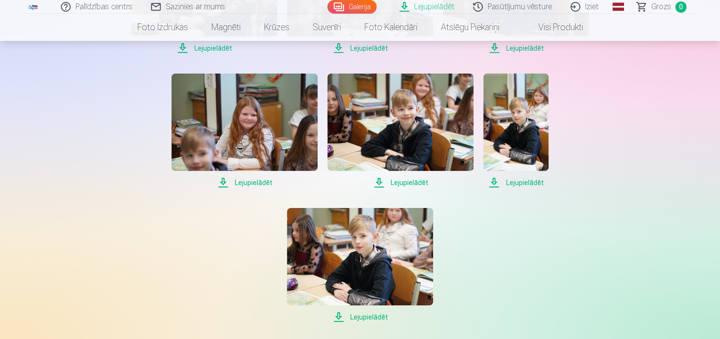
scroll to position [1560, 0]
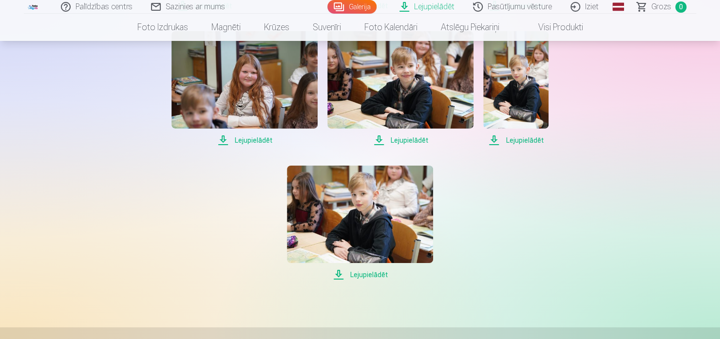
click at [368, 271] on span "Lejupielādēt" at bounding box center [360, 275] width 146 height 12
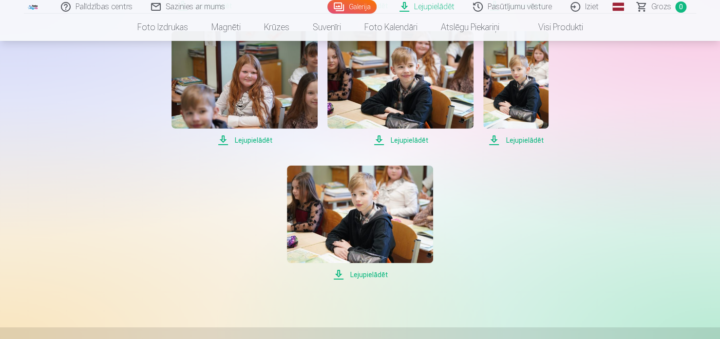
click at [368, 271] on span "Lejupielādēt" at bounding box center [360, 275] width 146 height 12
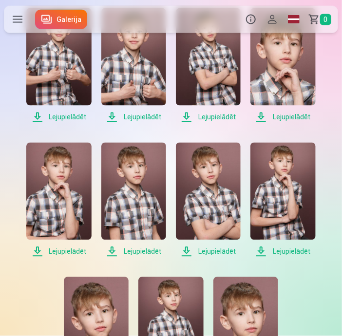
scroll to position [390, 0]
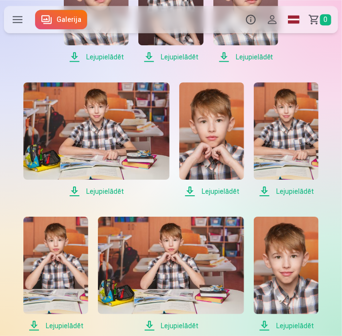
scroll to position [682, 0]
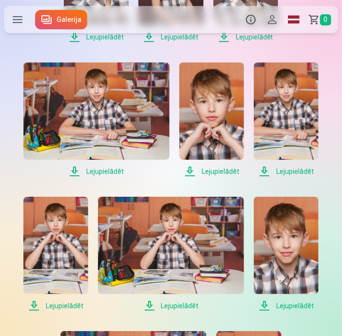
click at [182, 308] on span "Lejupielādēt" at bounding box center [171, 306] width 146 height 12
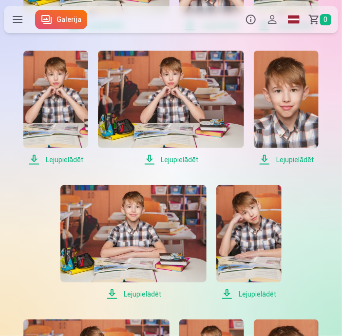
scroll to position [877, 0]
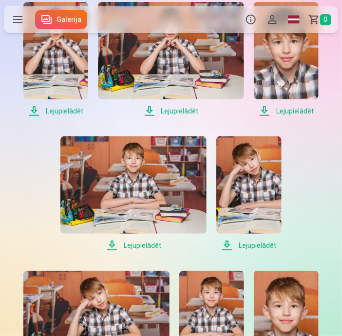
click at [145, 244] on span "Lejupielādēt" at bounding box center [133, 246] width 146 height 12
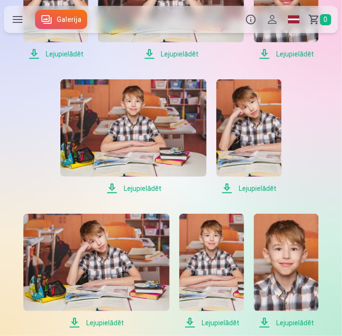
scroll to position [975, 0]
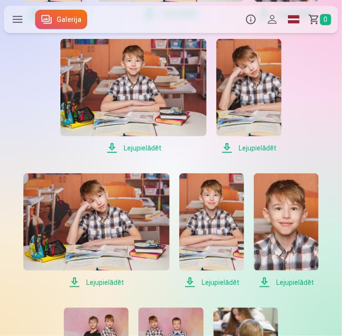
click at [116, 283] on span "Lejupielādēt" at bounding box center [96, 283] width 146 height 12
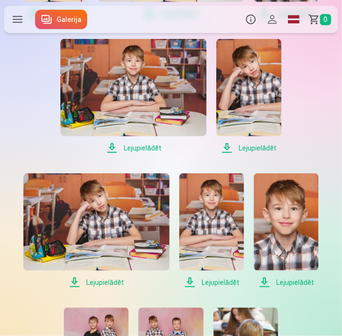
click at [116, 283] on span "Lejupielādēt" at bounding box center [96, 283] width 146 height 12
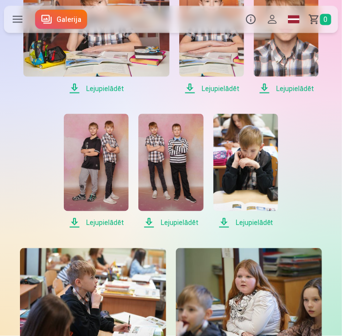
scroll to position [1170, 0]
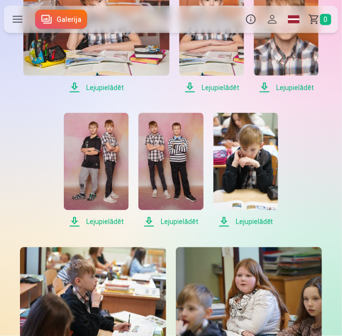
click at [106, 223] on span "Lejupielādēt" at bounding box center [96, 222] width 65 height 12
click at [167, 221] on span "Lejupielādēt" at bounding box center [170, 222] width 65 height 12
click at [231, 221] on span "Lejupielādēt" at bounding box center [245, 222] width 65 height 12
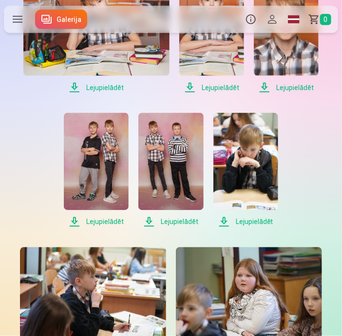
click at [231, 221] on span "Lejupielādēt" at bounding box center [245, 222] width 65 height 12
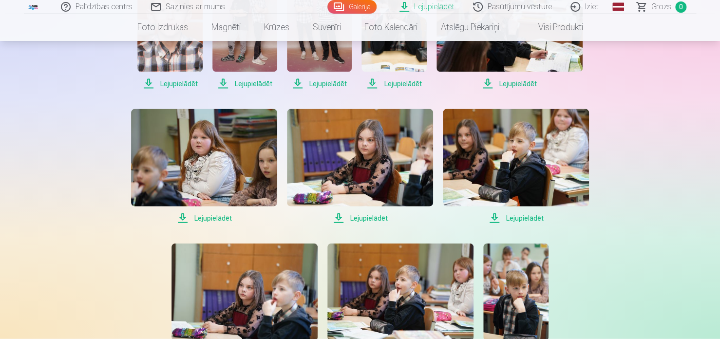
scroll to position [846, 0]
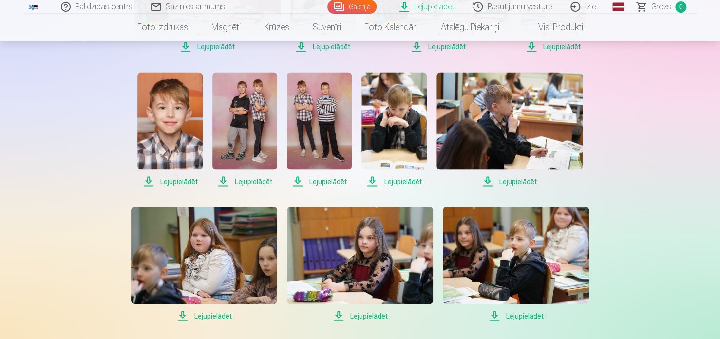
click at [388, 181] on span "Lejupielādēt" at bounding box center [394, 181] width 65 height 12
click at [514, 179] on span "Lejupielādēt" at bounding box center [510, 181] width 146 height 12
click at [217, 312] on span "Lejupielādēt" at bounding box center [204, 316] width 146 height 12
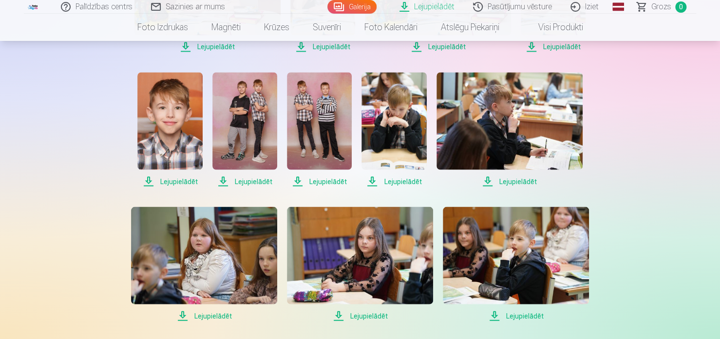
click at [368, 318] on span "Lejupielādēt" at bounding box center [360, 316] width 146 height 12
click at [530, 316] on span "Lejupielādēt" at bounding box center [516, 316] width 146 height 12
click at [531, 315] on span "Lejupielādēt" at bounding box center [516, 316] width 146 height 12
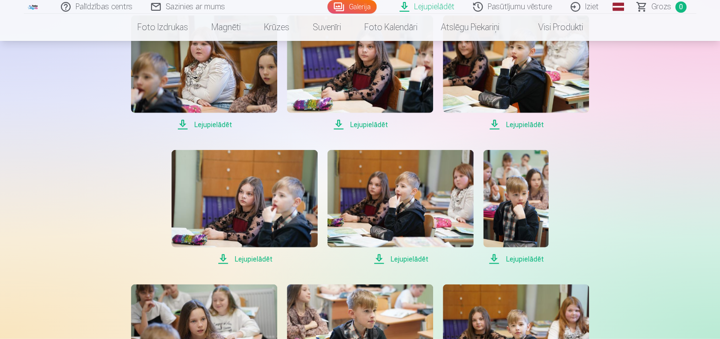
scroll to position [1041, 0]
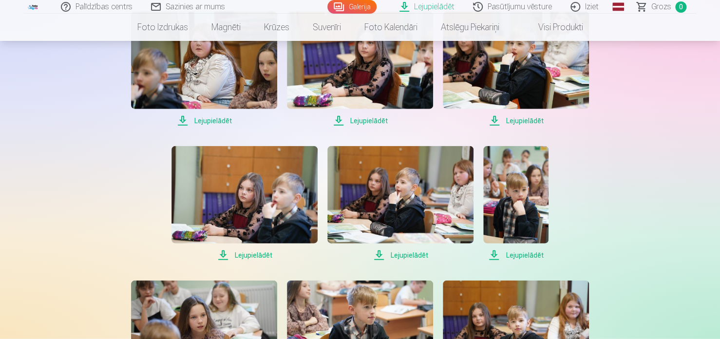
click at [244, 258] on span "Lejupielādēt" at bounding box center [245, 256] width 146 height 12
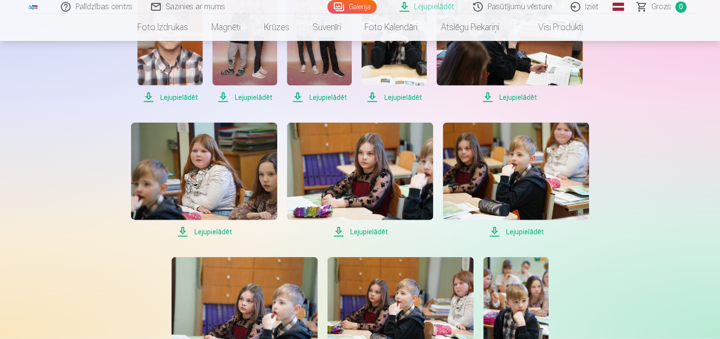
scroll to position [944, 0]
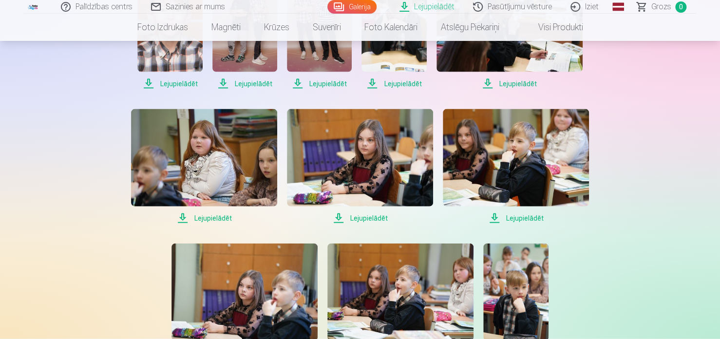
click at [538, 217] on span "Lejupielādēt" at bounding box center [516, 218] width 146 height 12
click at [523, 219] on span "Lejupielādēt" at bounding box center [516, 218] width 146 height 12
click at [493, 220] on span "Lejupielādēt" at bounding box center [516, 218] width 146 height 12
click at [519, 220] on span "Lejupielādēt" at bounding box center [516, 218] width 146 height 12
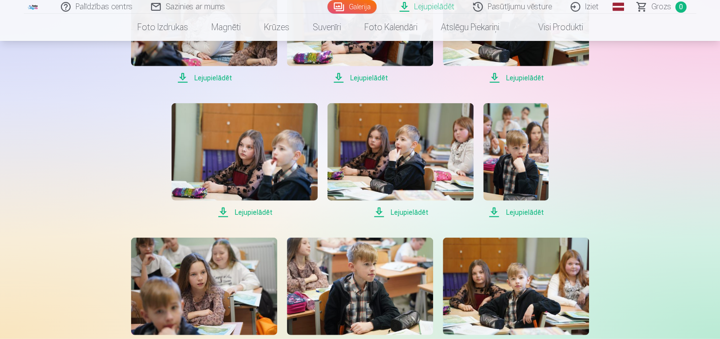
scroll to position [1090, 0]
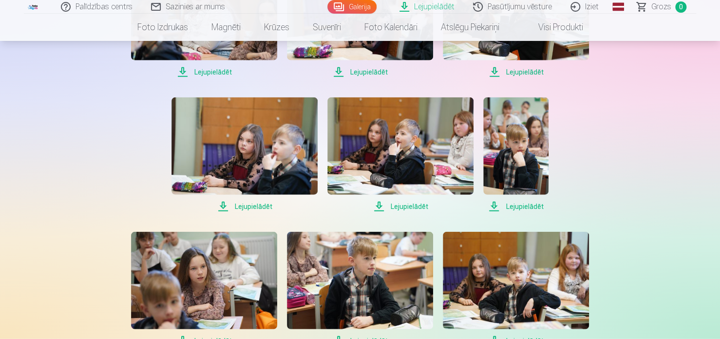
click at [253, 203] on span "Lejupielādēt" at bounding box center [245, 207] width 146 height 12
click at [412, 209] on span "Lejupielādēt" at bounding box center [400, 207] width 146 height 12
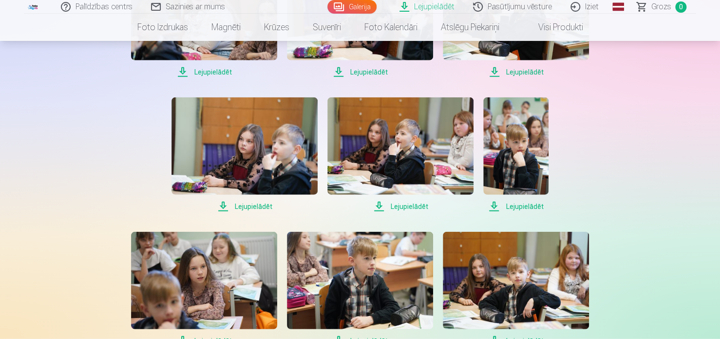
click at [412, 209] on span "Lejupielādēt" at bounding box center [400, 207] width 146 height 12
click at [518, 206] on span "Lejupielādēt" at bounding box center [515, 207] width 65 height 12
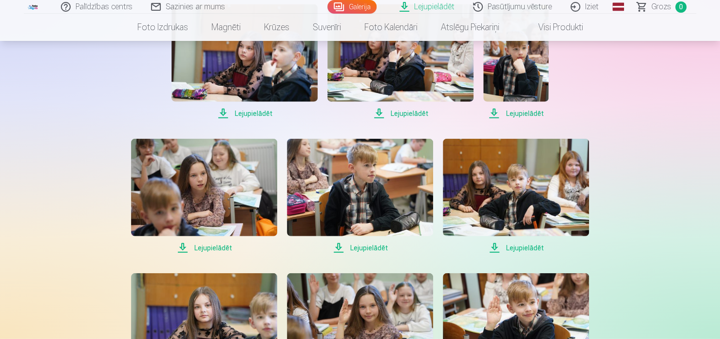
scroll to position [1187, 0]
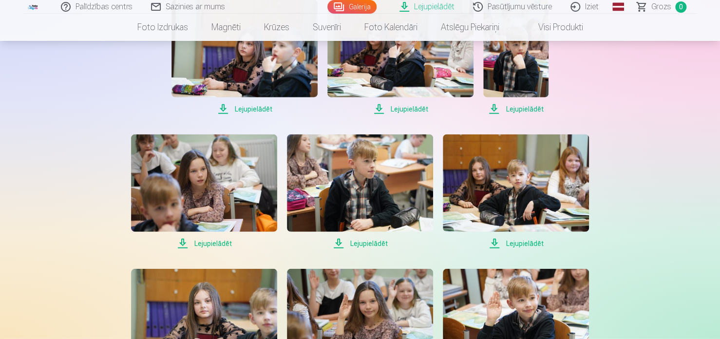
click at [208, 241] on span "Lejupielādēt" at bounding box center [204, 244] width 146 height 12
drag, startPoint x: 208, startPoint y: 241, endPoint x: 219, endPoint y: 239, distance: 11.4
click at [208, 241] on span "Lejupielādēt" at bounding box center [204, 244] width 146 height 12
click at [346, 240] on span "Lejupielādēt" at bounding box center [360, 244] width 146 height 12
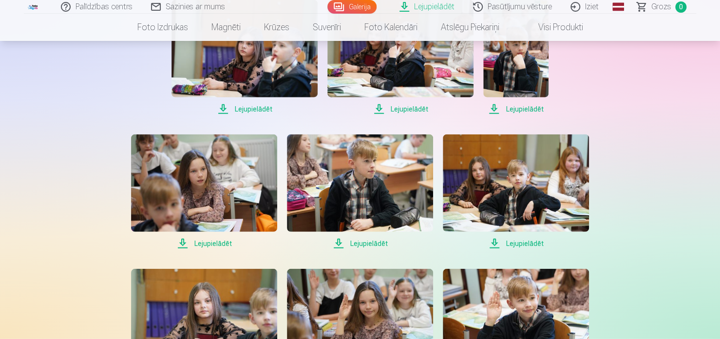
click at [346, 240] on span "Lejupielādēt" at bounding box center [360, 244] width 146 height 12
click at [519, 242] on span "Lejupielādēt" at bounding box center [516, 244] width 146 height 12
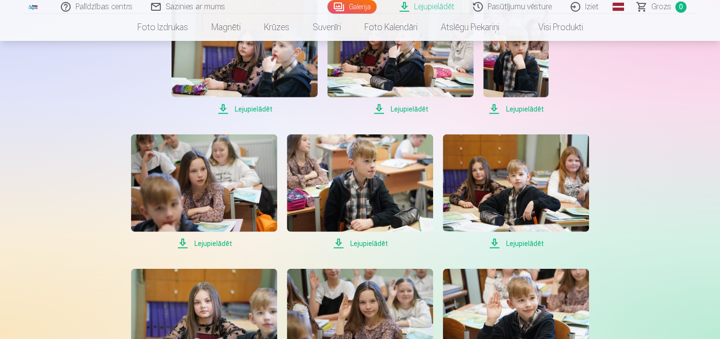
click at [519, 242] on span "Lejupielādēt" at bounding box center [516, 244] width 146 height 12
drag, startPoint x: 519, startPoint y: 242, endPoint x: 502, endPoint y: 242, distance: 16.1
click at [519, 242] on span "Lejupielādēt" at bounding box center [516, 244] width 146 height 12
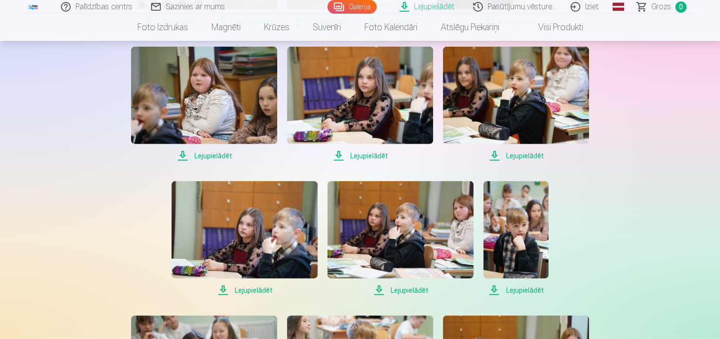
scroll to position [992, 0]
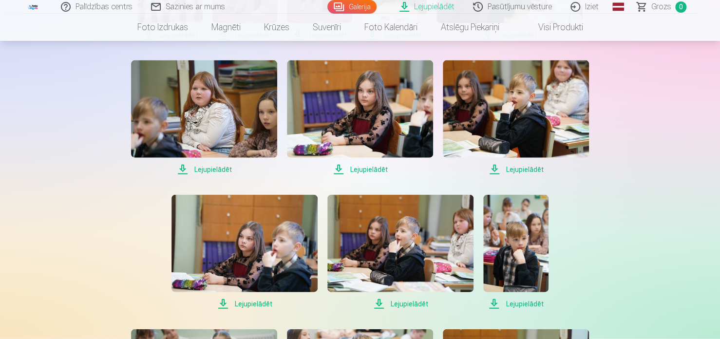
click at [525, 166] on span "Lejupielādēt" at bounding box center [516, 170] width 146 height 12
click at [257, 302] on span "Lejupielādēt" at bounding box center [245, 304] width 146 height 12
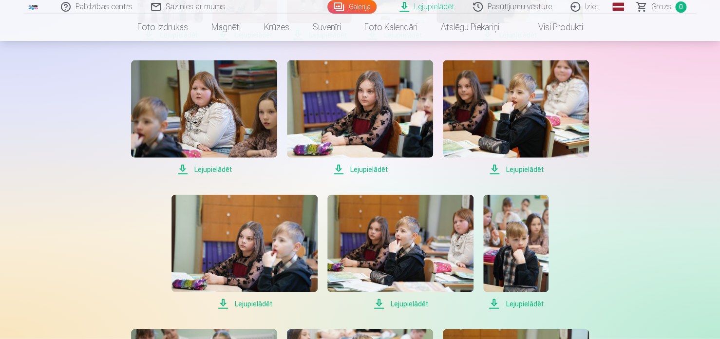
click at [257, 302] on span "Lejupielādēt" at bounding box center [245, 304] width 146 height 12
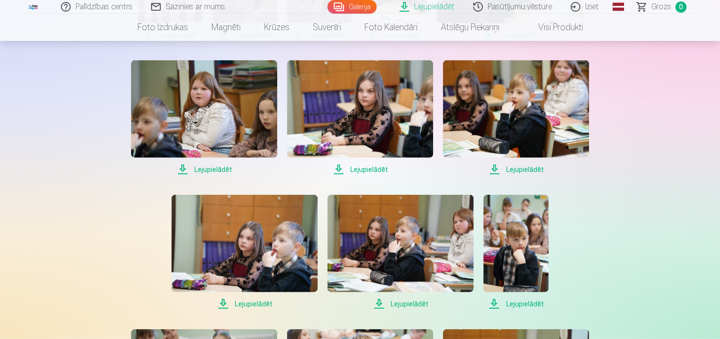
click at [257, 302] on span "Lejupielādēt" at bounding box center [245, 304] width 146 height 12
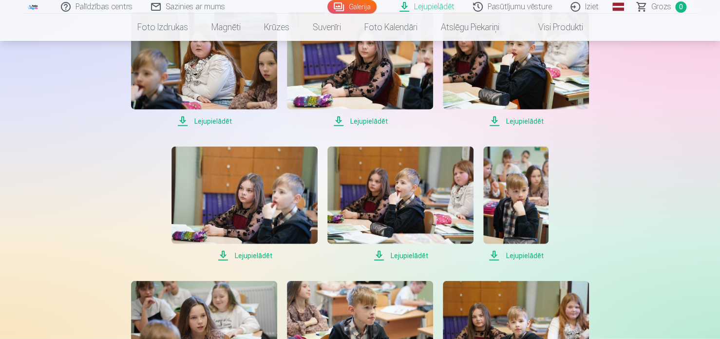
scroll to position [1041, 0]
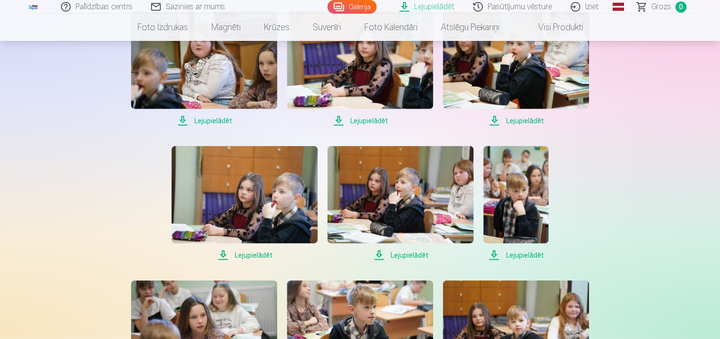
click at [243, 252] on span "Lejupielādēt" at bounding box center [245, 256] width 146 height 12
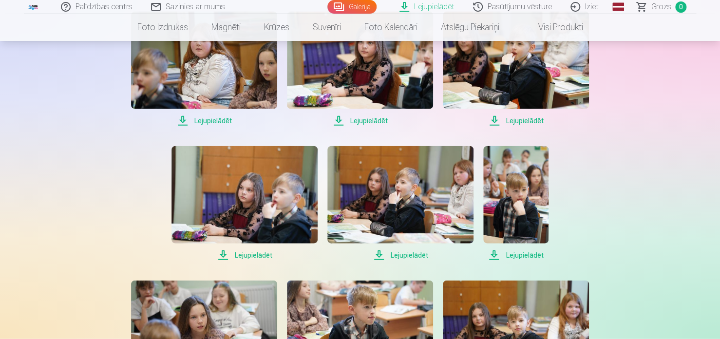
click at [243, 252] on span "Lejupielādēt" at bounding box center [245, 256] width 146 height 12
click at [413, 257] on span "Lejupielādēt" at bounding box center [400, 256] width 146 height 12
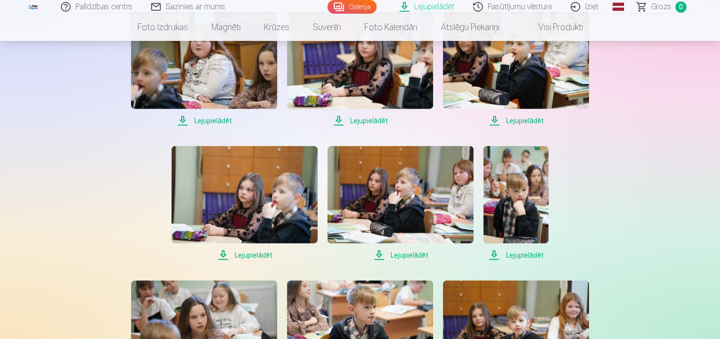
click at [413, 257] on span "Lejupielādēt" at bounding box center [400, 256] width 146 height 12
click at [520, 255] on span "Lejupielādēt" at bounding box center [515, 256] width 65 height 12
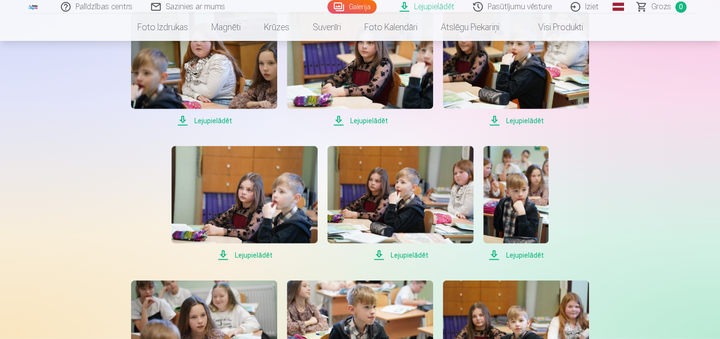
click at [520, 255] on span "Lejupielādēt" at bounding box center [515, 256] width 65 height 12
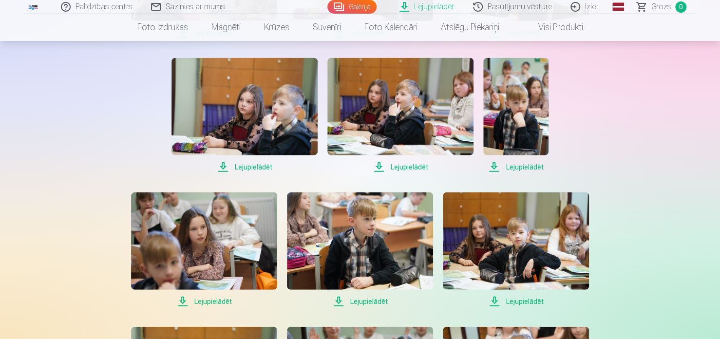
scroll to position [1138, 0]
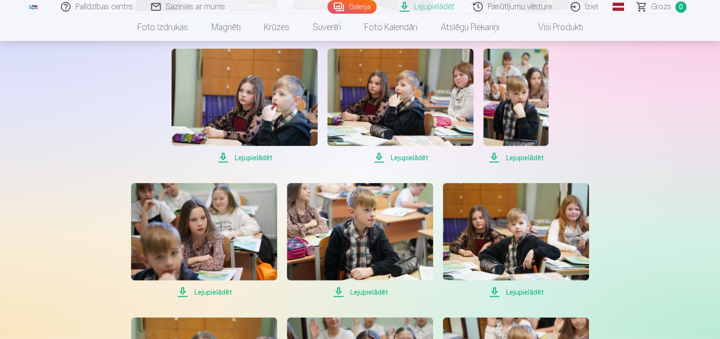
click at [208, 294] on span "Lejupielādēt" at bounding box center [204, 293] width 146 height 12
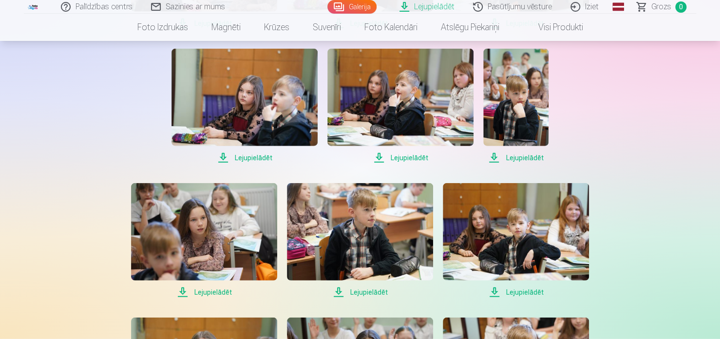
click at [208, 294] on span "Lejupielādēt" at bounding box center [204, 293] width 146 height 12
click at [361, 291] on span "Lejupielādēt" at bounding box center [360, 293] width 146 height 12
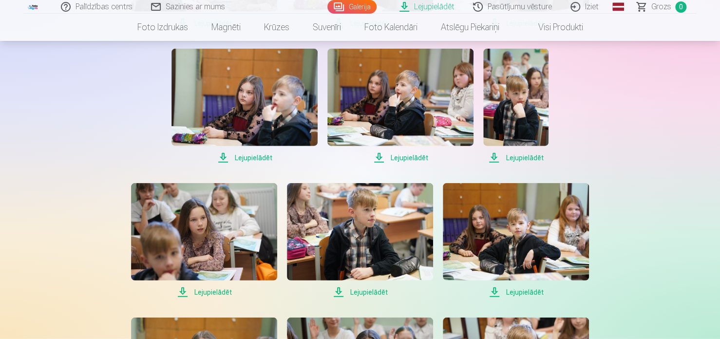
click at [361, 291] on span "Lejupielādēt" at bounding box center [360, 293] width 146 height 12
click at [541, 292] on span "Lejupielādēt" at bounding box center [516, 293] width 146 height 12
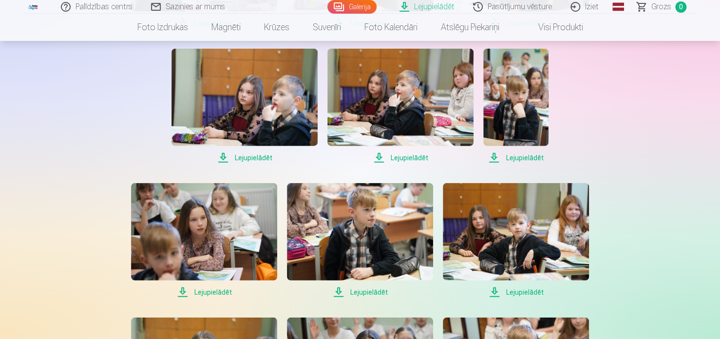
click at [541, 292] on span "Lejupielādēt" at bounding box center [516, 293] width 146 height 12
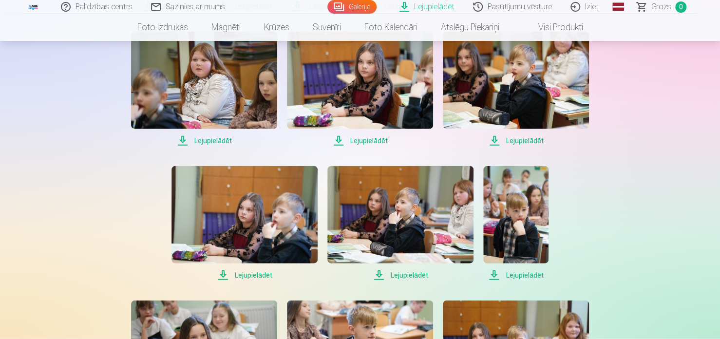
scroll to position [1041, 0]
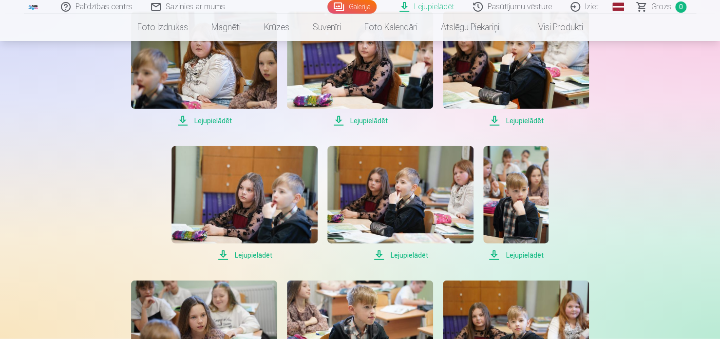
click at [411, 255] on span "Lejupielādēt" at bounding box center [400, 256] width 146 height 12
click at [510, 254] on span "Lejupielādēt" at bounding box center [515, 256] width 65 height 12
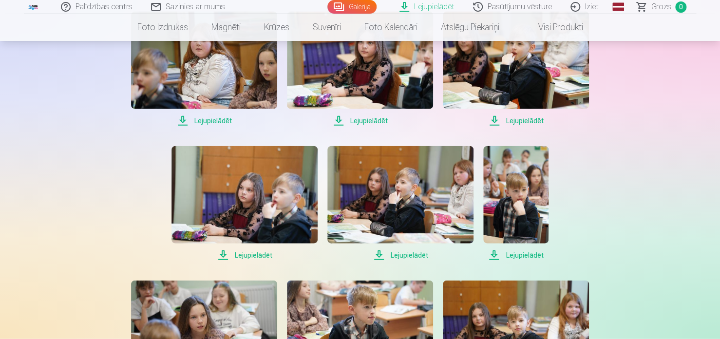
click at [510, 254] on span "Lejupielādēt" at bounding box center [515, 256] width 65 height 12
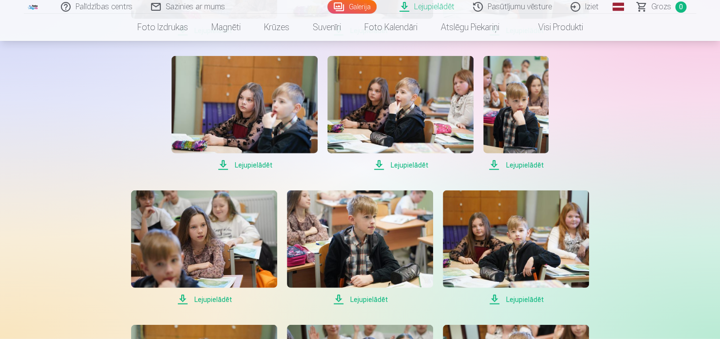
scroll to position [1187, 0]
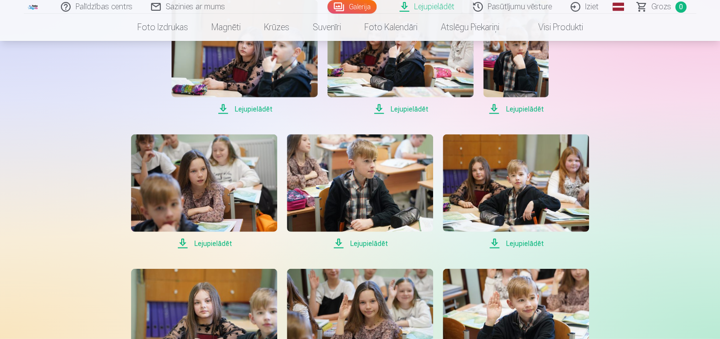
click at [221, 243] on span "Lejupielādēt" at bounding box center [204, 244] width 146 height 12
click at [369, 243] on span "Lejupielādēt" at bounding box center [360, 244] width 146 height 12
click at [395, 108] on span "Lejupielādēt" at bounding box center [400, 109] width 146 height 12
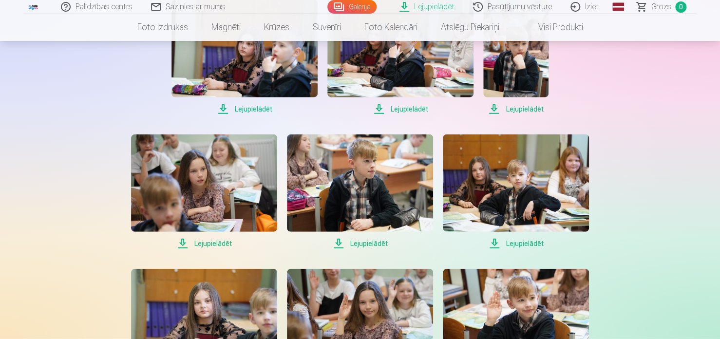
click at [395, 108] on span "Lejupielādēt" at bounding box center [400, 109] width 146 height 12
click at [511, 109] on span "Lejupielādēt" at bounding box center [515, 109] width 65 height 12
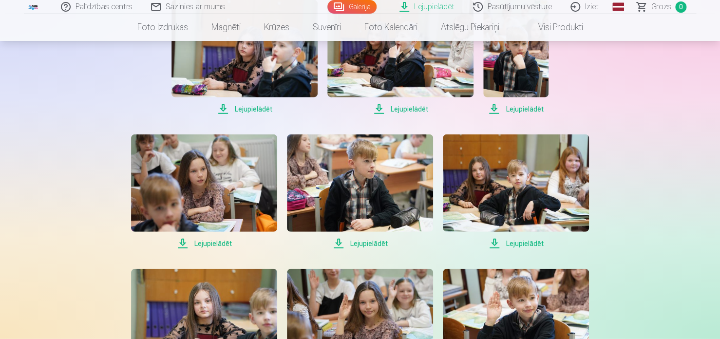
click at [511, 109] on span "Lejupielādēt" at bounding box center [515, 109] width 65 height 12
click at [217, 246] on span "Lejupielādēt" at bounding box center [204, 244] width 146 height 12
click at [350, 244] on span "Lejupielādēt" at bounding box center [360, 244] width 146 height 12
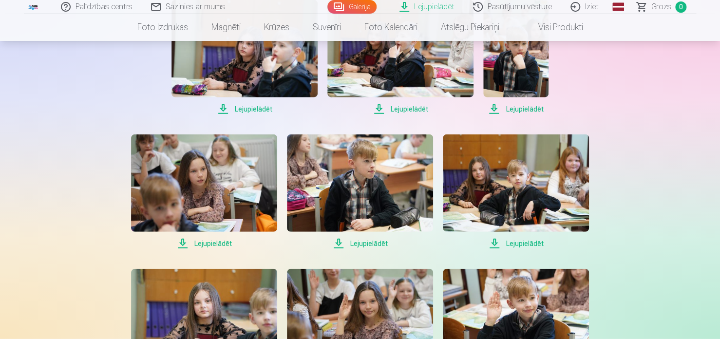
click at [350, 244] on span "Lejupielādēt" at bounding box center [360, 244] width 146 height 12
click at [526, 245] on span "Lejupielādēt" at bounding box center [516, 244] width 146 height 12
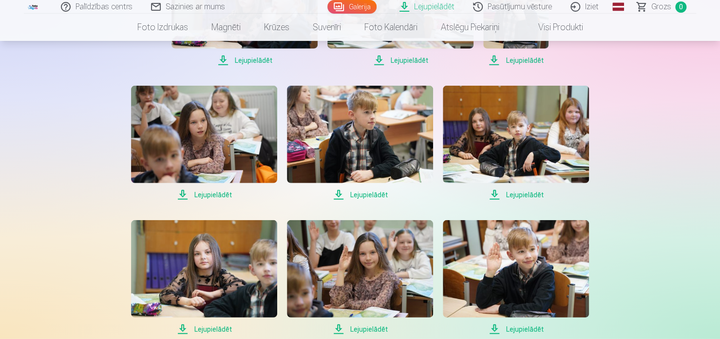
scroll to position [1285, 0]
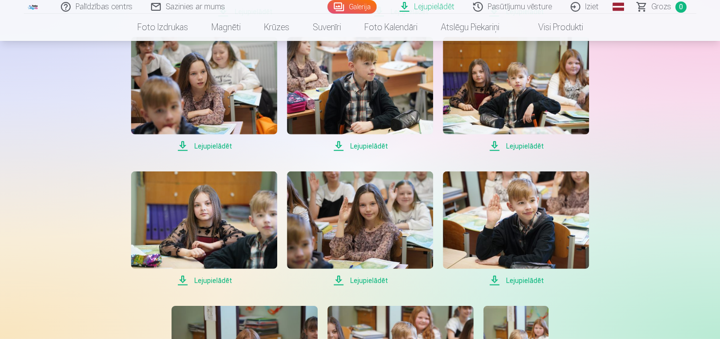
click at [213, 283] on span "Lejupielādēt" at bounding box center [204, 281] width 146 height 12
click at [358, 280] on span "Lejupielādēt" at bounding box center [360, 281] width 146 height 12
click at [366, 147] on span "Lejupielādēt" at bounding box center [360, 146] width 146 height 12
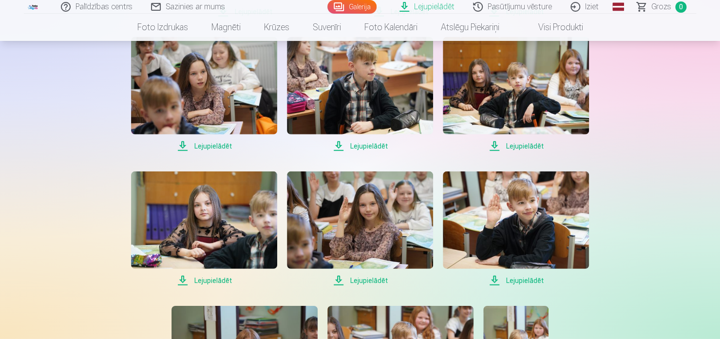
click at [366, 147] on span "Lejupielādēt" at bounding box center [360, 146] width 146 height 12
click at [216, 147] on span "Lejupielādēt" at bounding box center [204, 146] width 146 height 12
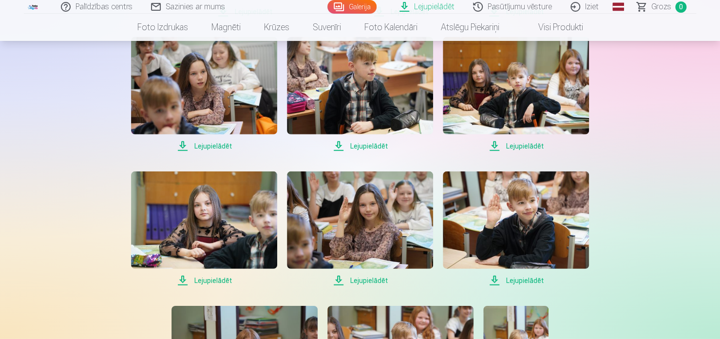
click at [216, 147] on span "Lejupielādēt" at bounding box center [204, 146] width 146 height 12
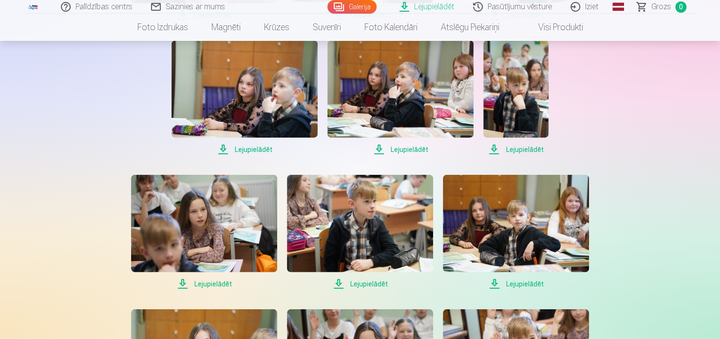
scroll to position [1138, 0]
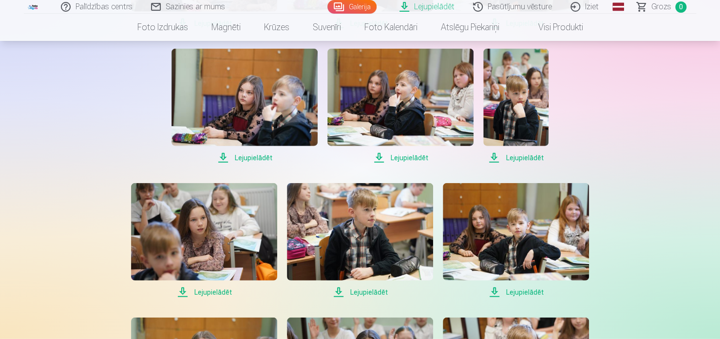
drag, startPoint x: 686, startPoint y: 117, endPoint x: 653, endPoint y: 121, distance: 32.9
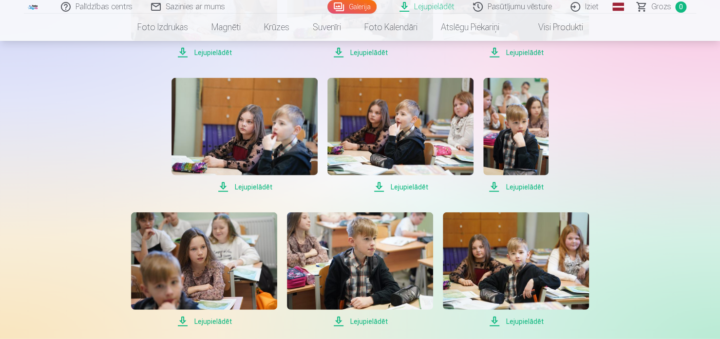
scroll to position [1090, 0]
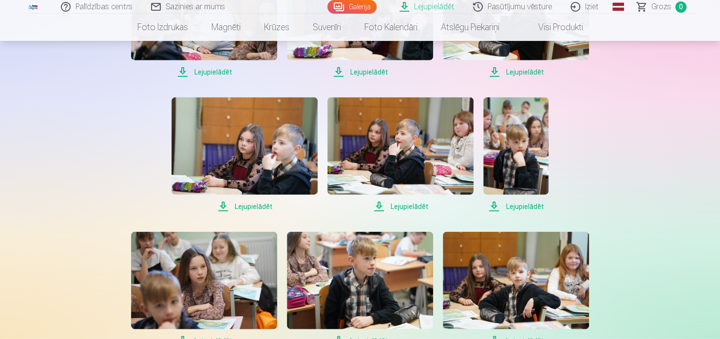
click at [380, 204] on span "Lejupielādēt" at bounding box center [400, 207] width 146 height 12
drag, startPoint x: 380, startPoint y: 204, endPoint x: 404, endPoint y: 203, distance: 24.4
click at [380, 204] on span "Lejupielādēt" at bounding box center [400, 207] width 146 height 12
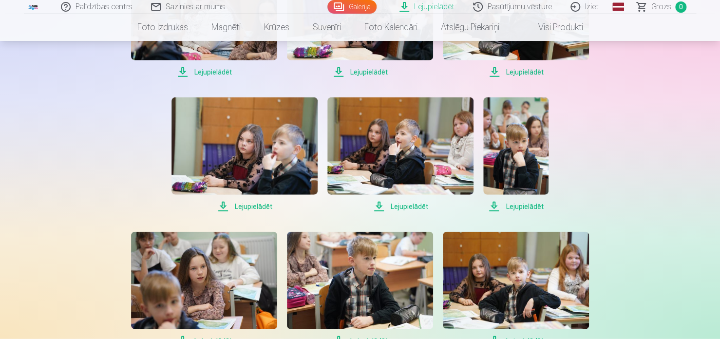
click at [423, 208] on span "Lejupielādēt" at bounding box center [400, 207] width 146 height 12
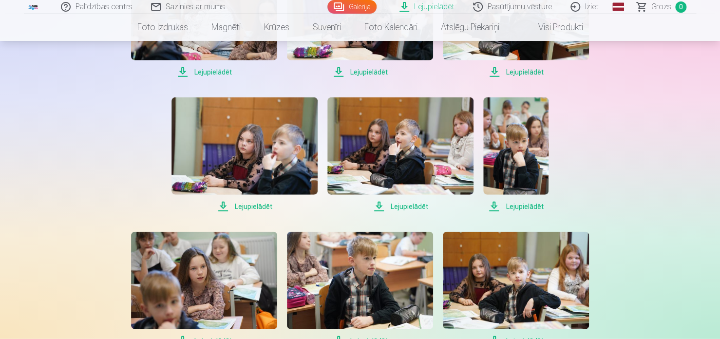
click at [533, 202] on span "Lejupielādēt" at bounding box center [515, 207] width 65 height 12
click at [404, 202] on span "Lejupielādēt" at bounding box center [400, 207] width 146 height 12
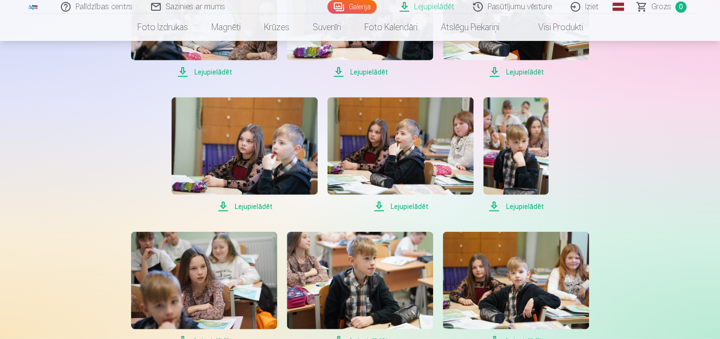
drag, startPoint x: 404, startPoint y: 202, endPoint x: 399, endPoint y: 207, distance: 7.3
click at [399, 207] on span "Lejupielādēt" at bounding box center [400, 207] width 146 height 12
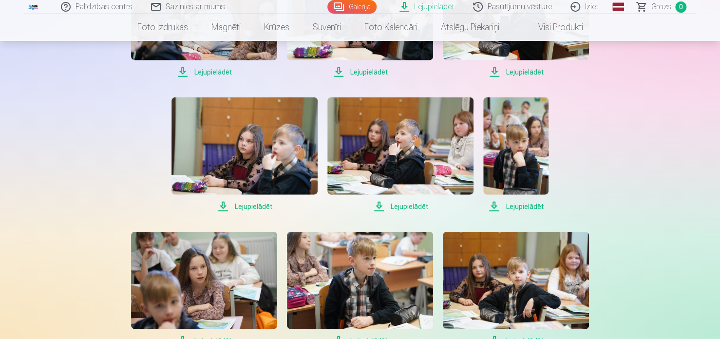
click at [399, 207] on span "Lejupielādēt" at bounding box center [400, 207] width 146 height 12
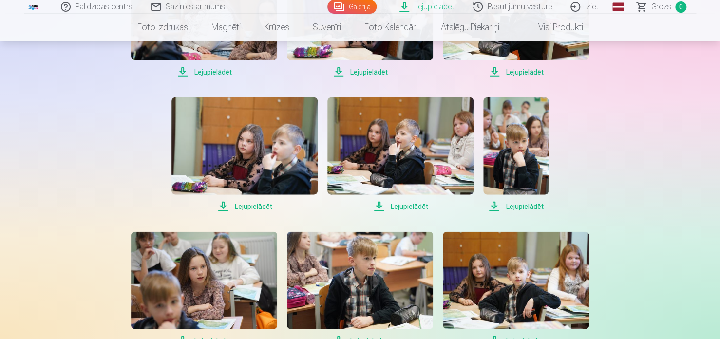
click at [399, 207] on span "Lejupielādēt" at bounding box center [400, 207] width 146 height 12
click at [376, 208] on span "Lejupielādēt" at bounding box center [400, 207] width 146 height 12
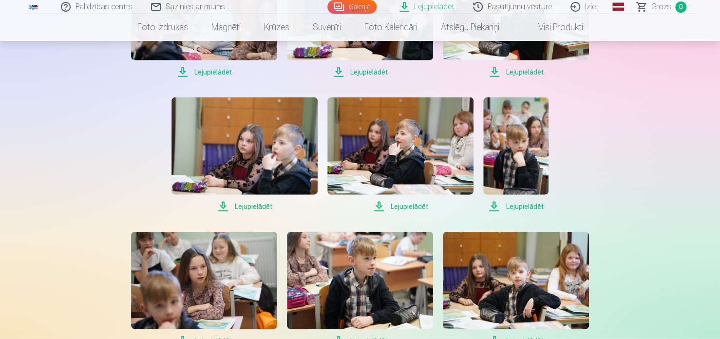
click at [376, 208] on span "Lejupielādēt" at bounding box center [400, 207] width 146 height 12
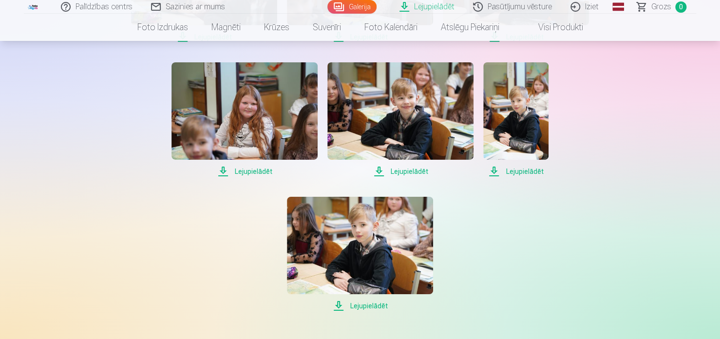
scroll to position [1480, 0]
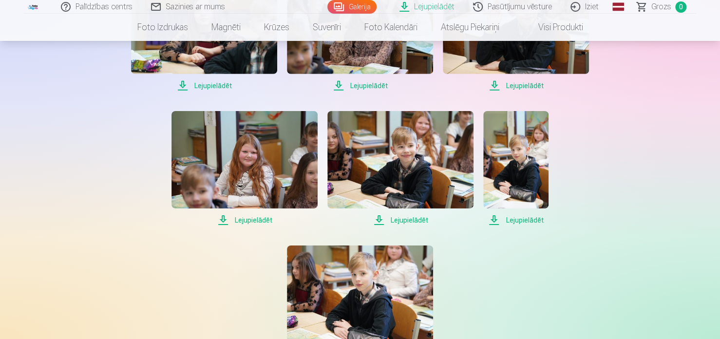
click at [406, 223] on span "Lejupielādēt" at bounding box center [400, 220] width 146 height 12
click at [406, 222] on span "Lejupielādēt" at bounding box center [400, 220] width 146 height 12
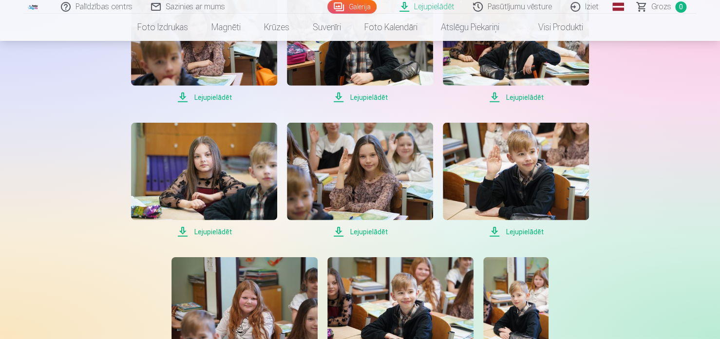
scroll to position [1382, 0]
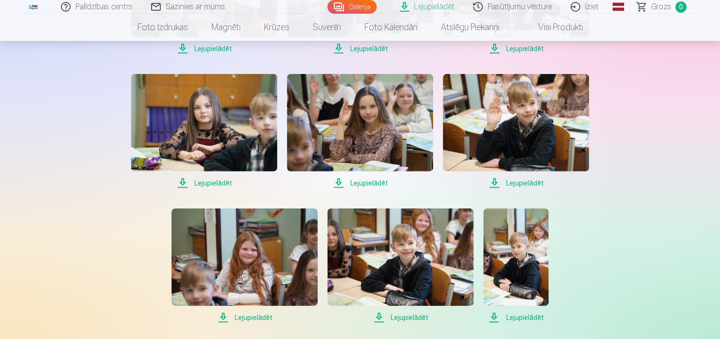
click at [528, 179] on span "Lejupielādēt" at bounding box center [516, 183] width 146 height 12
click at [528, 180] on span "Lejupielādēt" at bounding box center [516, 183] width 146 height 12
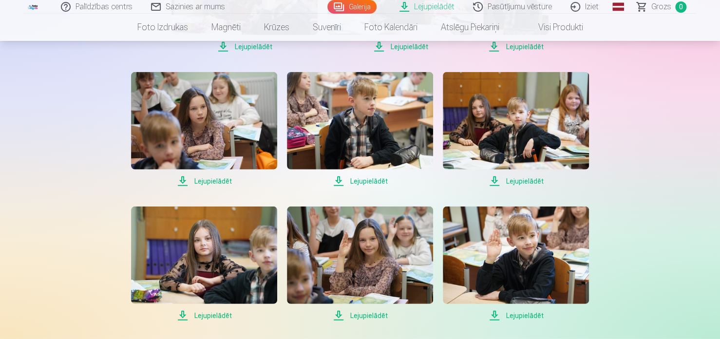
scroll to position [1236, 0]
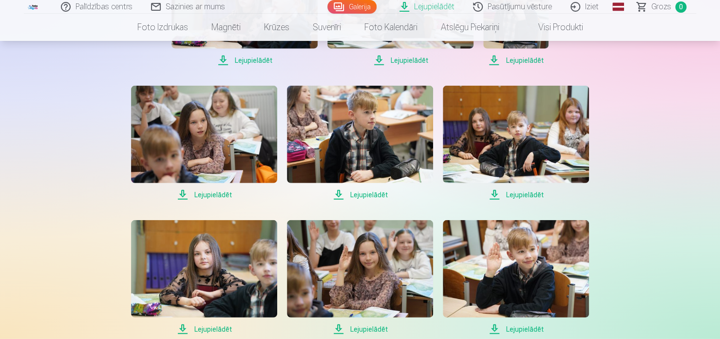
click at [356, 193] on span "Lejupielādēt" at bounding box center [360, 195] width 146 height 12
click at [230, 196] on span "Lejupielādēt" at bounding box center [204, 195] width 146 height 12
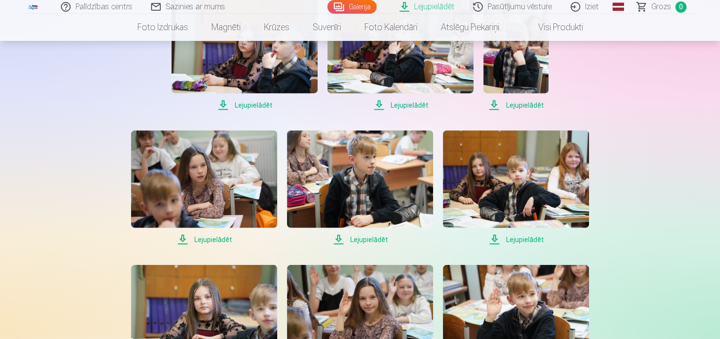
scroll to position [1187, 0]
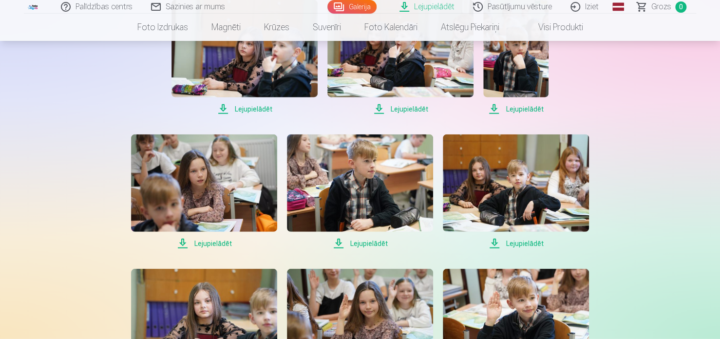
click at [409, 110] on span "Lejupielādēt" at bounding box center [400, 109] width 146 height 12
drag, startPoint x: 409, startPoint y: 109, endPoint x: 488, endPoint y: 94, distance: 81.0
click at [409, 109] on span "Lejupielādēt" at bounding box center [400, 109] width 146 height 12
click at [532, 108] on span "Lejupielādēt" at bounding box center [515, 109] width 65 height 12
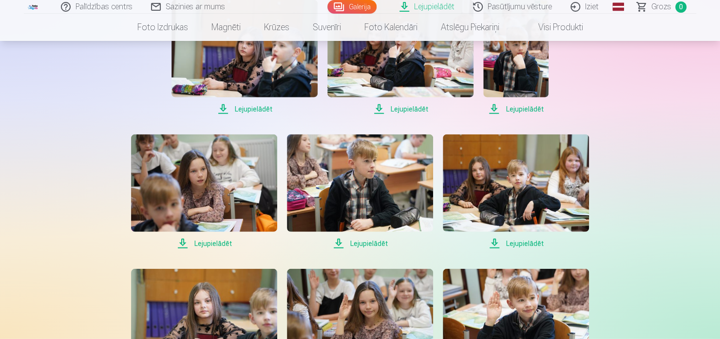
click at [532, 108] on span "Lejupielādēt" at bounding box center [515, 109] width 65 height 12
click at [213, 244] on span "Lejupielādēt" at bounding box center [204, 244] width 146 height 12
click at [214, 244] on span "Lejupielādēt" at bounding box center [204, 244] width 146 height 12
click at [350, 238] on span "Lejupielādēt" at bounding box center [360, 244] width 146 height 12
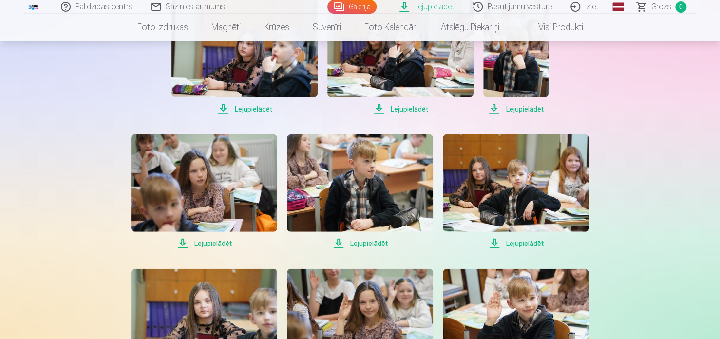
click at [350, 238] on span "Lejupielādēt" at bounding box center [360, 244] width 146 height 12
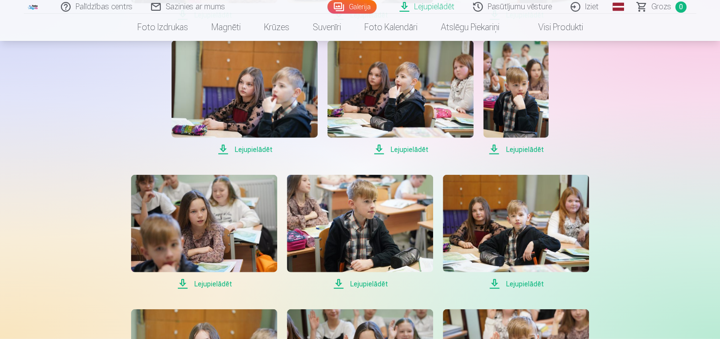
scroll to position [1138, 0]
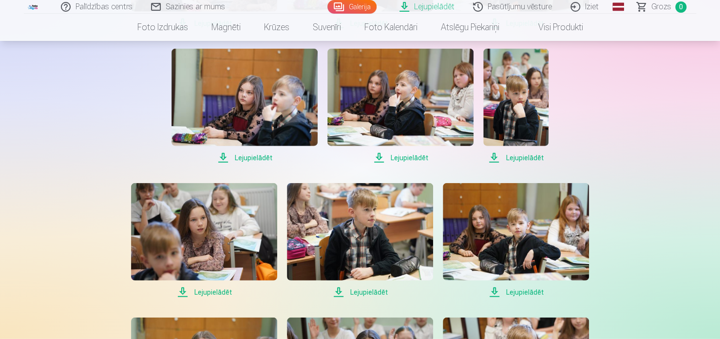
click at [222, 291] on span "Lejupielādēt" at bounding box center [204, 293] width 146 height 12
click at [349, 292] on span "Lejupielādēt" at bounding box center [360, 293] width 146 height 12
click at [360, 291] on span "Lejupielādēt" at bounding box center [360, 293] width 146 height 12
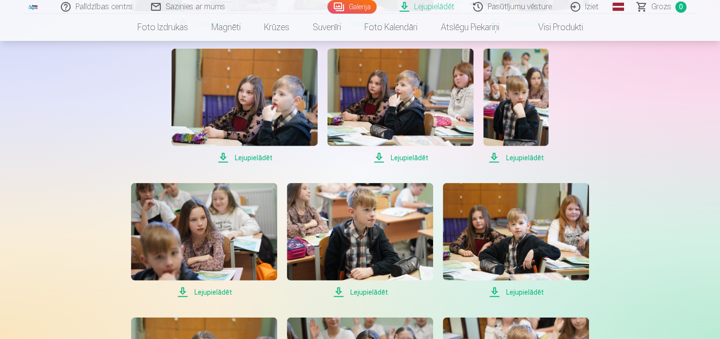
click at [360, 291] on span "Lejupielādēt" at bounding box center [360, 293] width 146 height 12
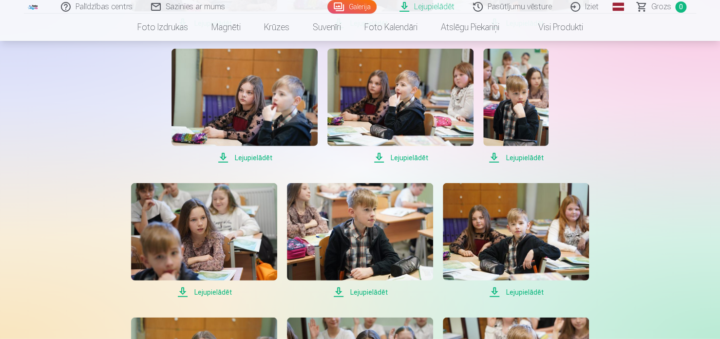
click at [221, 291] on span "Lejupielādēt" at bounding box center [204, 293] width 146 height 12
click at [220, 290] on span "Lejupielādēt" at bounding box center [204, 293] width 146 height 12
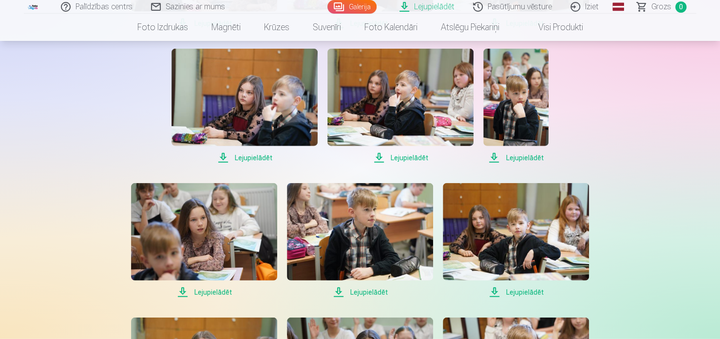
click at [352, 291] on span "Lejupielādēt" at bounding box center [360, 293] width 146 height 12
drag, startPoint x: 352, startPoint y: 291, endPoint x: 347, endPoint y: 292, distance: 5.4
click at [347, 292] on span "Lejupielādēt" at bounding box center [360, 293] width 146 height 12
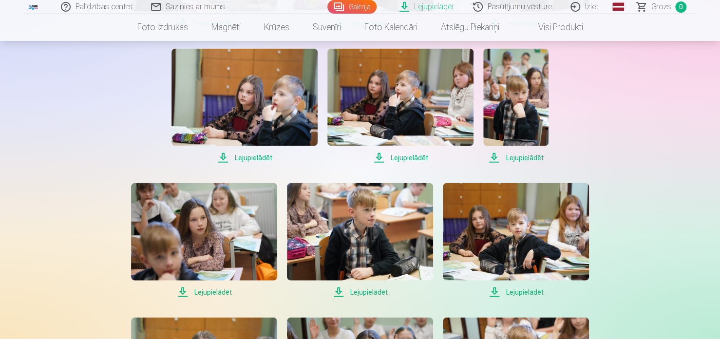
click at [347, 293] on span "Lejupielādēt" at bounding box center [360, 293] width 146 height 12
click at [340, 290] on span "Lejupielādēt" at bounding box center [360, 293] width 146 height 12
click at [184, 247] on img at bounding box center [204, 231] width 146 height 97
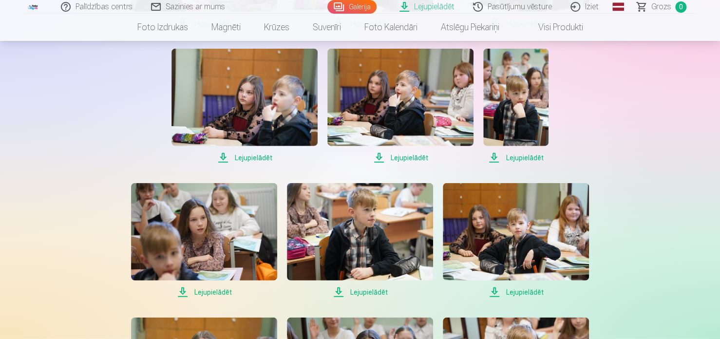
click at [204, 287] on span "Lejupielādēt" at bounding box center [204, 293] width 146 height 12
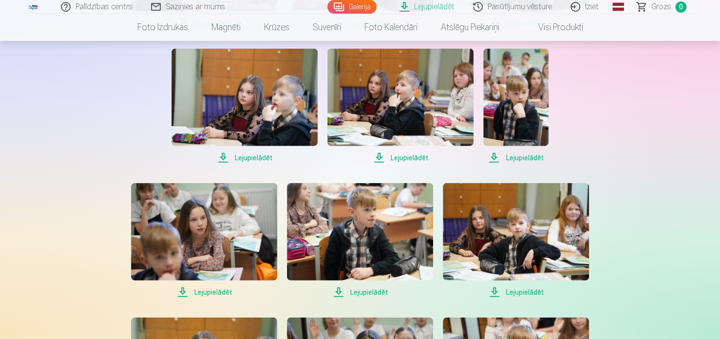
click at [204, 287] on span "Lejupielādēt" at bounding box center [204, 293] width 146 height 12
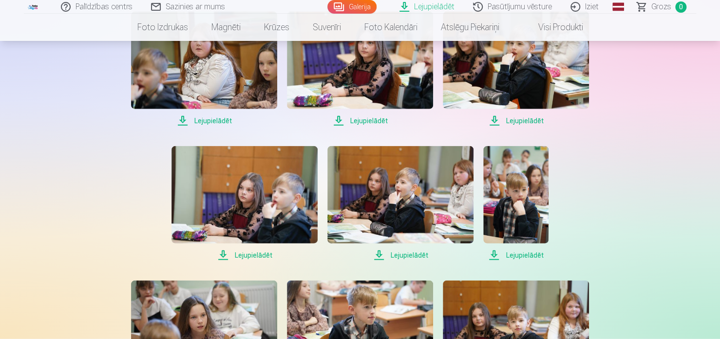
scroll to position [1236, 0]
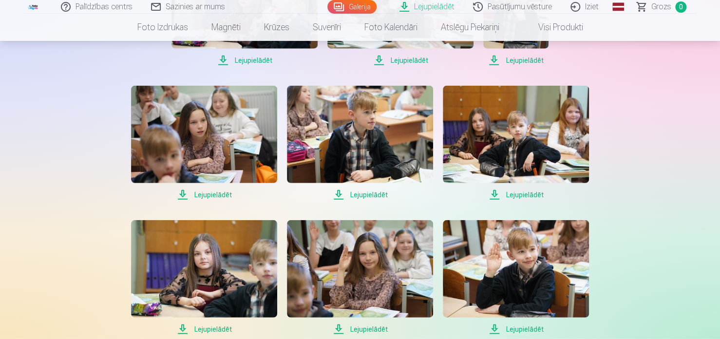
click at [220, 194] on span "Lejupielādēt" at bounding box center [204, 195] width 146 height 12
click at [356, 194] on span "Lejupielādēt" at bounding box center [360, 195] width 146 height 12
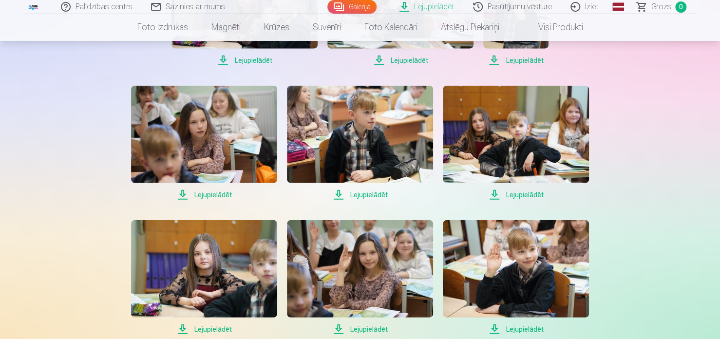
click at [356, 194] on span "Lejupielādēt" at bounding box center [360, 195] width 146 height 12
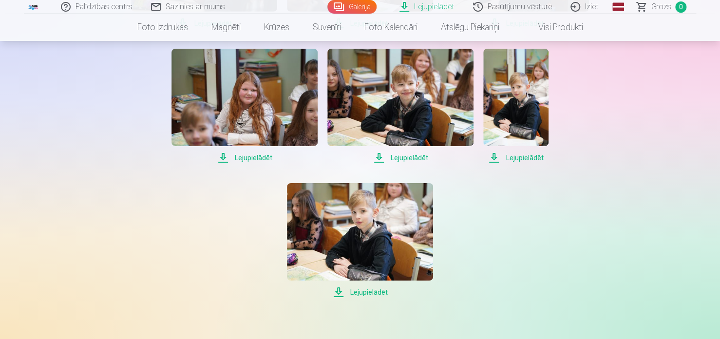
scroll to position [1528, 0]
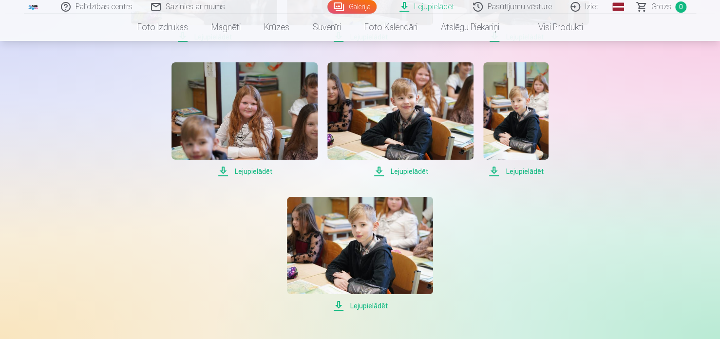
click at [250, 168] on span "Lejupielādēt" at bounding box center [245, 172] width 146 height 12
click at [250, 173] on span "Lejupielādēt" at bounding box center [245, 172] width 146 height 12
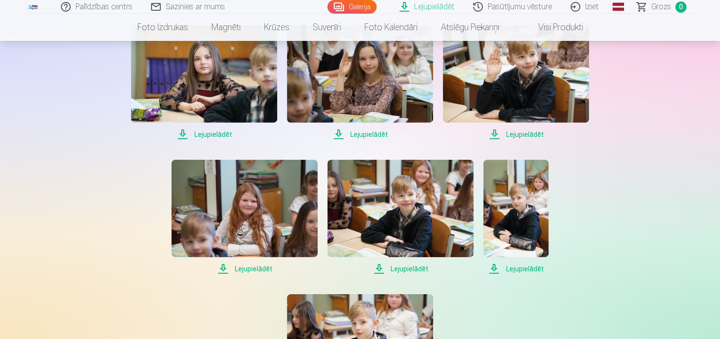
scroll to position [1577, 0]
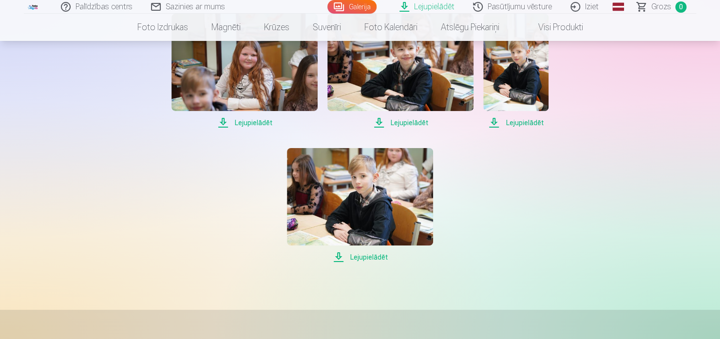
click at [250, 127] on span "Lejupielādēt" at bounding box center [245, 123] width 146 height 12
click at [249, 124] on span "Lejupielādēt" at bounding box center [245, 123] width 146 height 12
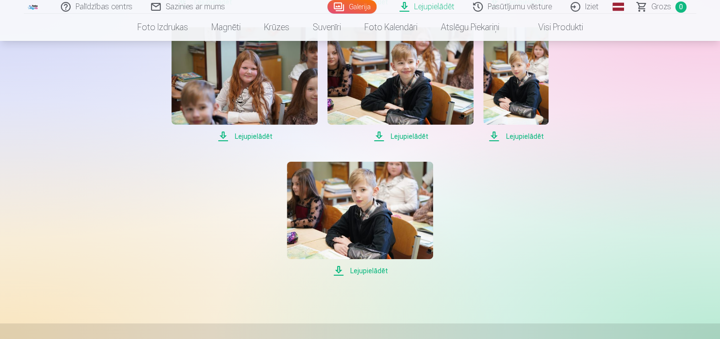
scroll to position [1431, 0]
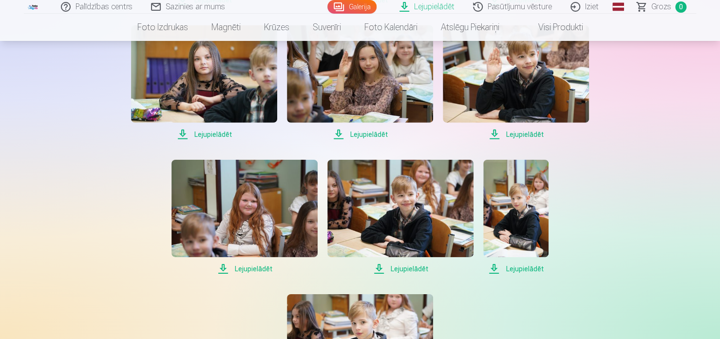
click at [263, 267] on span "Lejupielādēt" at bounding box center [245, 269] width 146 height 12
click at [249, 265] on span "Lejupielādēt" at bounding box center [245, 269] width 146 height 12
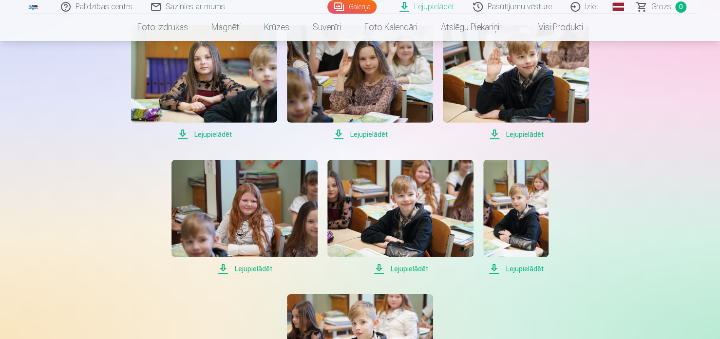
click at [249, 265] on span "Lejupielādēt" at bounding box center [245, 269] width 146 height 12
drag, startPoint x: 249, startPoint y: 265, endPoint x: 284, endPoint y: 176, distance: 96.0
click at [249, 265] on span "Lejupielādēt" at bounding box center [245, 269] width 146 height 12
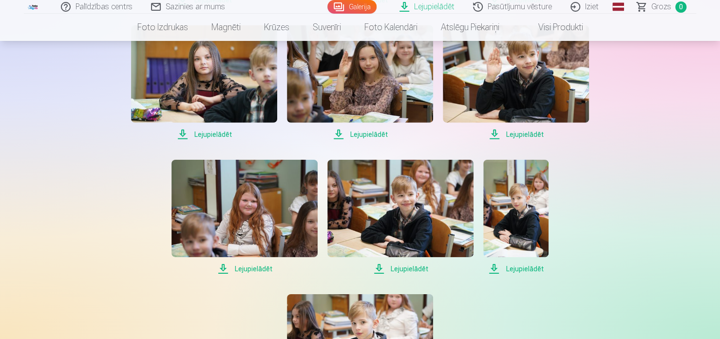
click at [253, 267] on span "Lejupielādēt" at bounding box center [245, 269] width 146 height 12
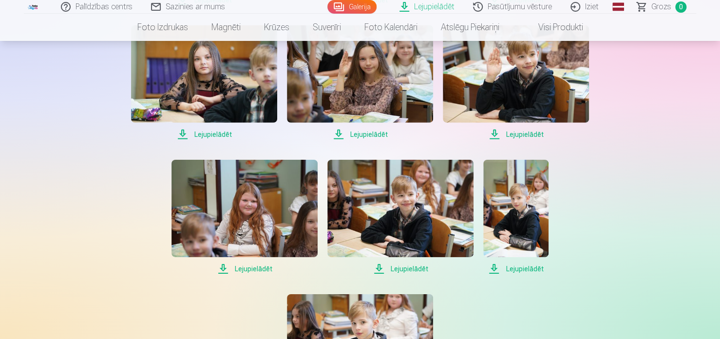
click at [253, 267] on span "Lejupielādēt" at bounding box center [245, 269] width 146 height 12
click at [251, 267] on span "Lejupielādēt" at bounding box center [245, 269] width 146 height 12
click at [249, 267] on span "Lejupielādēt" at bounding box center [245, 269] width 146 height 12
drag, startPoint x: 247, startPoint y: 266, endPoint x: 226, endPoint y: 268, distance: 21.0
click at [226, 268] on span "Lejupielādēt" at bounding box center [245, 269] width 146 height 12
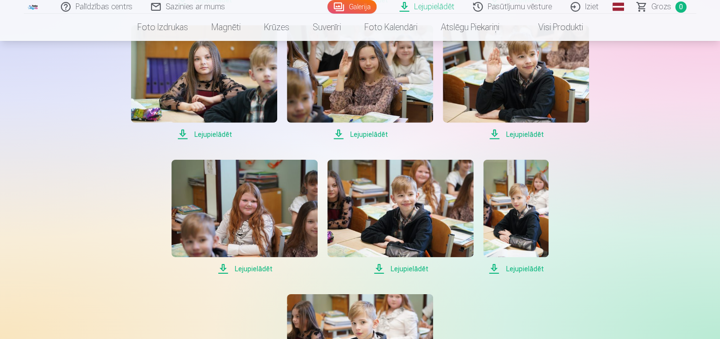
click at [226, 268] on span "Lejupielādēt" at bounding box center [245, 269] width 146 height 12
click at [225, 268] on span "Lejupielādēt" at bounding box center [245, 269] width 146 height 12
click at [224, 268] on span "Lejupielādēt" at bounding box center [245, 269] width 146 height 12
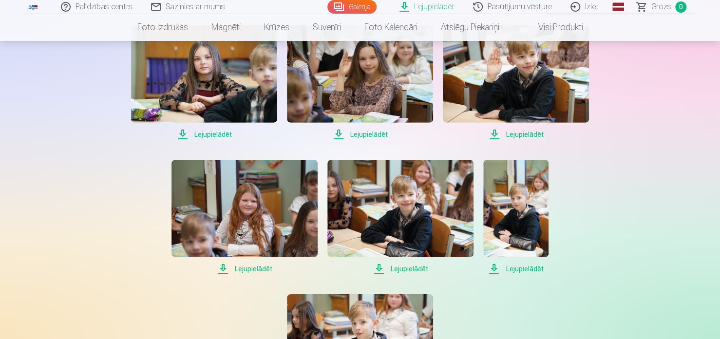
click at [224, 268] on span "Lejupielādēt" at bounding box center [245, 269] width 146 height 12
click at [253, 271] on span "Lejupielādēt" at bounding box center [245, 269] width 146 height 12
click at [253, 270] on span "Lejupielādēt" at bounding box center [245, 269] width 146 height 12
click at [253, 268] on span "Lejupielādēt" at bounding box center [245, 269] width 146 height 12
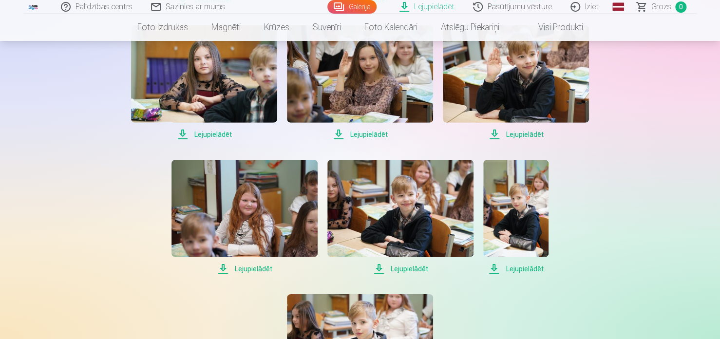
click at [253, 265] on span "Lejupielādēt" at bounding box center [245, 269] width 146 height 12
click at [259, 271] on span "Lejupielādēt" at bounding box center [245, 269] width 146 height 12
drag, startPoint x: 259, startPoint y: 271, endPoint x: 257, endPoint y: 266, distance: 6.0
click at [257, 266] on span "Lejupielādēt" at bounding box center [245, 269] width 146 height 12
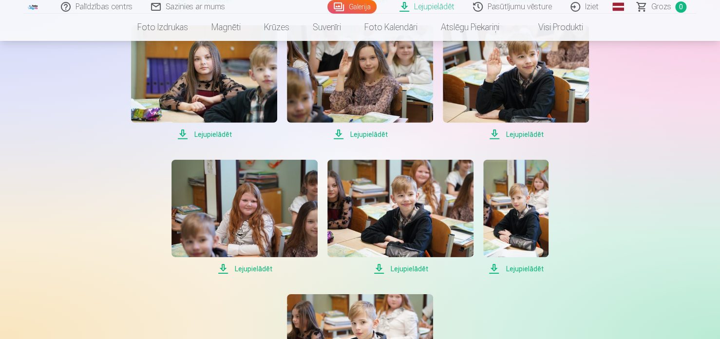
click at [257, 266] on span "Lejupielādēt" at bounding box center [245, 269] width 146 height 12
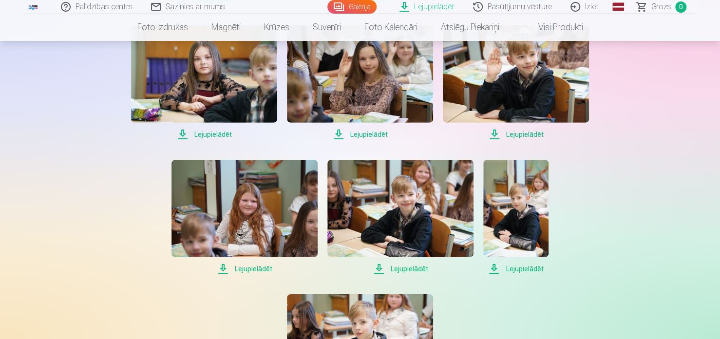
click at [257, 266] on span "Lejupielādēt" at bounding box center [245, 269] width 146 height 12
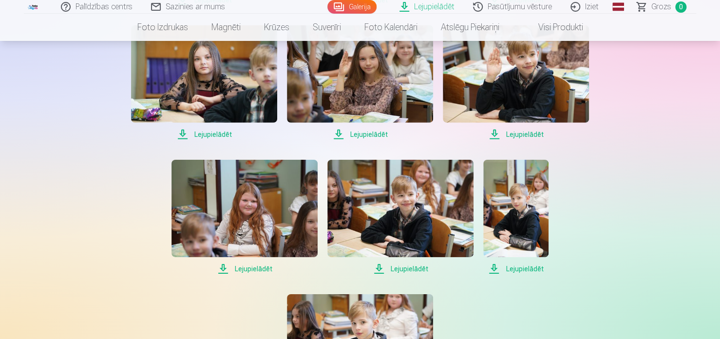
click at [257, 266] on span "Lejupielādēt" at bounding box center [245, 269] width 146 height 12
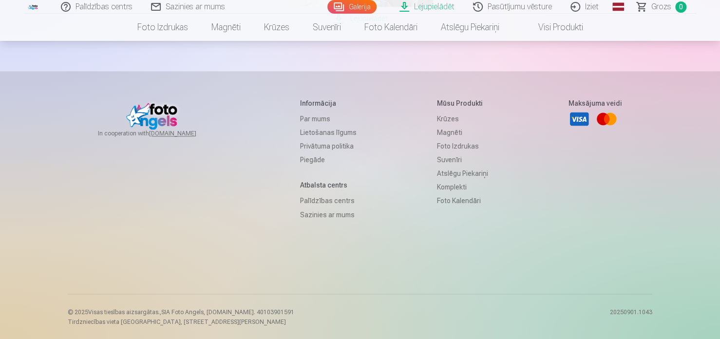
click at [436, 8] on link "Lejupielādēt" at bounding box center [428, 7] width 74 height 14
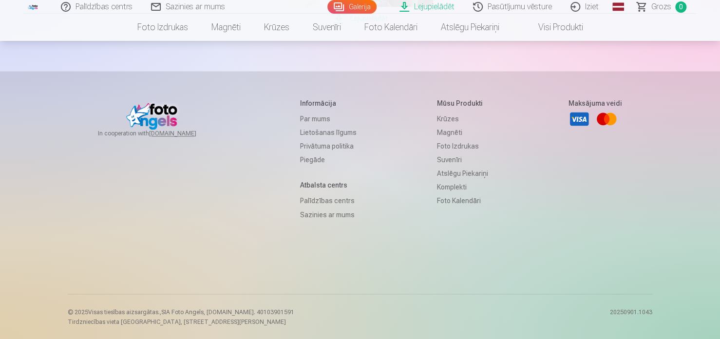
drag, startPoint x: 258, startPoint y: 154, endPoint x: 236, endPoint y: 113, distance: 47.5
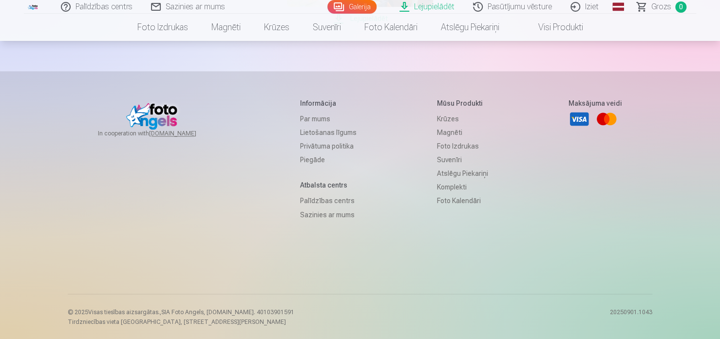
drag, startPoint x: 248, startPoint y: 187, endPoint x: 253, endPoint y: 193, distance: 8.0
drag, startPoint x: 253, startPoint y: 193, endPoint x: 250, endPoint y: 187, distance: 6.8
